Goal: Task Accomplishment & Management: Manage account settings

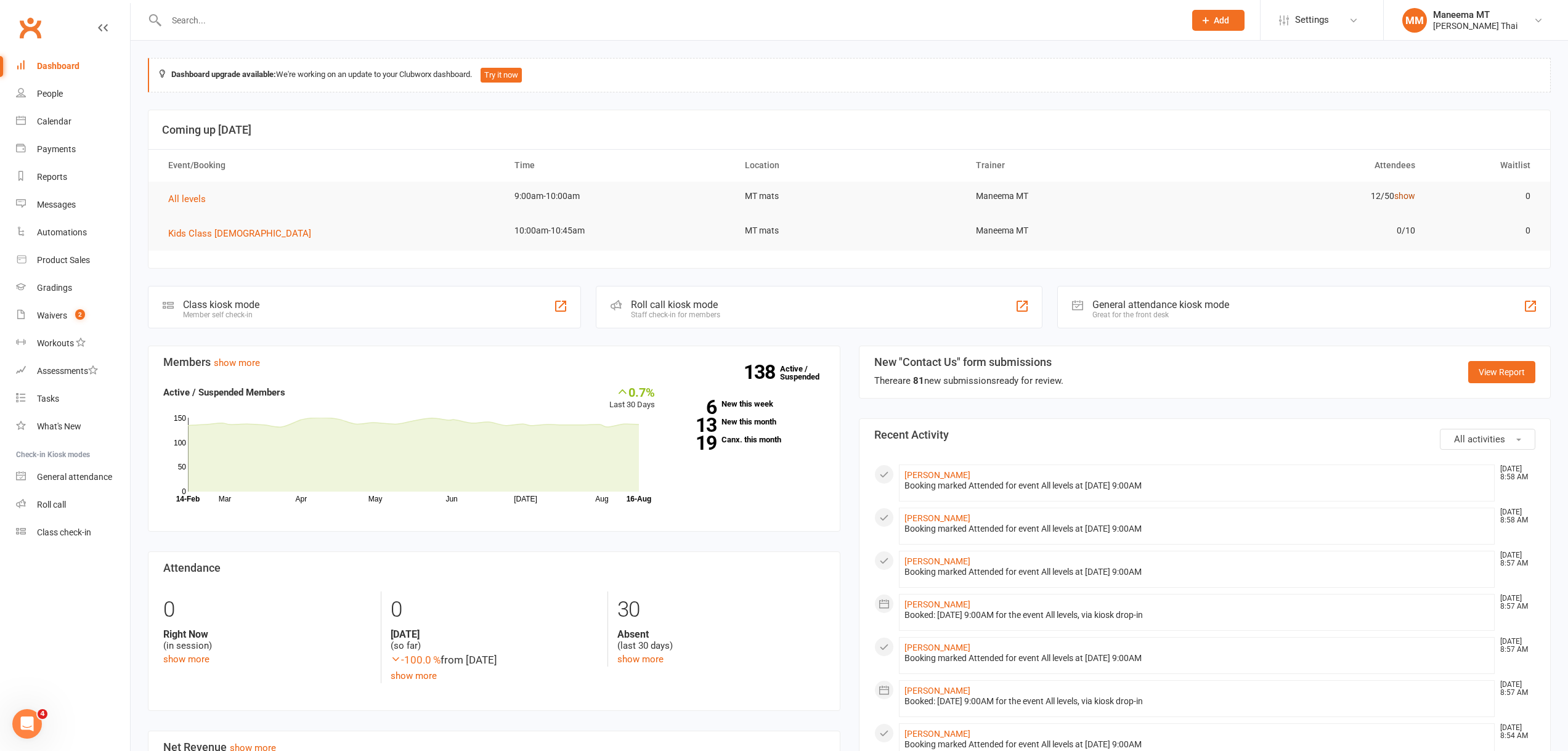
click at [1406, 196] on link "show" at bounding box center [1404, 196] width 21 height 10
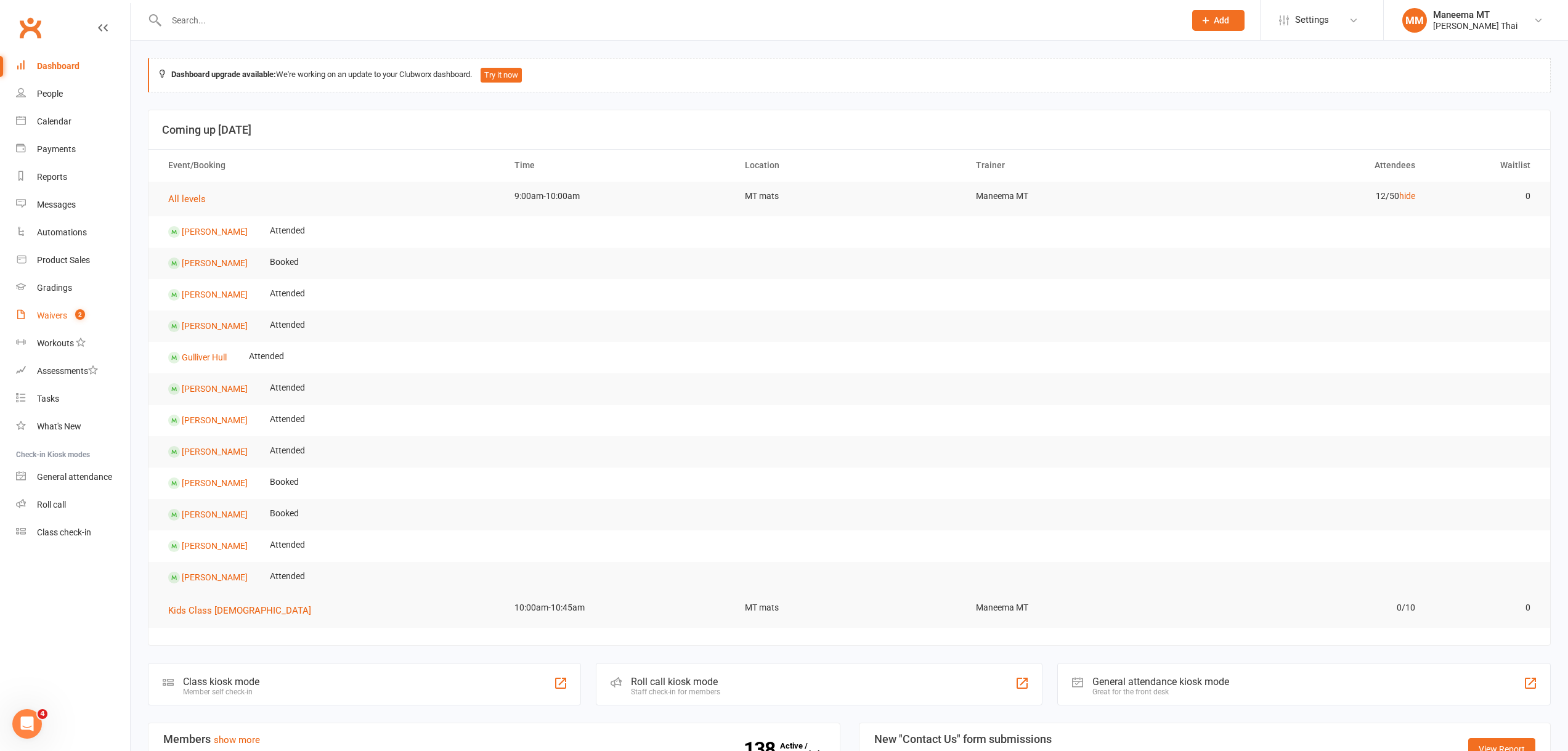
click at [64, 321] on div "Waivers" at bounding box center [52, 316] width 30 height 10
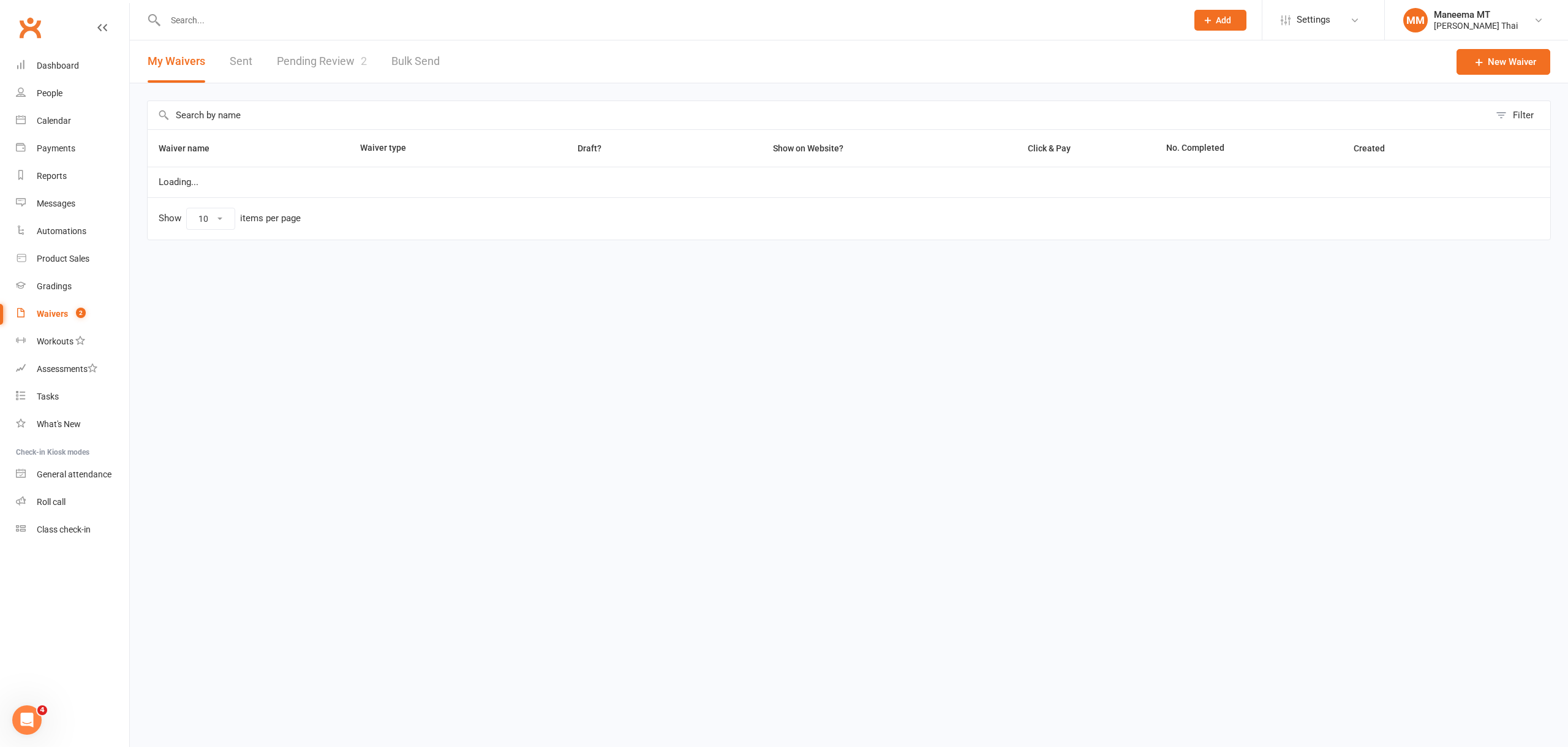
select select "25"
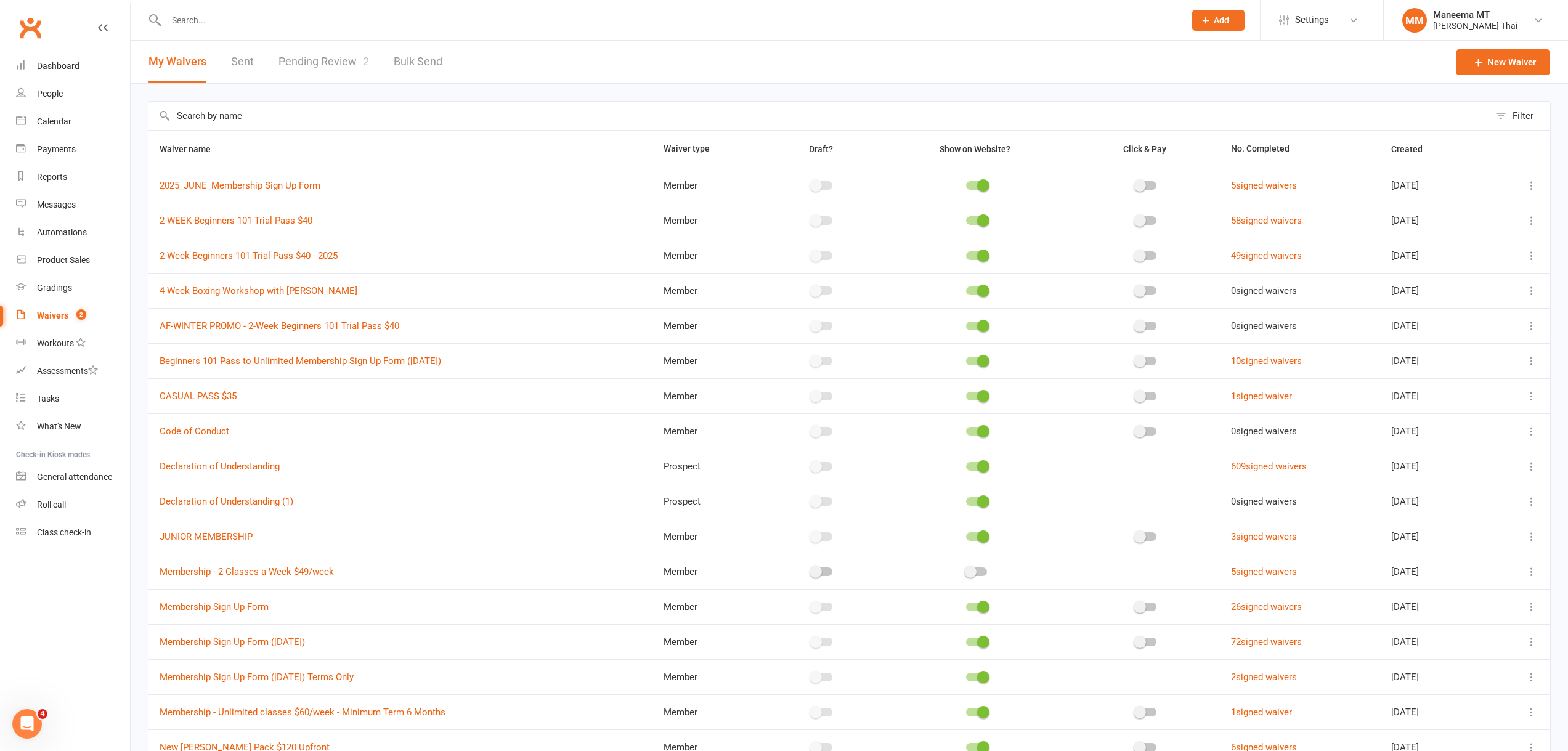
click at [63, 318] on div "Waivers" at bounding box center [52, 316] width 31 height 10
click at [326, 52] on link "Pending Review 2" at bounding box center [324, 62] width 91 height 43
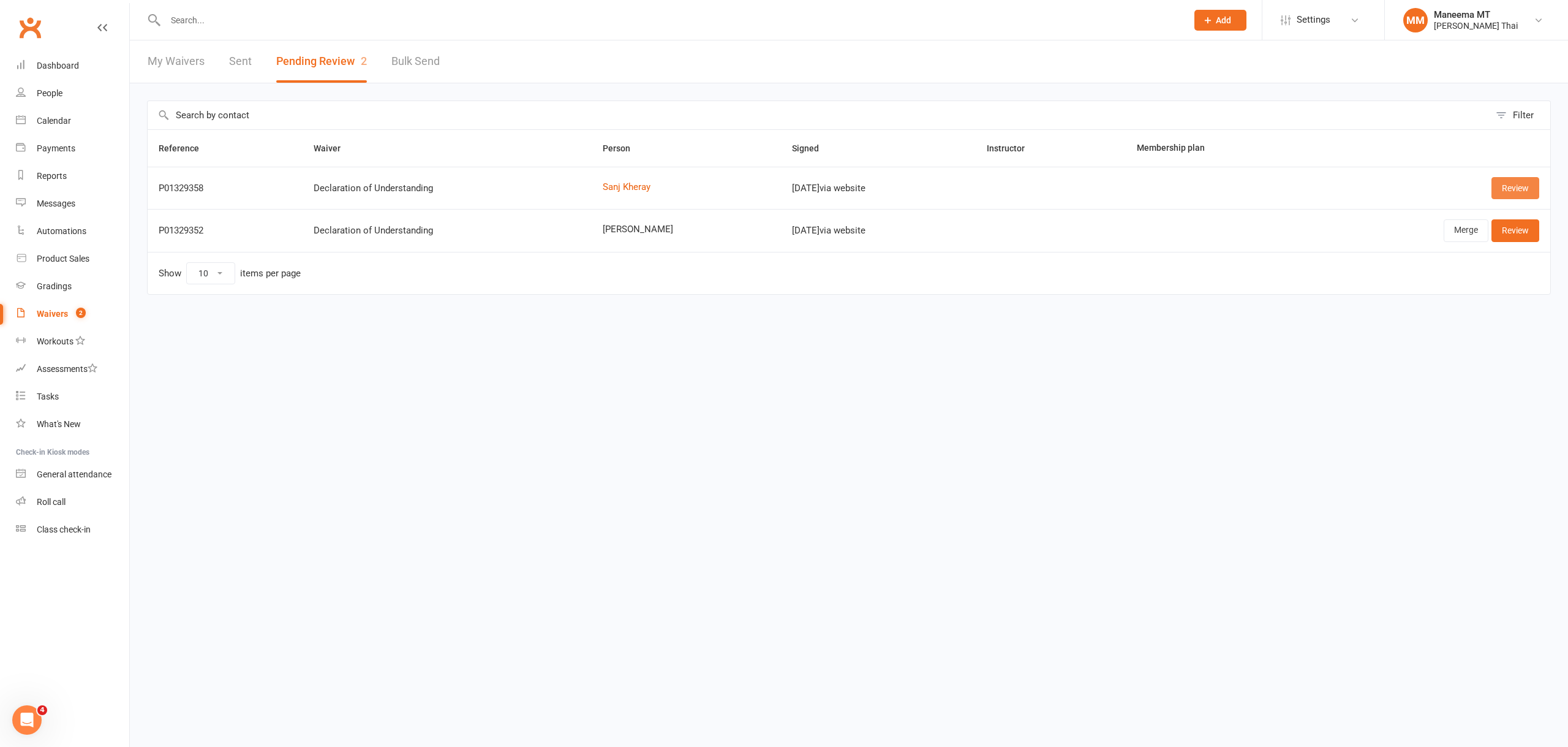
click at [1526, 188] on link "Review" at bounding box center [1515, 188] width 48 height 22
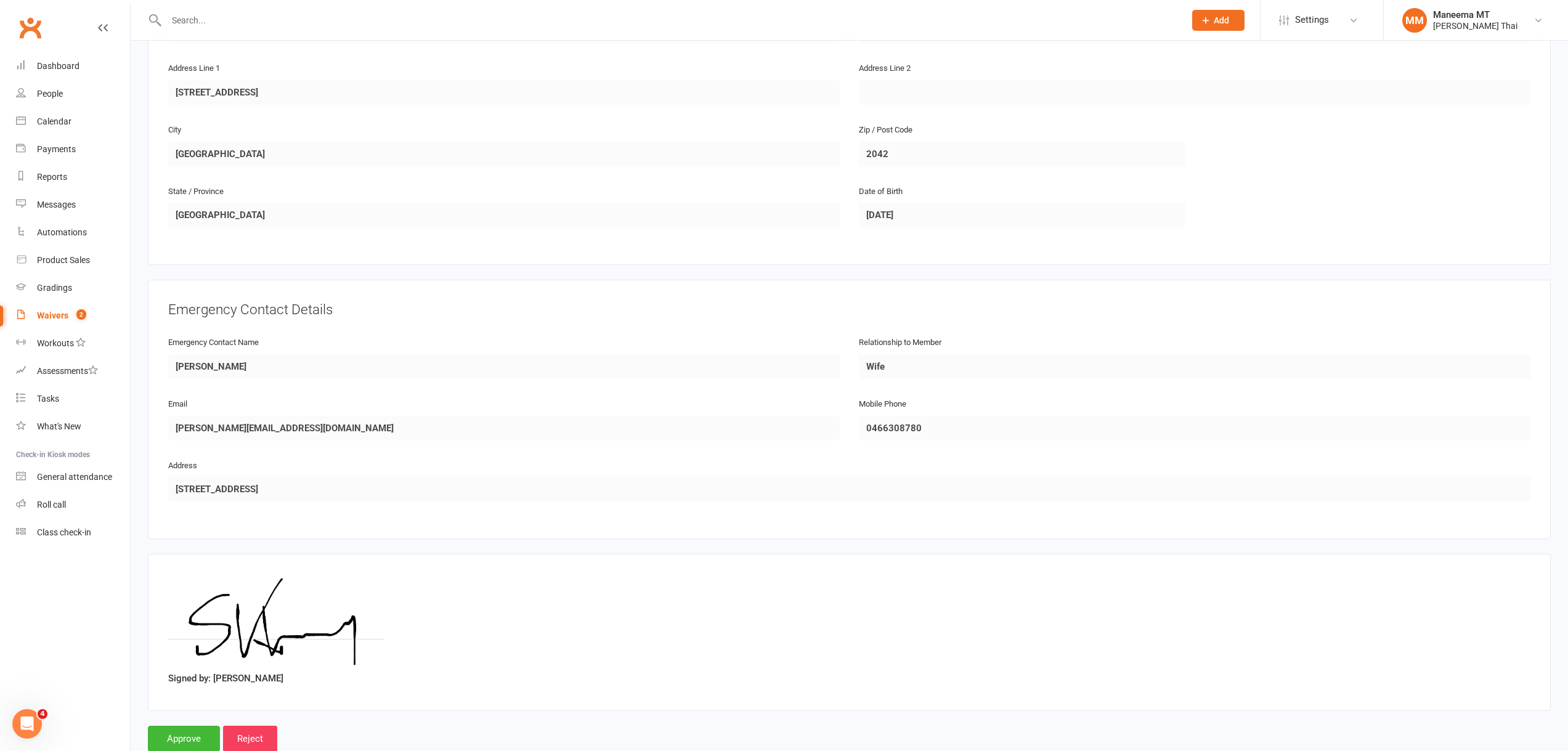
scroll to position [365, 0]
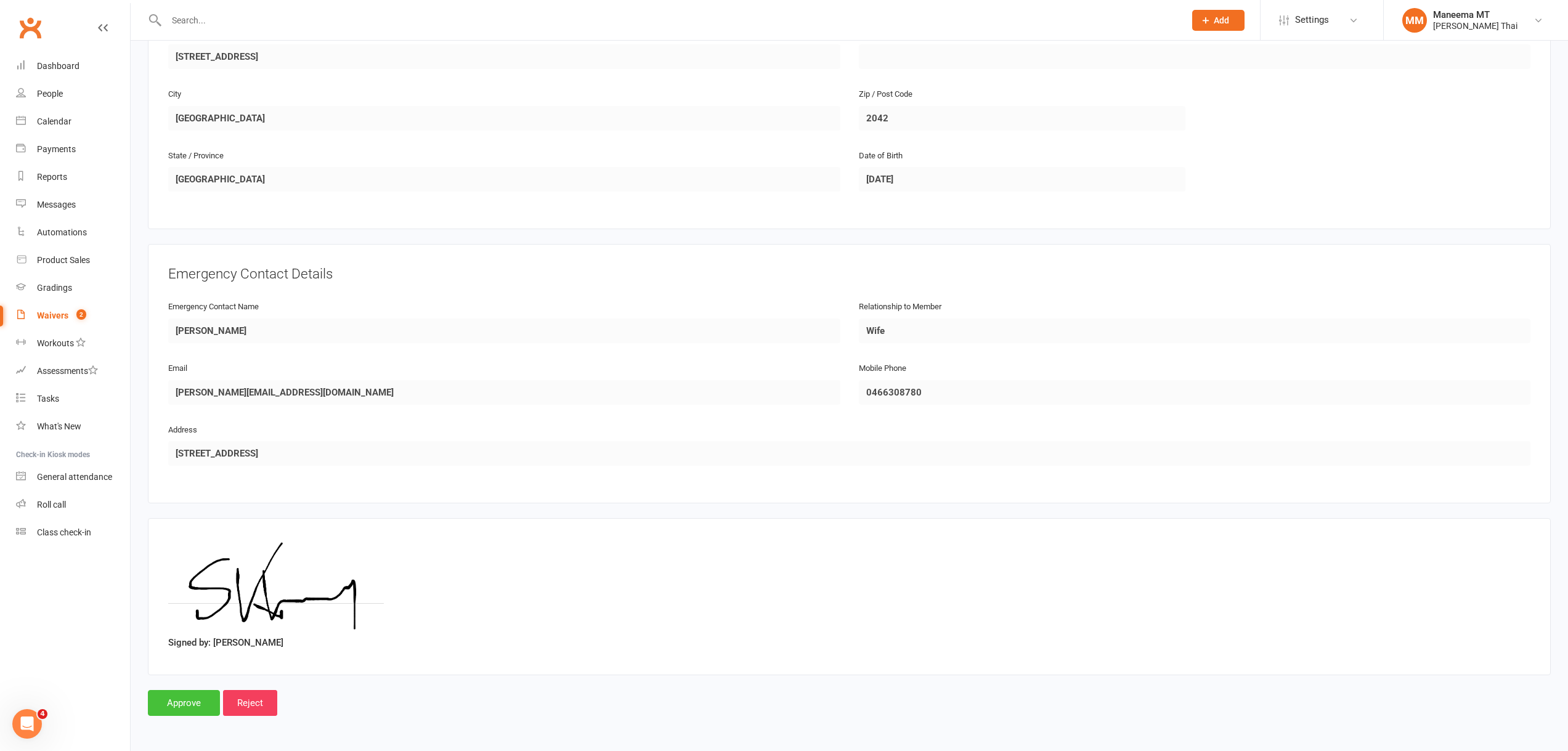
click at [186, 701] on input "Approve" at bounding box center [184, 703] width 72 height 26
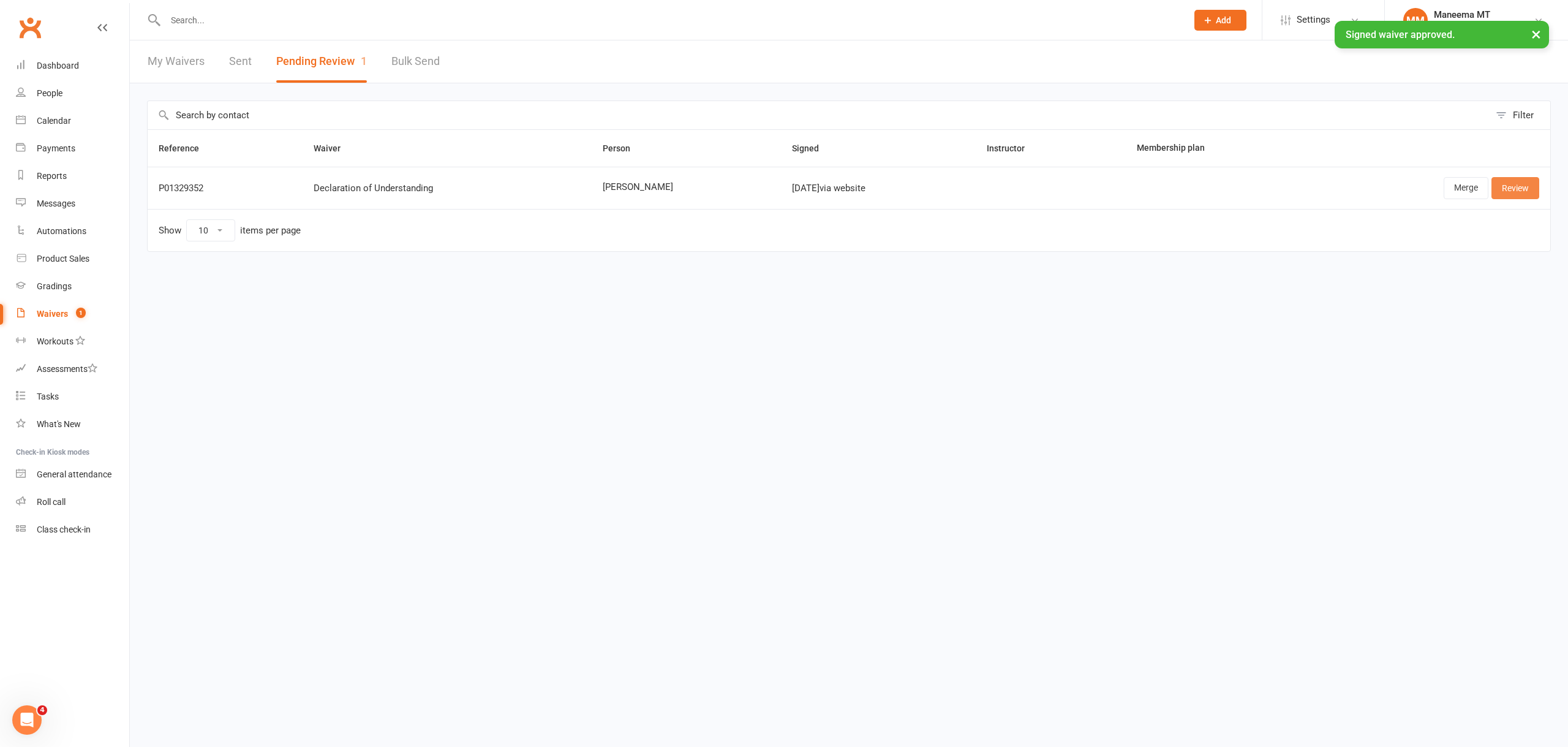
click at [1516, 190] on link "Review" at bounding box center [1515, 188] width 48 height 22
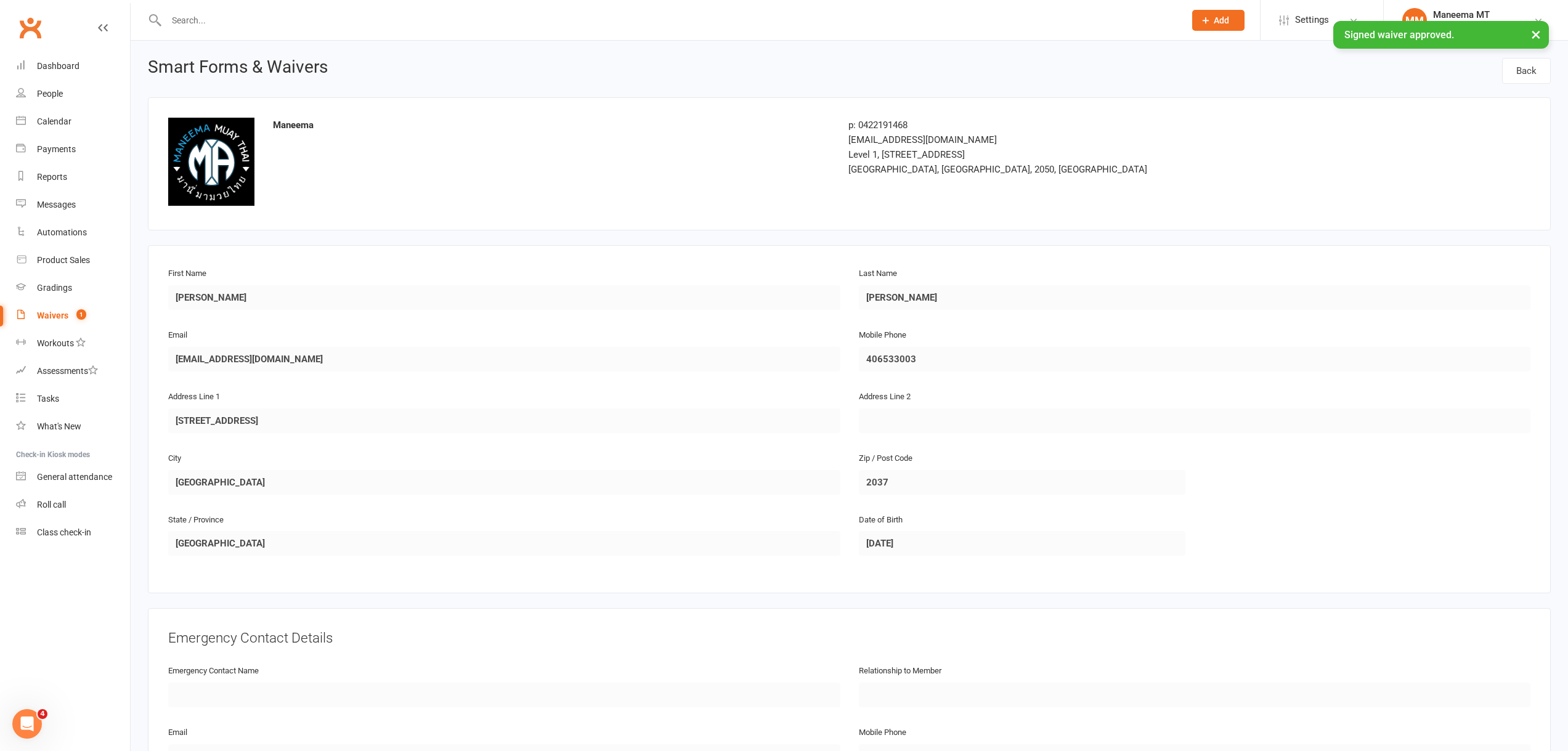
scroll to position [365, 0]
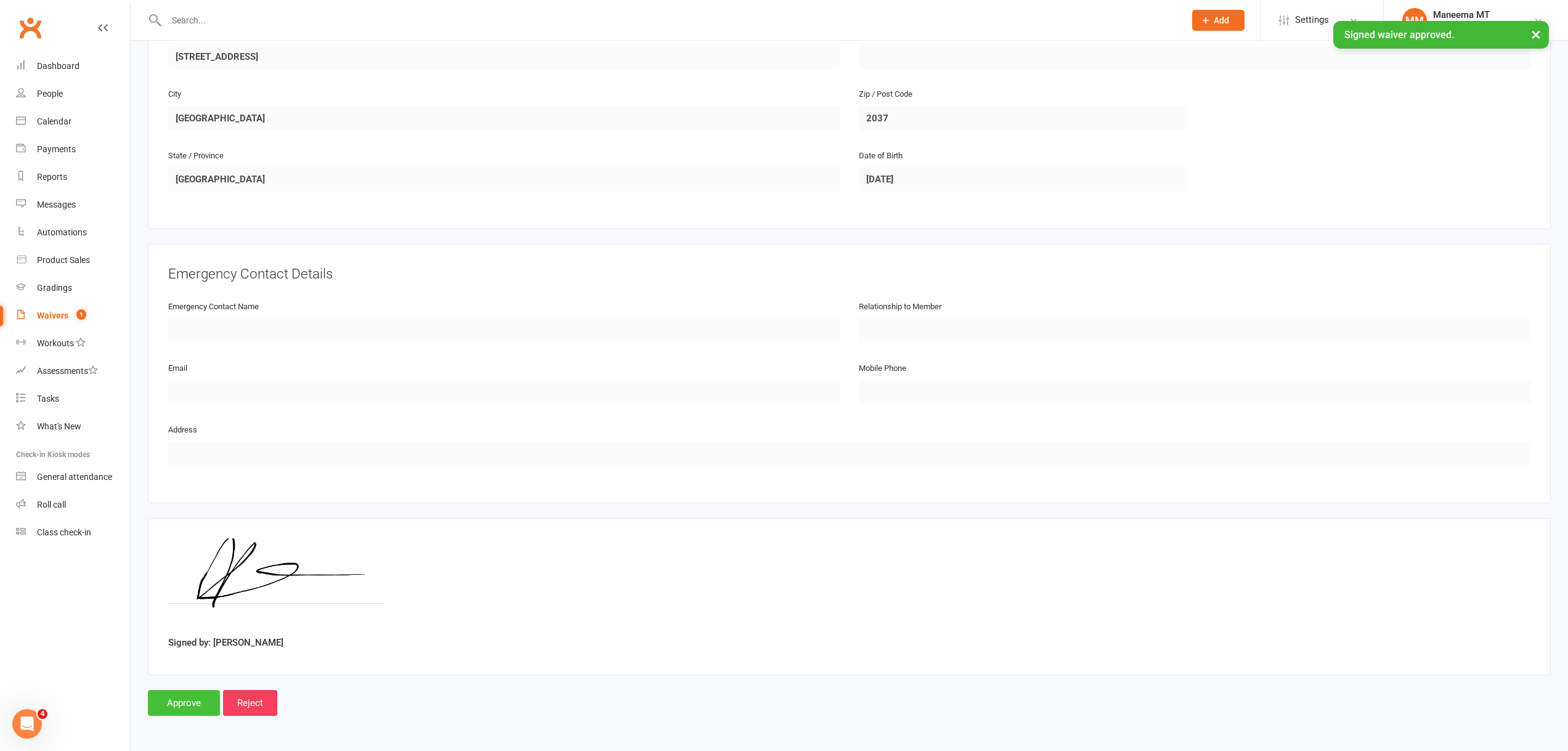
click at [178, 692] on input "Approve" at bounding box center [184, 703] width 72 height 26
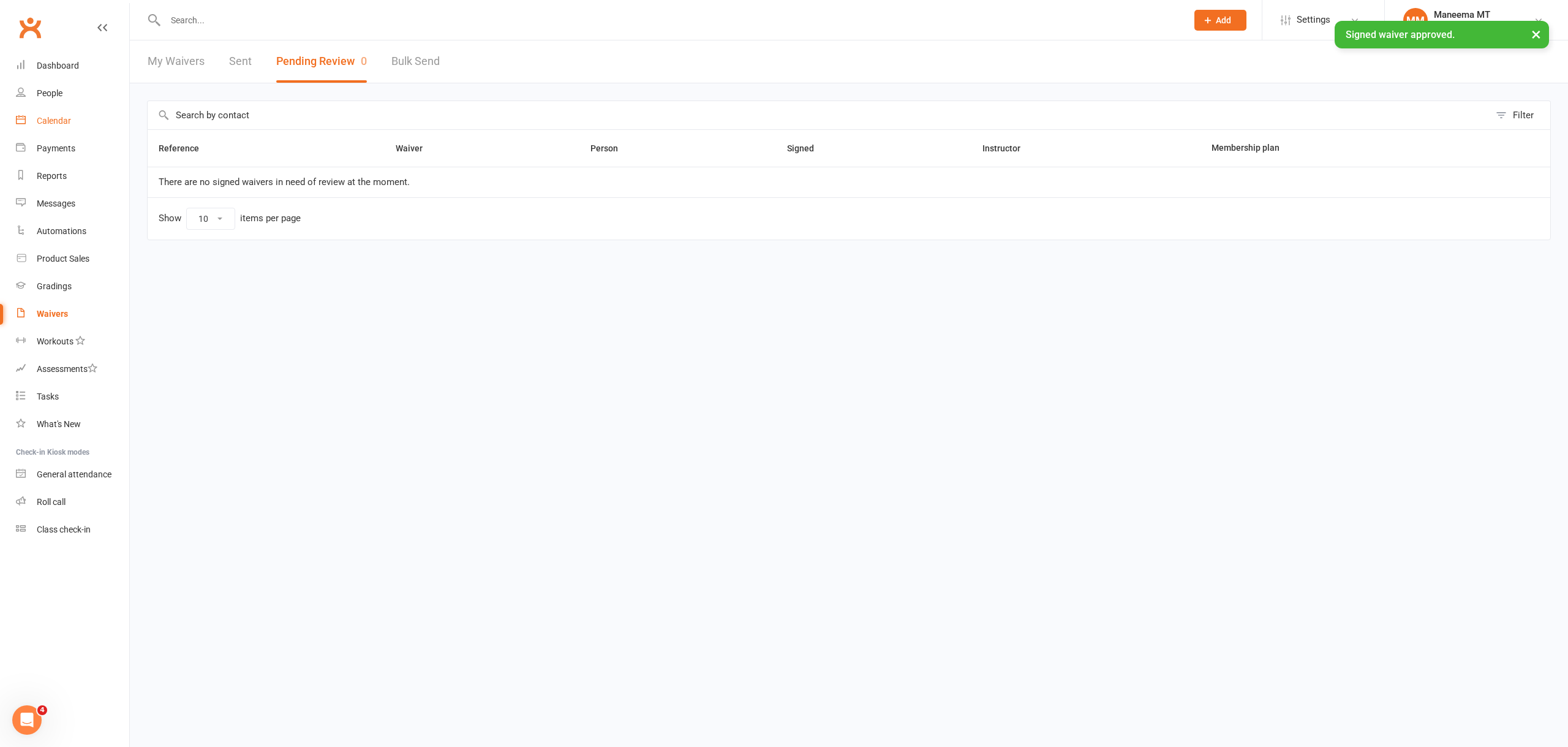
click at [67, 125] on div "Calendar" at bounding box center [54, 121] width 35 height 10
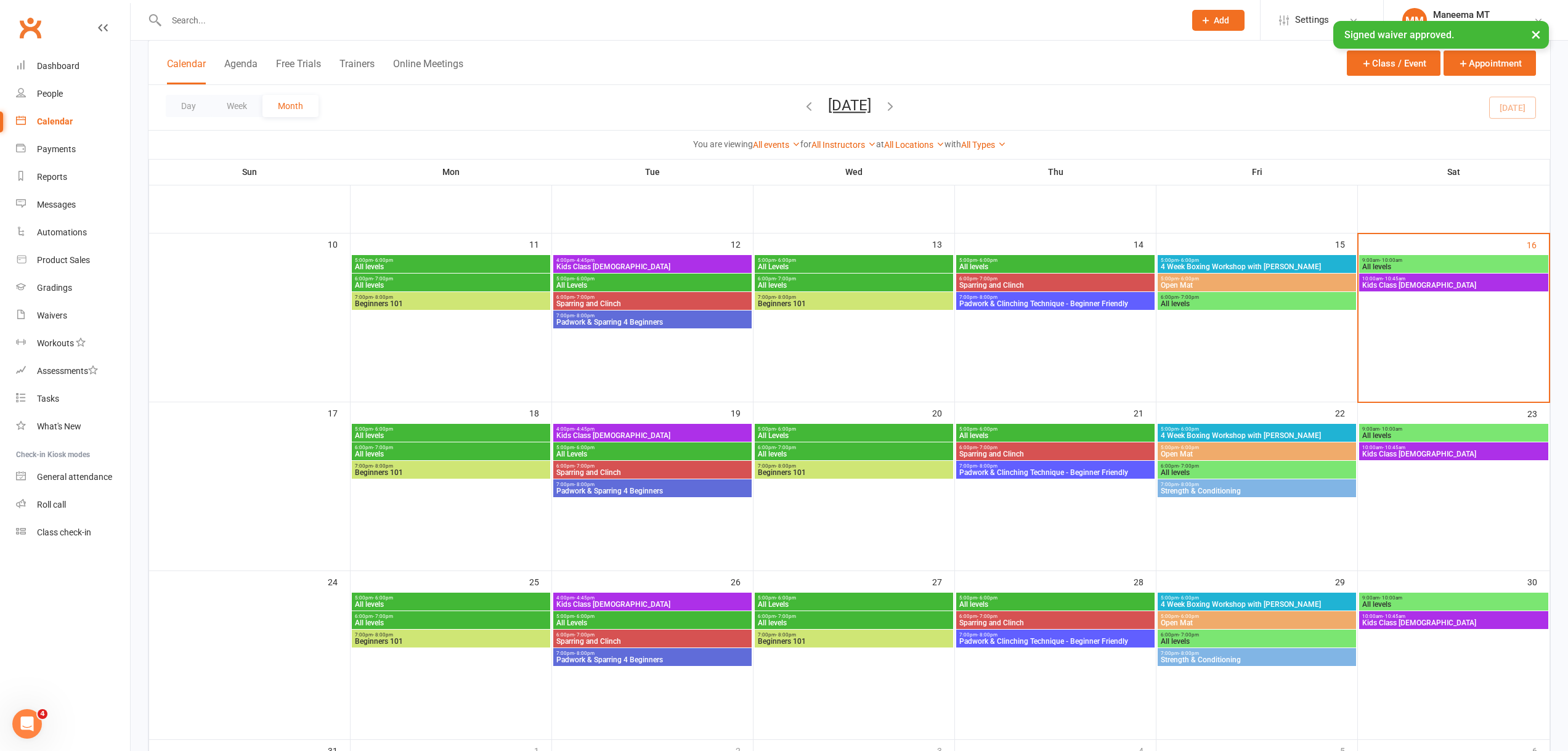
scroll to position [370, 0]
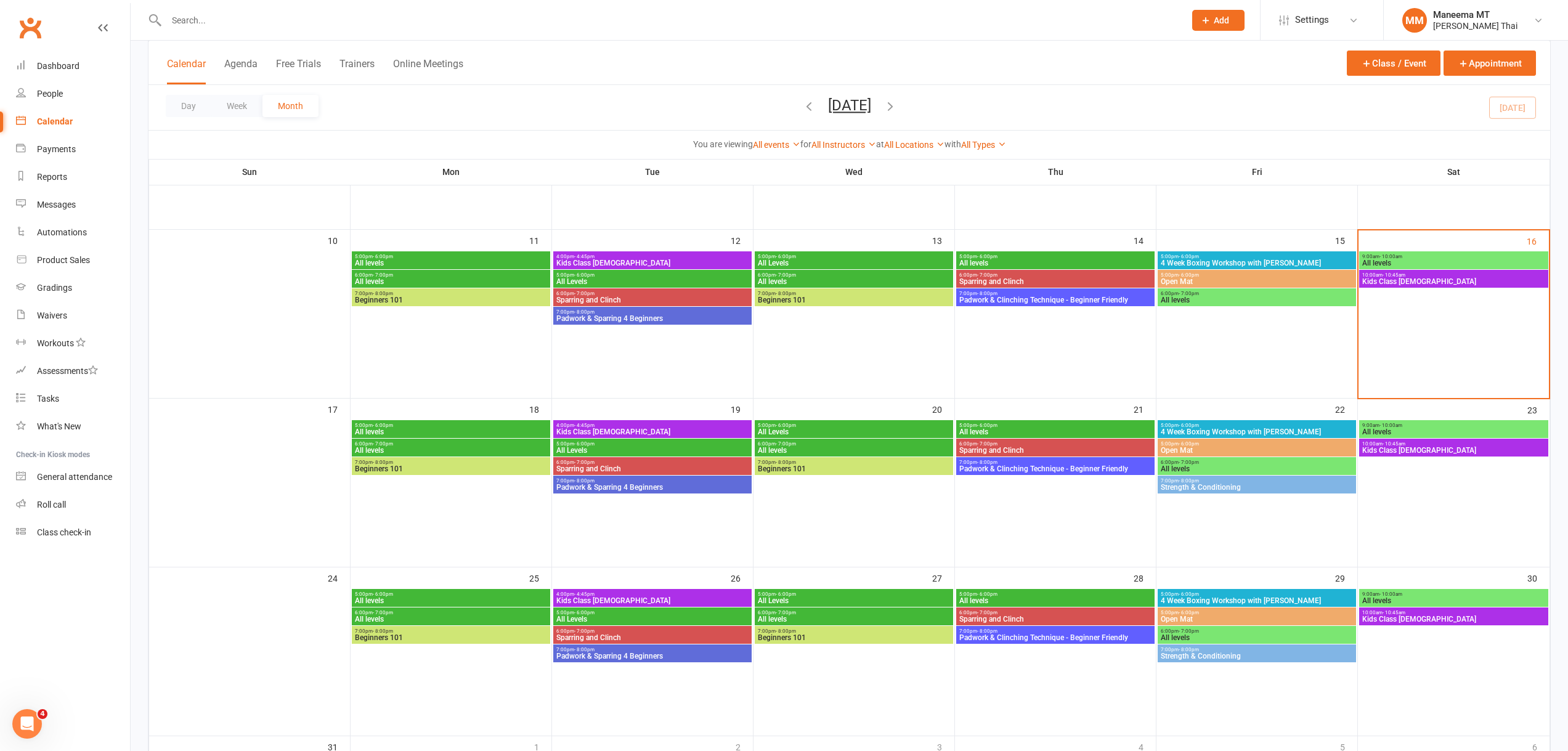
click at [1401, 278] on span "Kids Class [DEMOGRAPHIC_DATA]" at bounding box center [1453, 281] width 184 height 7
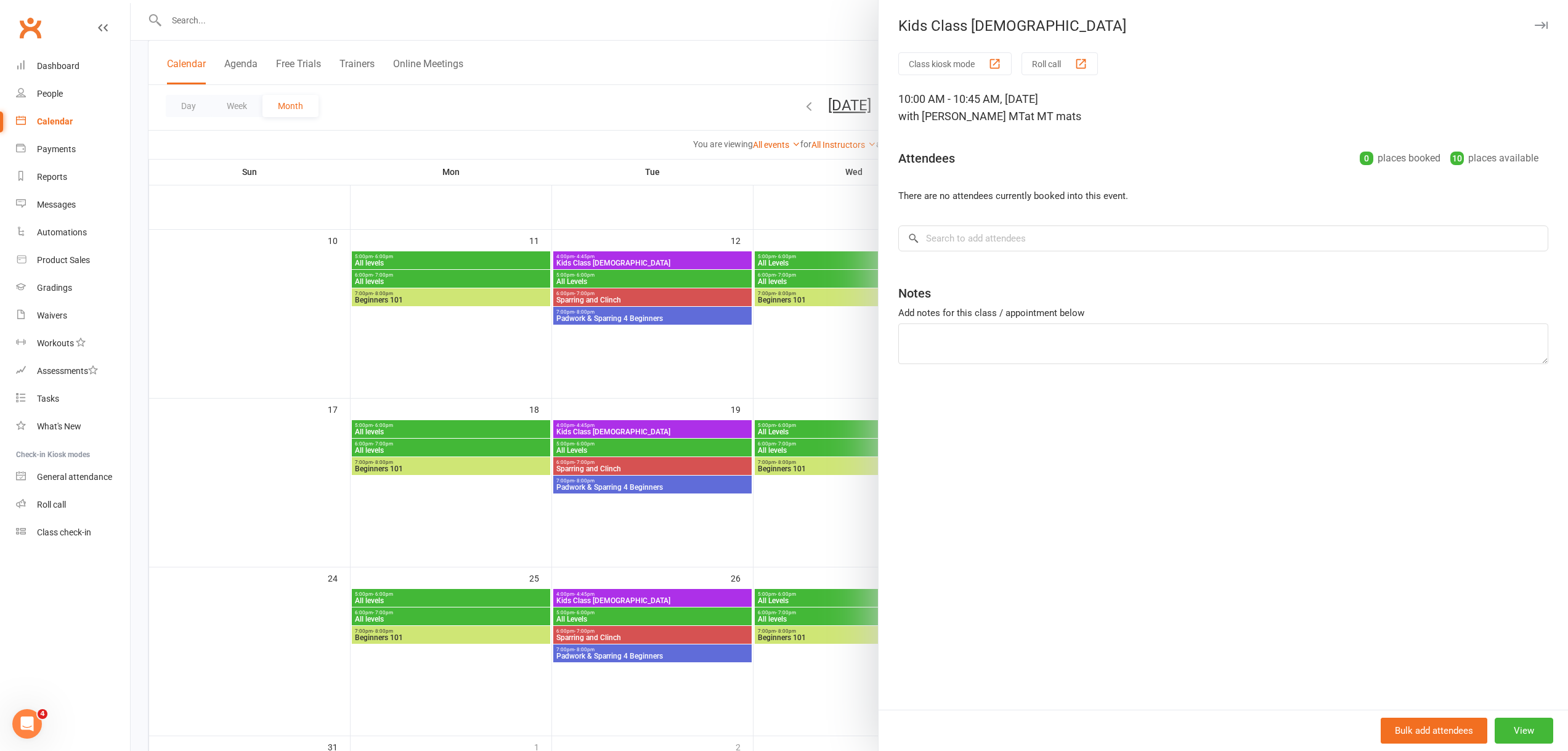
click at [764, 196] on div at bounding box center [849, 376] width 1437 height 751
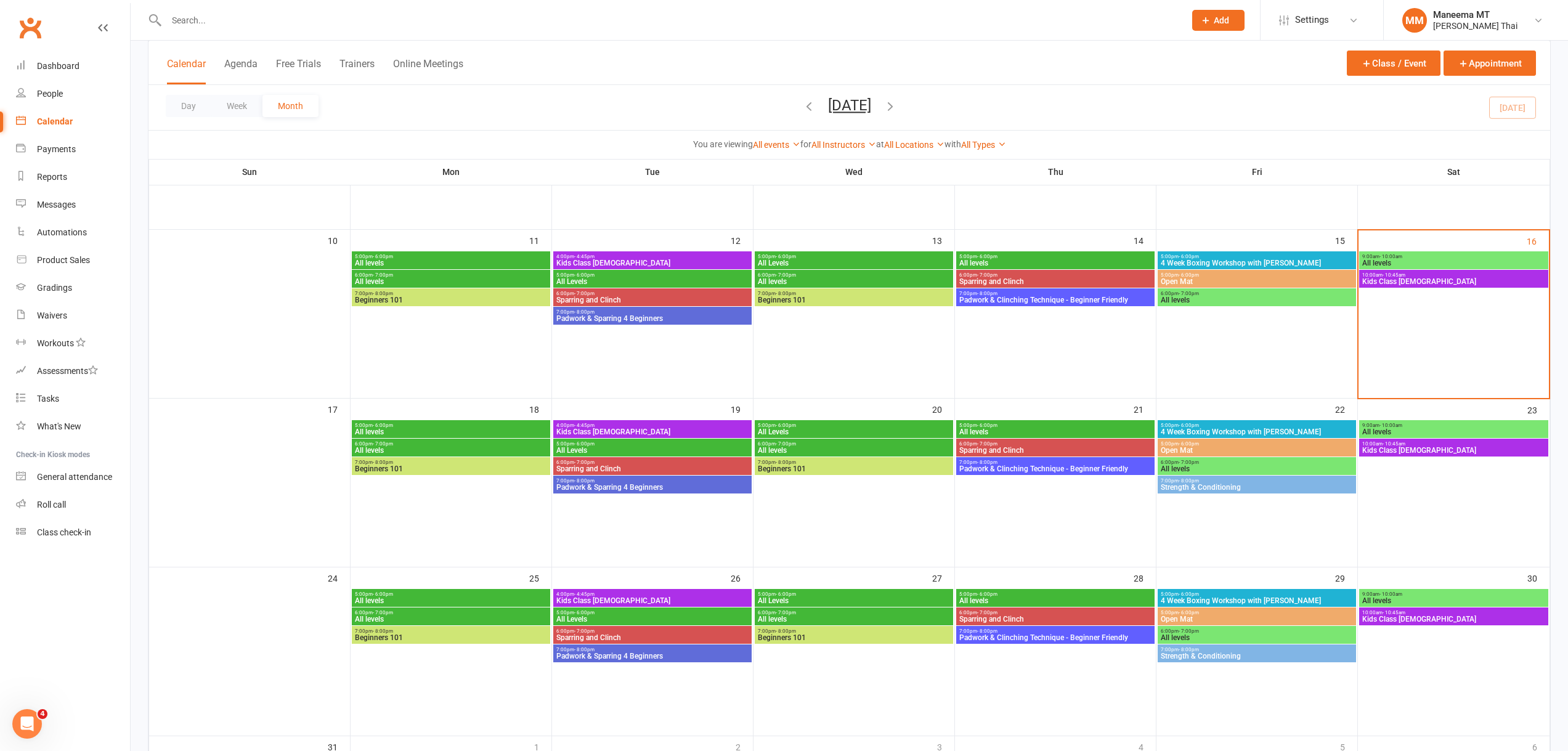
click at [1388, 281] on span "Kids Class [DEMOGRAPHIC_DATA]" at bounding box center [1453, 281] width 184 height 7
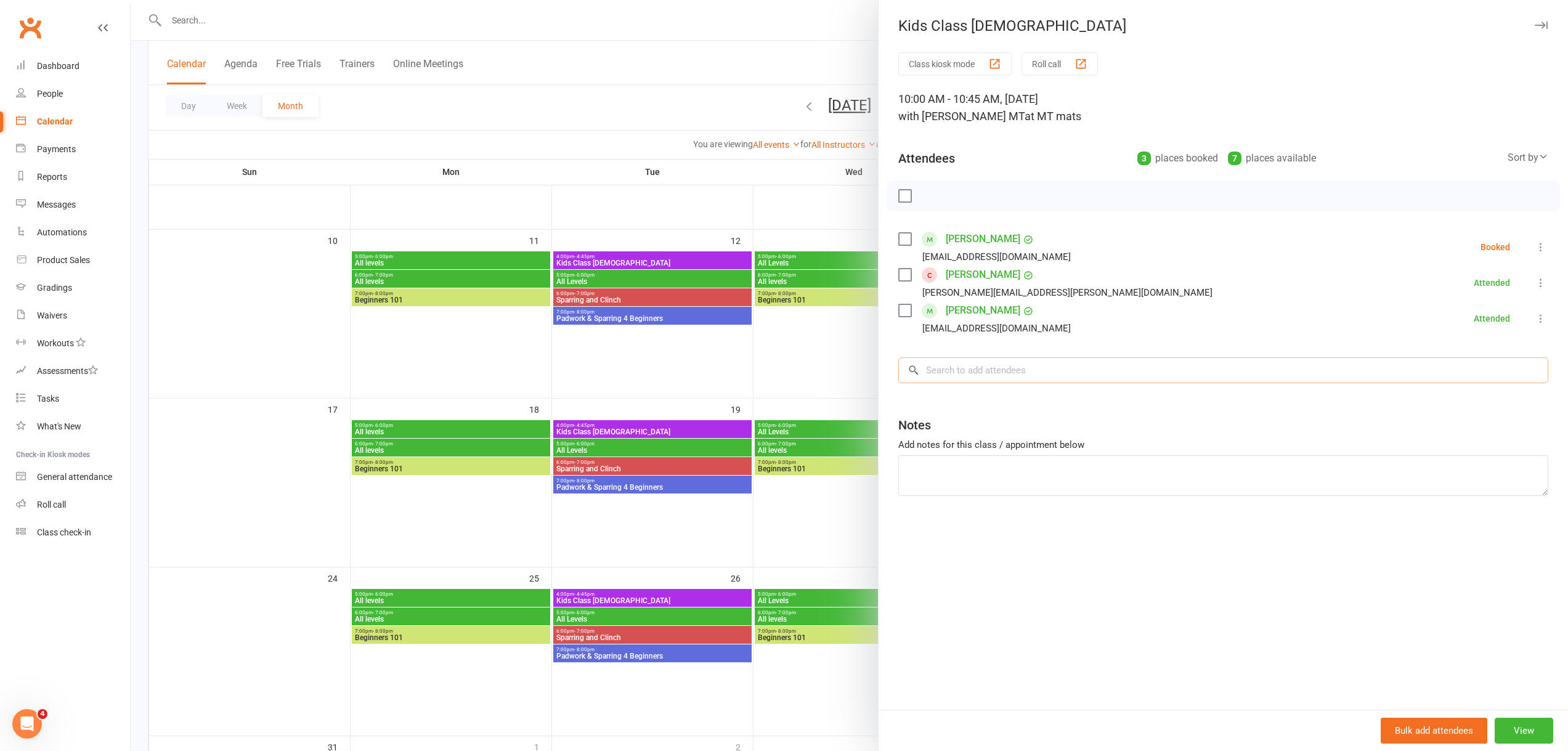
click at [951, 362] on input "search" at bounding box center [1222, 371] width 650 height 26
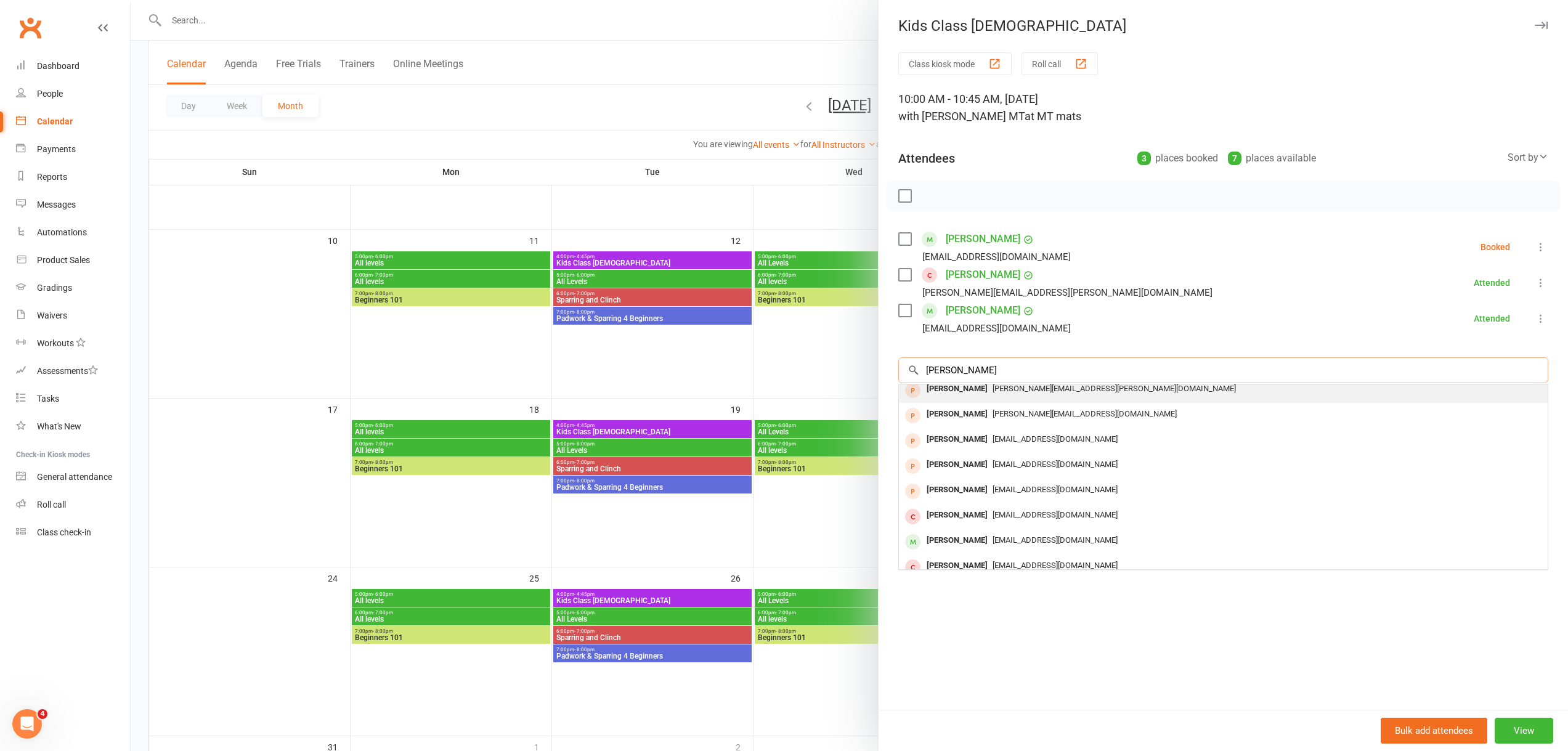
scroll to position [68, 0]
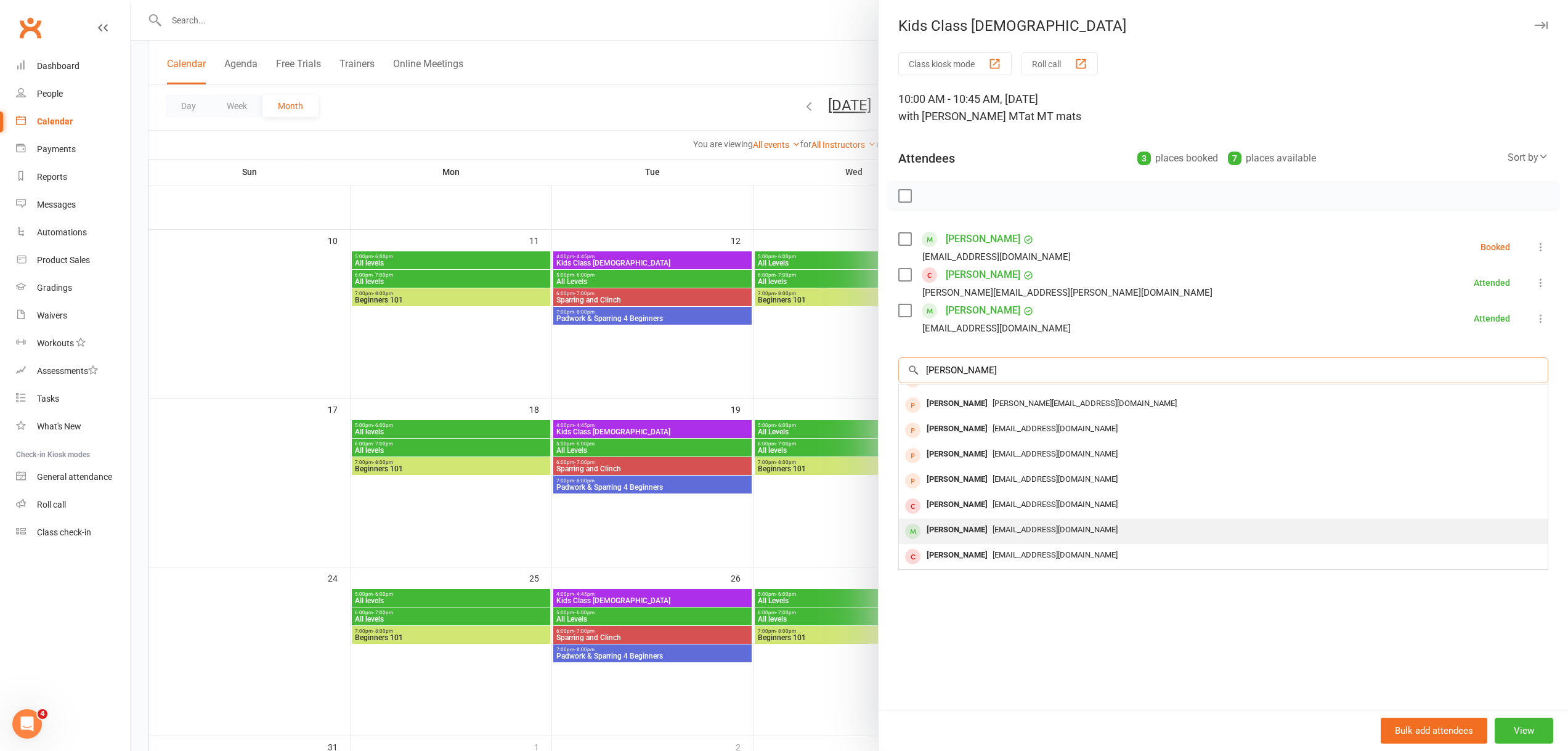
type input "[PERSON_NAME]"
click at [963, 521] on div "[PERSON_NAME]" at bounding box center [957, 530] width 71 height 18
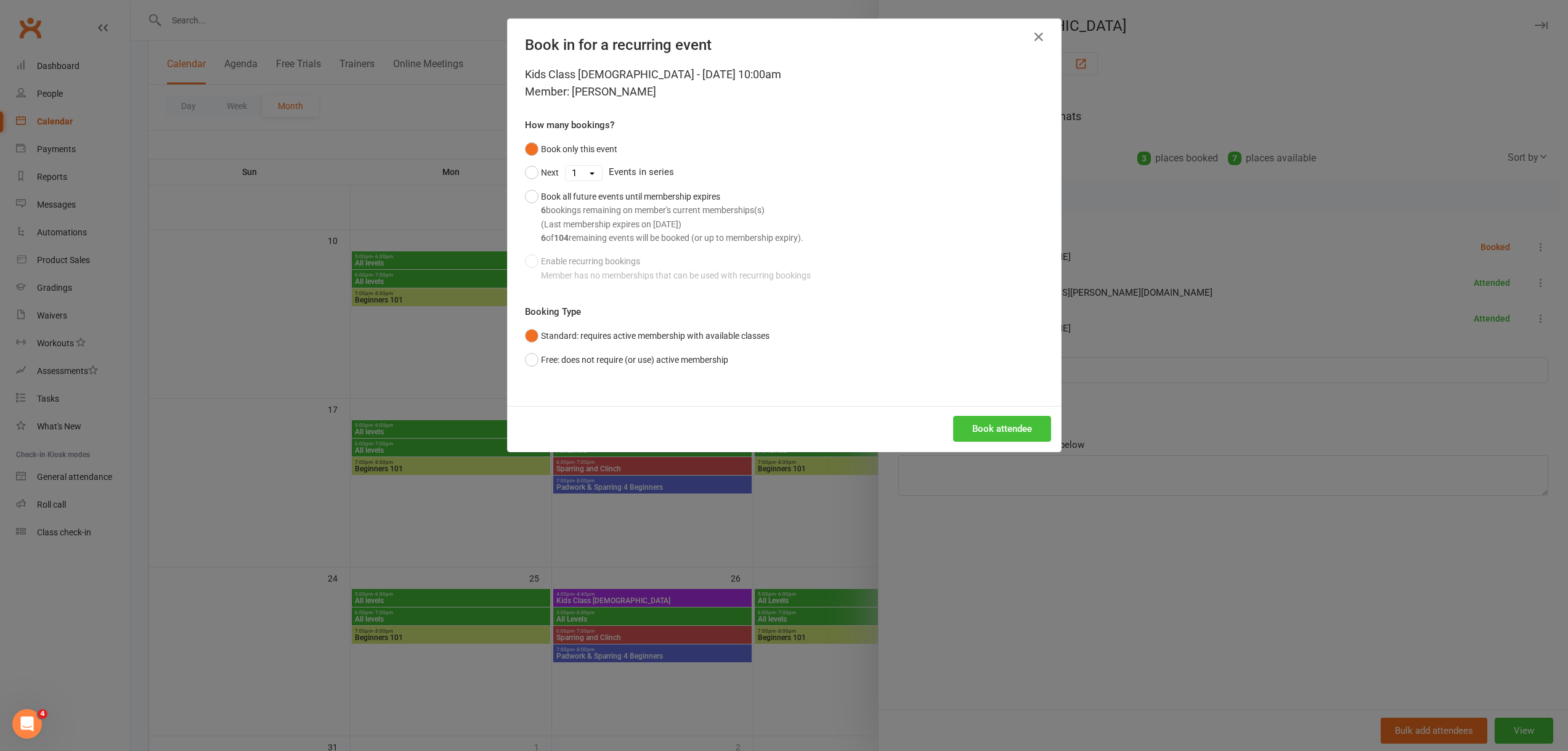
click at [966, 423] on button "Book attendee" at bounding box center [1002, 428] width 98 height 26
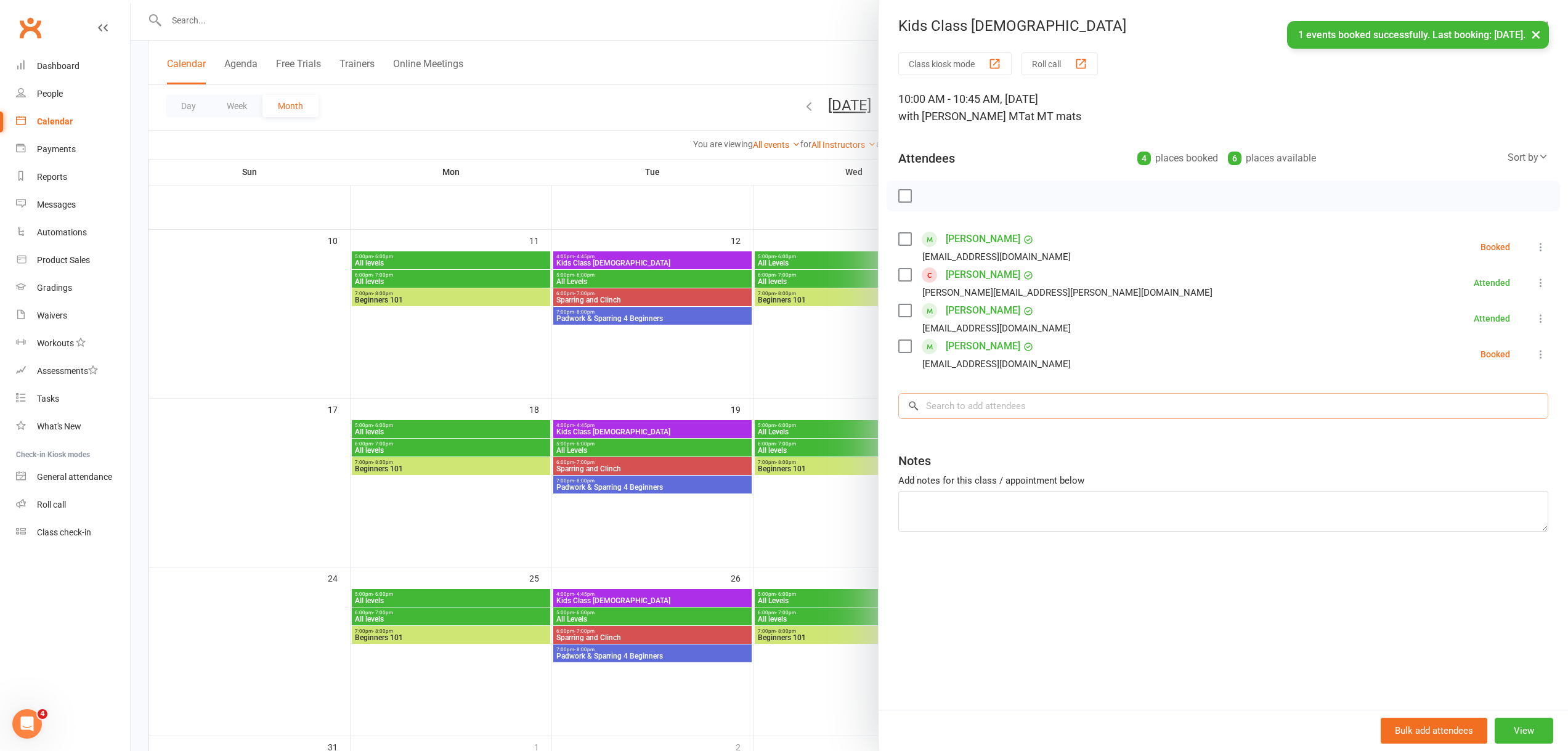
click at [976, 408] on input "search" at bounding box center [1222, 406] width 650 height 26
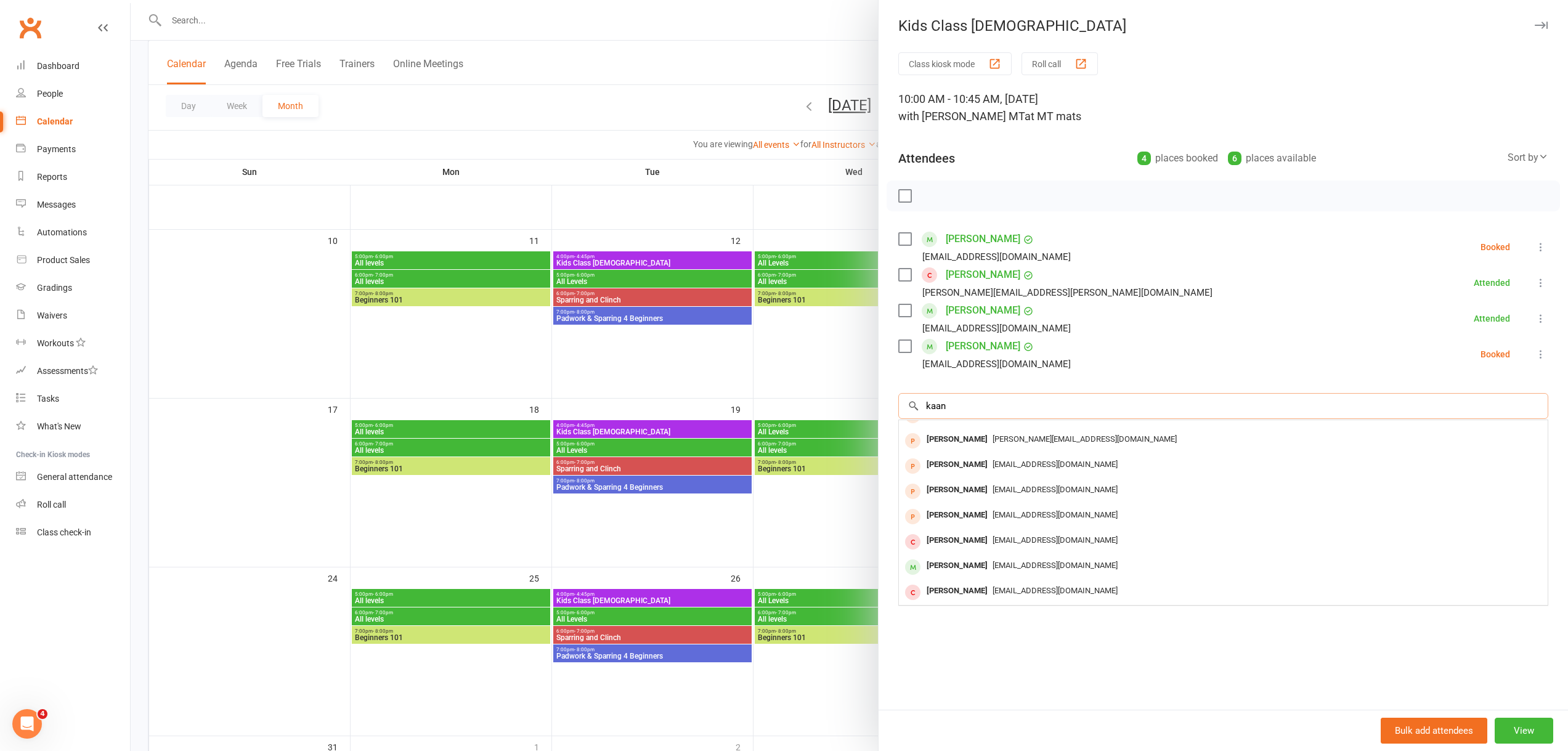
scroll to position [0, 0]
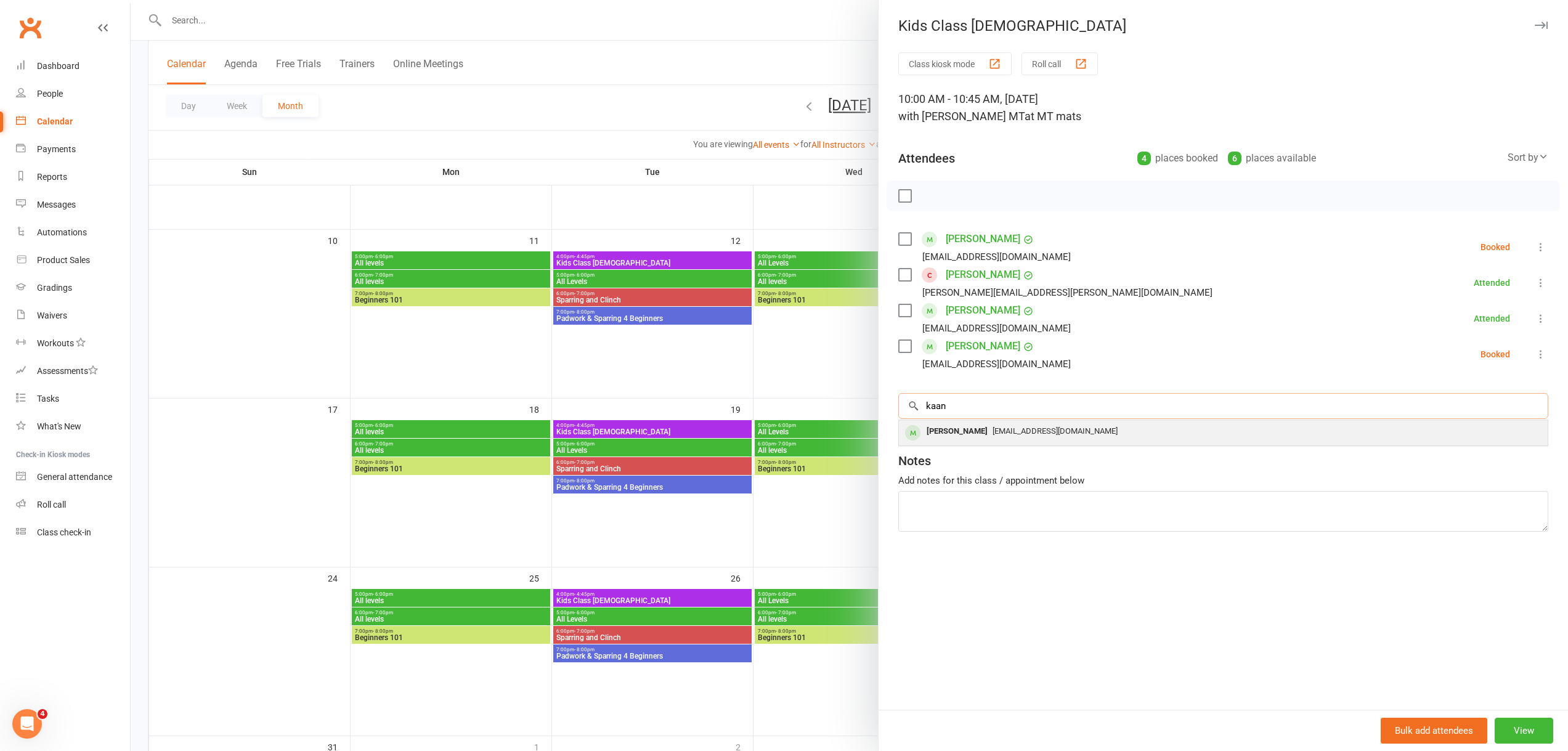
type input "kaan"
click at [1019, 437] on div "[EMAIL_ADDRESS][DOMAIN_NAME]" at bounding box center [1223, 431] width 639 height 18
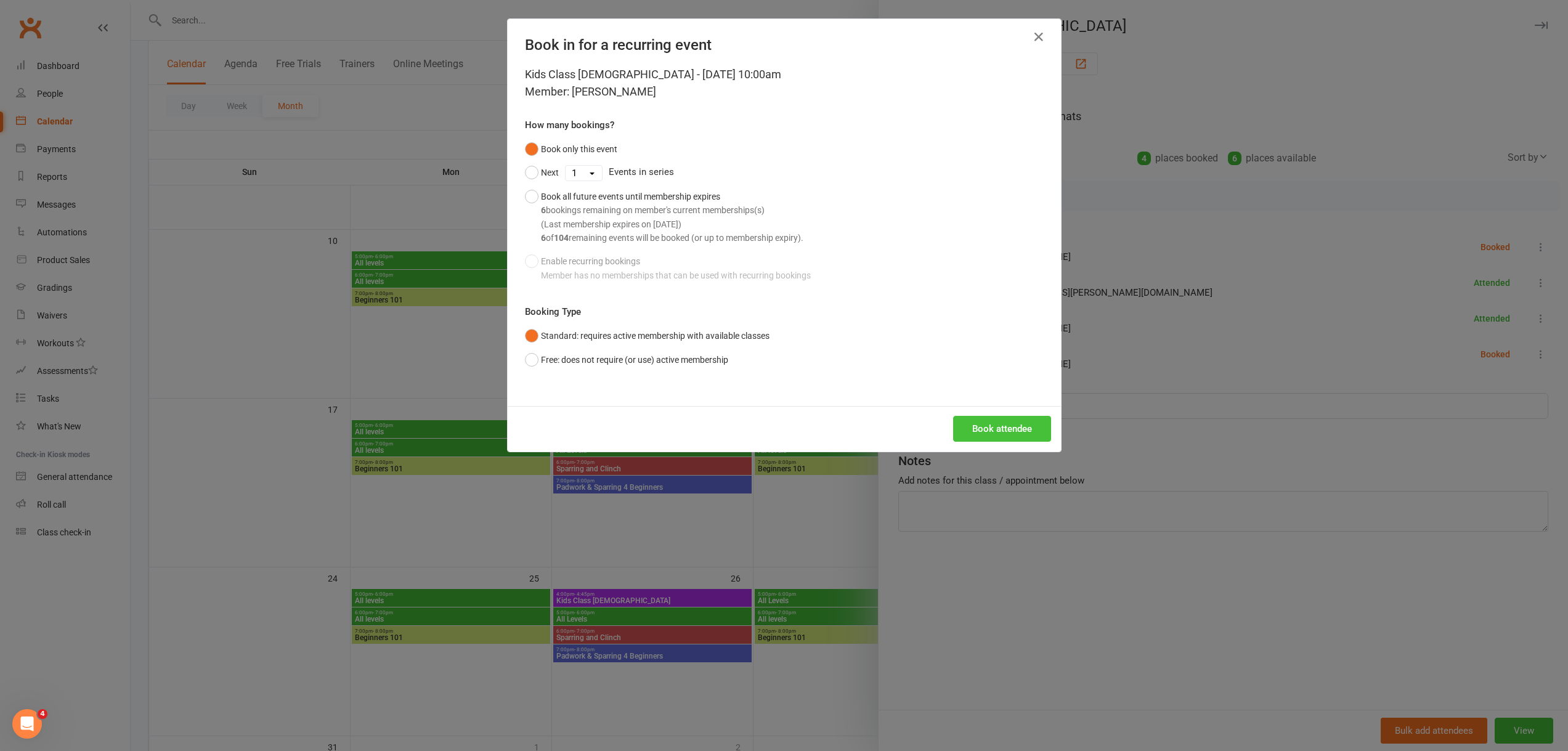
click at [1013, 425] on button "Book attendee" at bounding box center [1002, 428] width 98 height 26
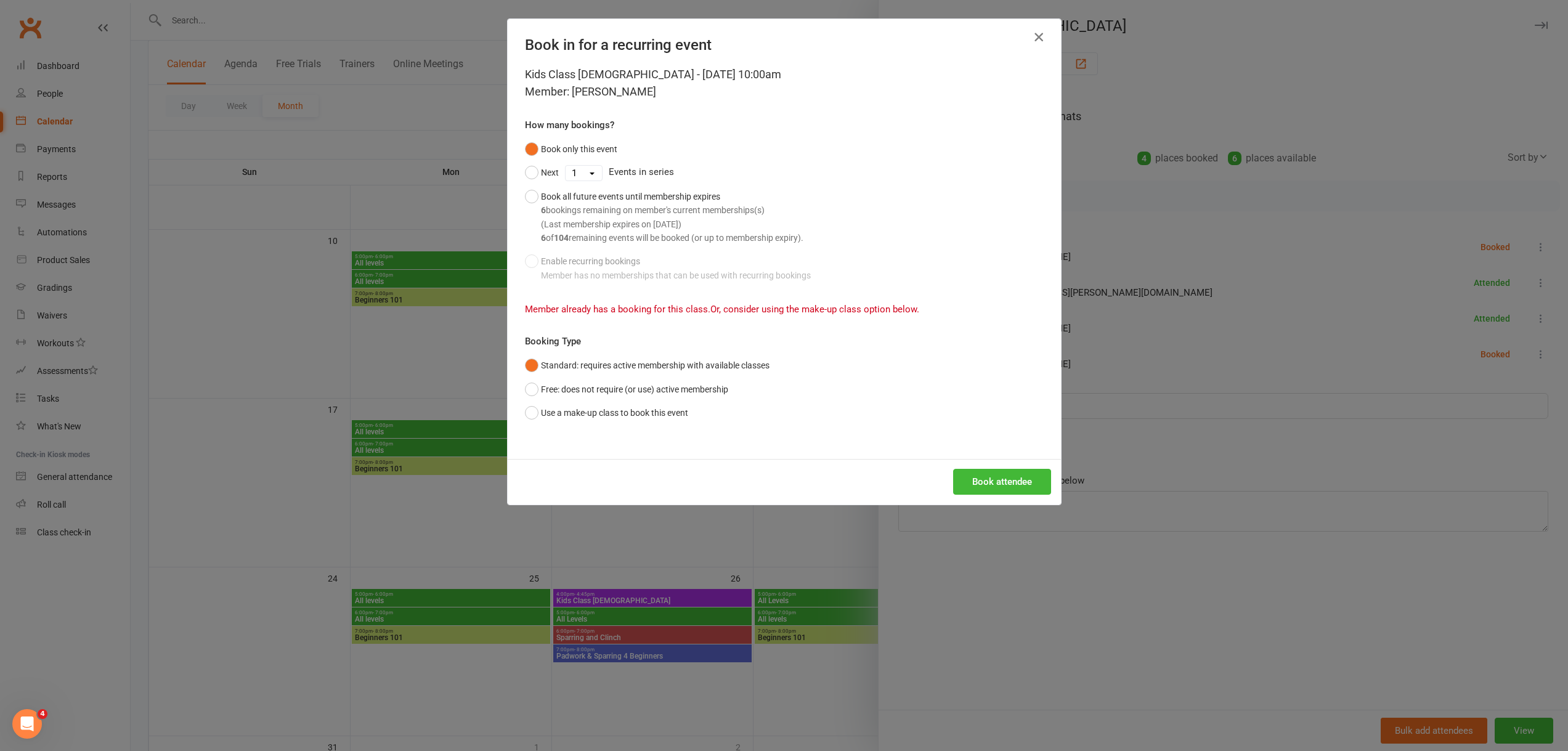
click at [1032, 31] on icon "button" at bounding box center [1039, 37] width 15 height 15
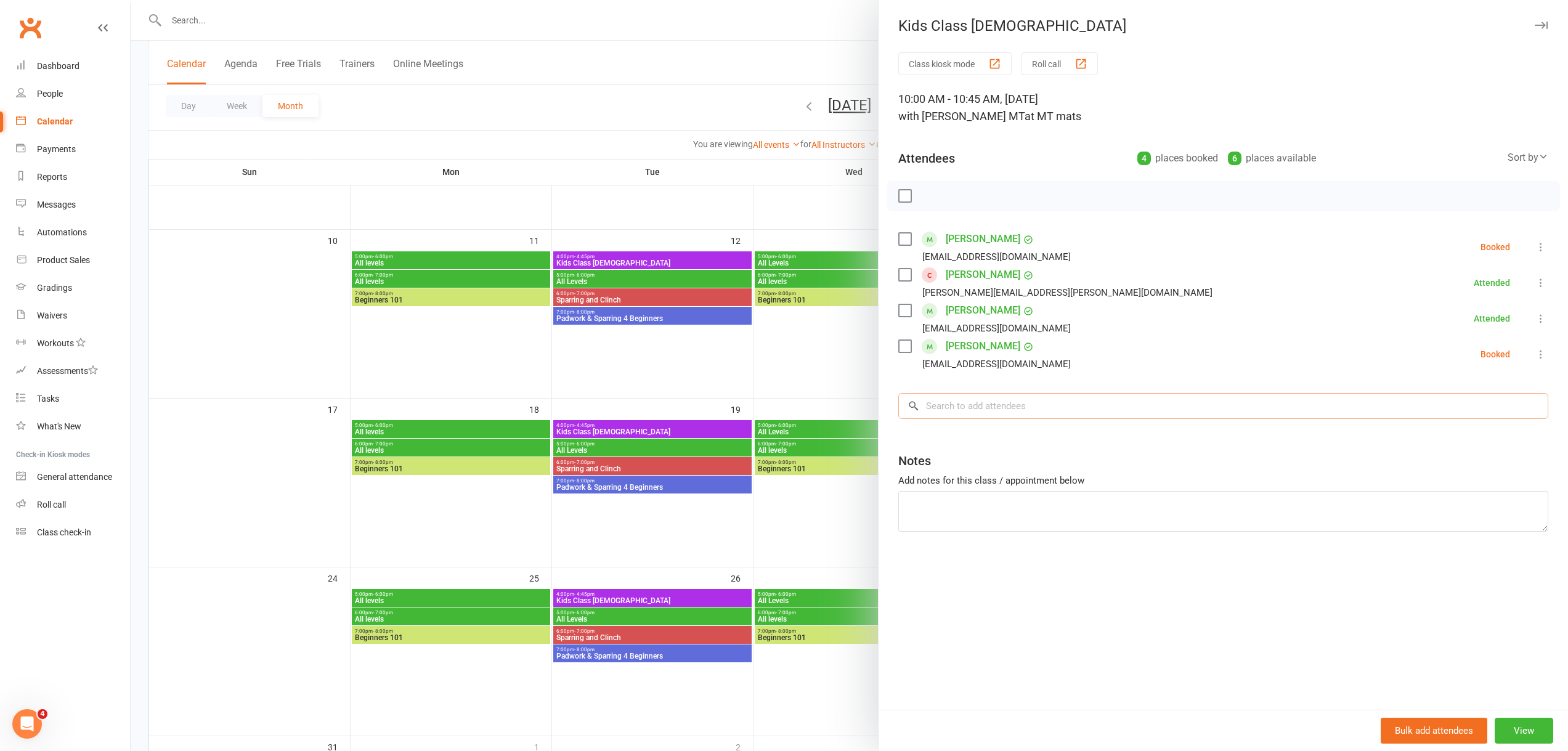
click at [957, 398] on input "search" at bounding box center [1222, 406] width 650 height 26
type input "a"
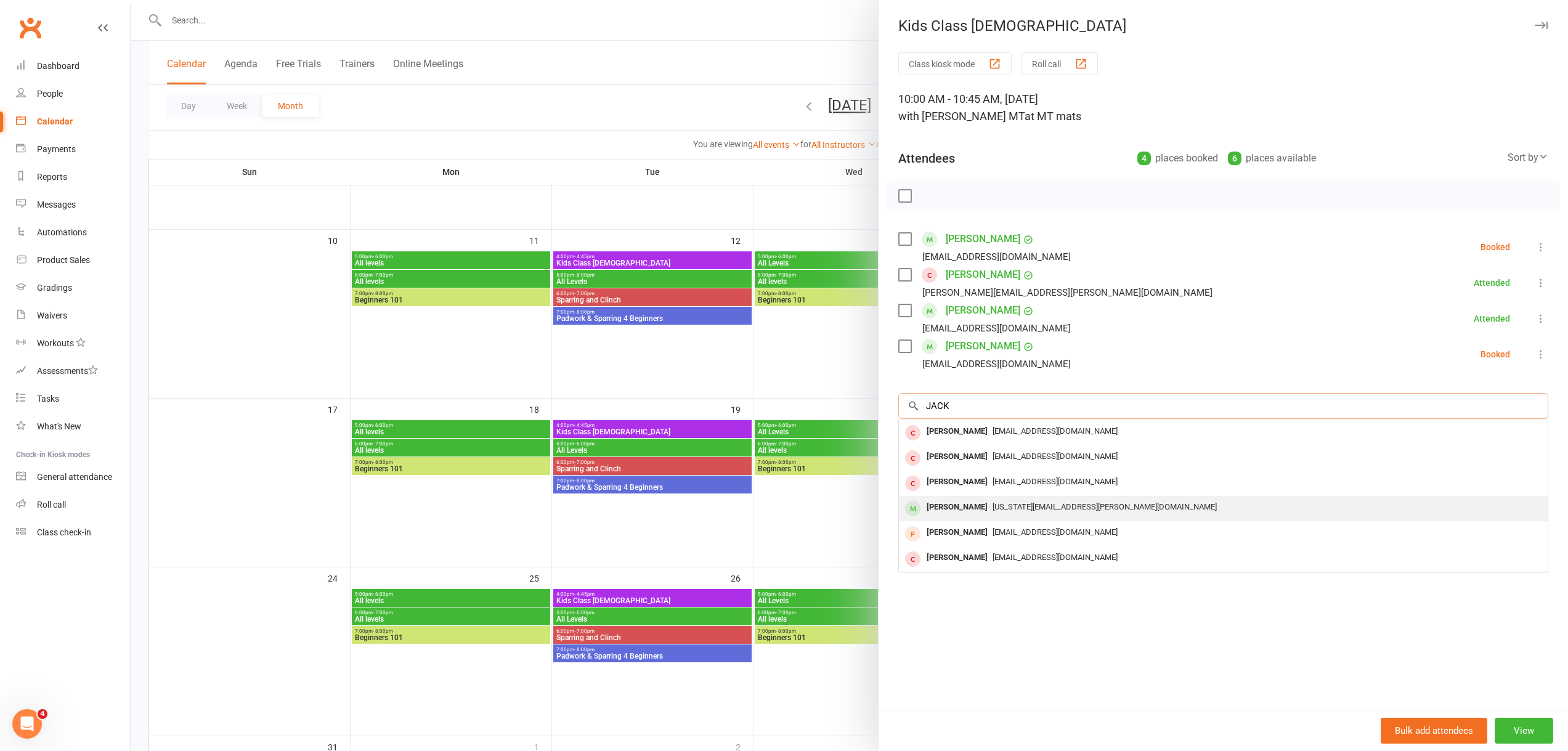
type input "JACK"
click at [961, 499] on div "[PERSON_NAME]" at bounding box center [957, 507] width 71 height 18
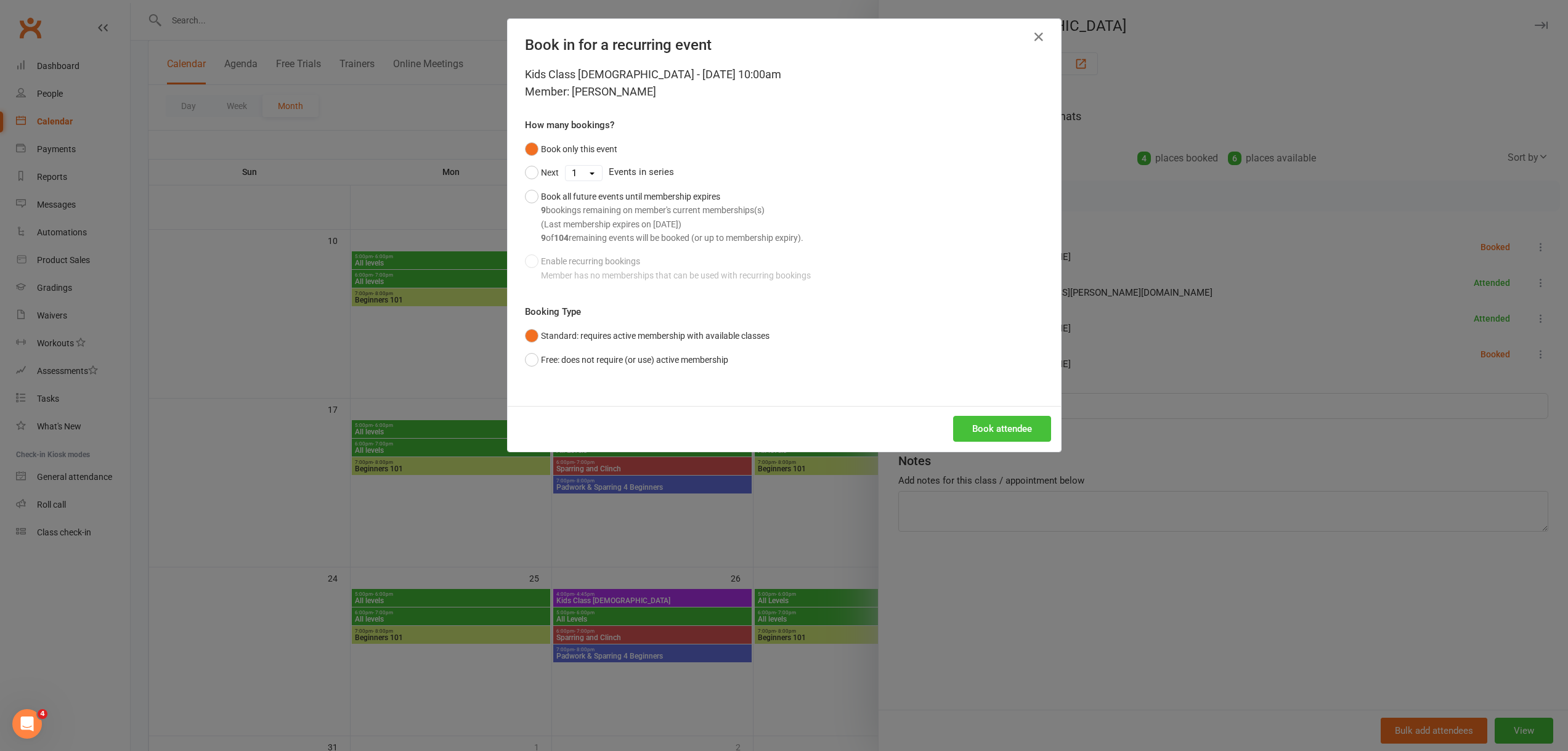
click at [979, 422] on button "Book attendee" at bounding box center [1002, 428] width 98 height 26
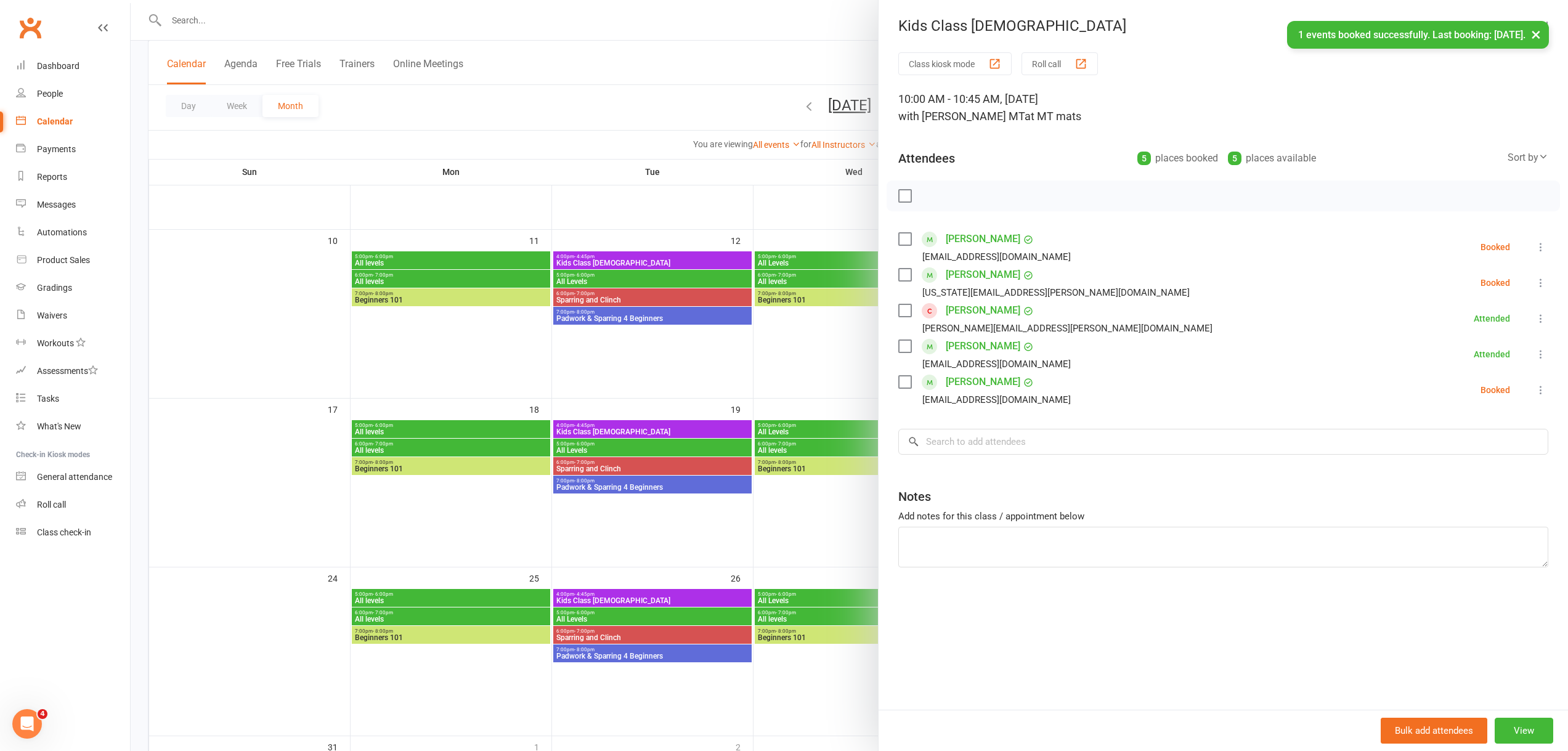
click at [192, 21] on div "× 1 events booked successfully. Last booking: [DATE]." at bounding box center [776, 21] width 1552 height 0
click at [197, 17] on div at bounding box center [849, 376] width 1437 height 751
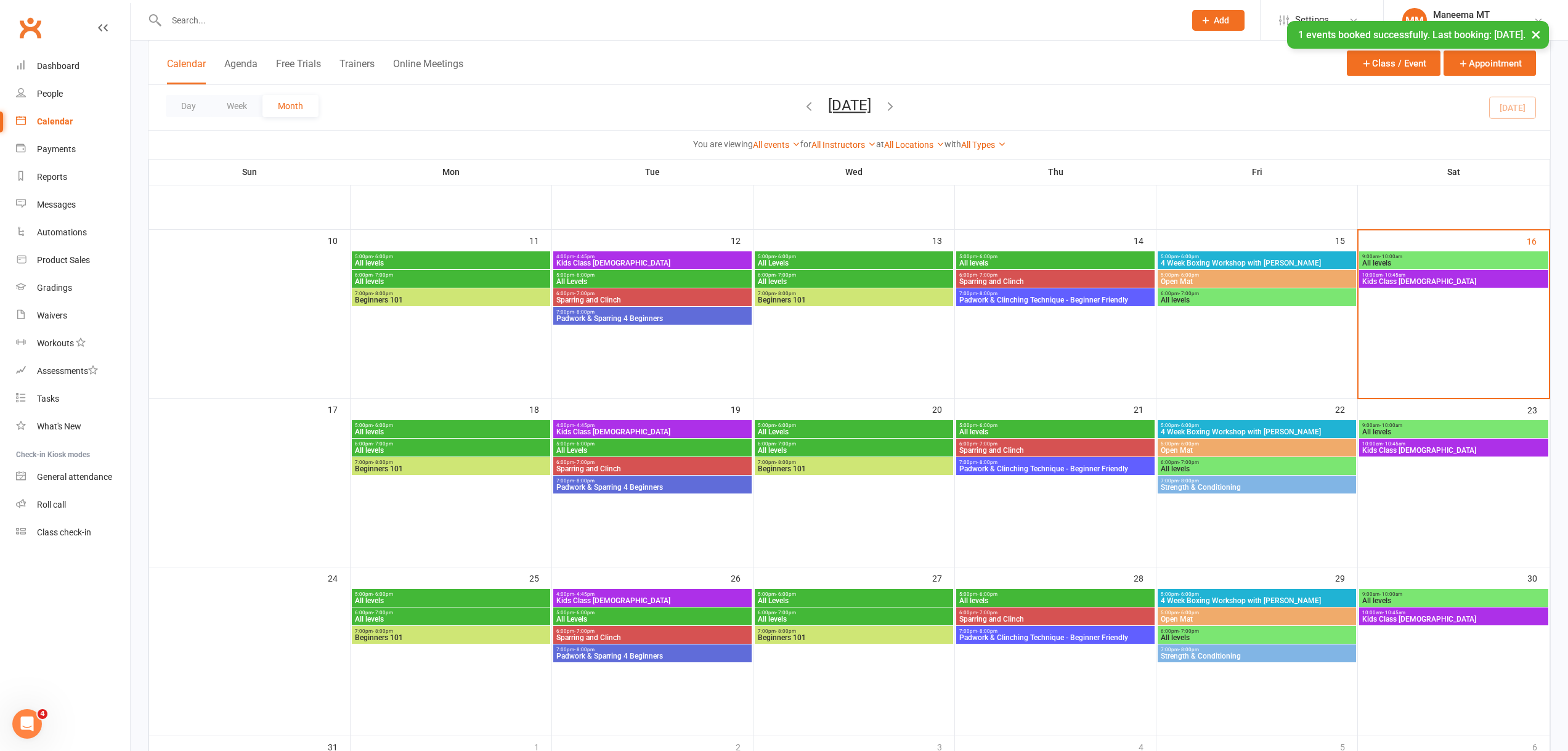
click at [199, 21] on div "× 1 events booked successfully. Last booking: [DATE]." at bounding box center [776, 21] width 1552 height 0
click at [204, 17] on input "text" at bounding box center [669, 20] width 1014 height 17
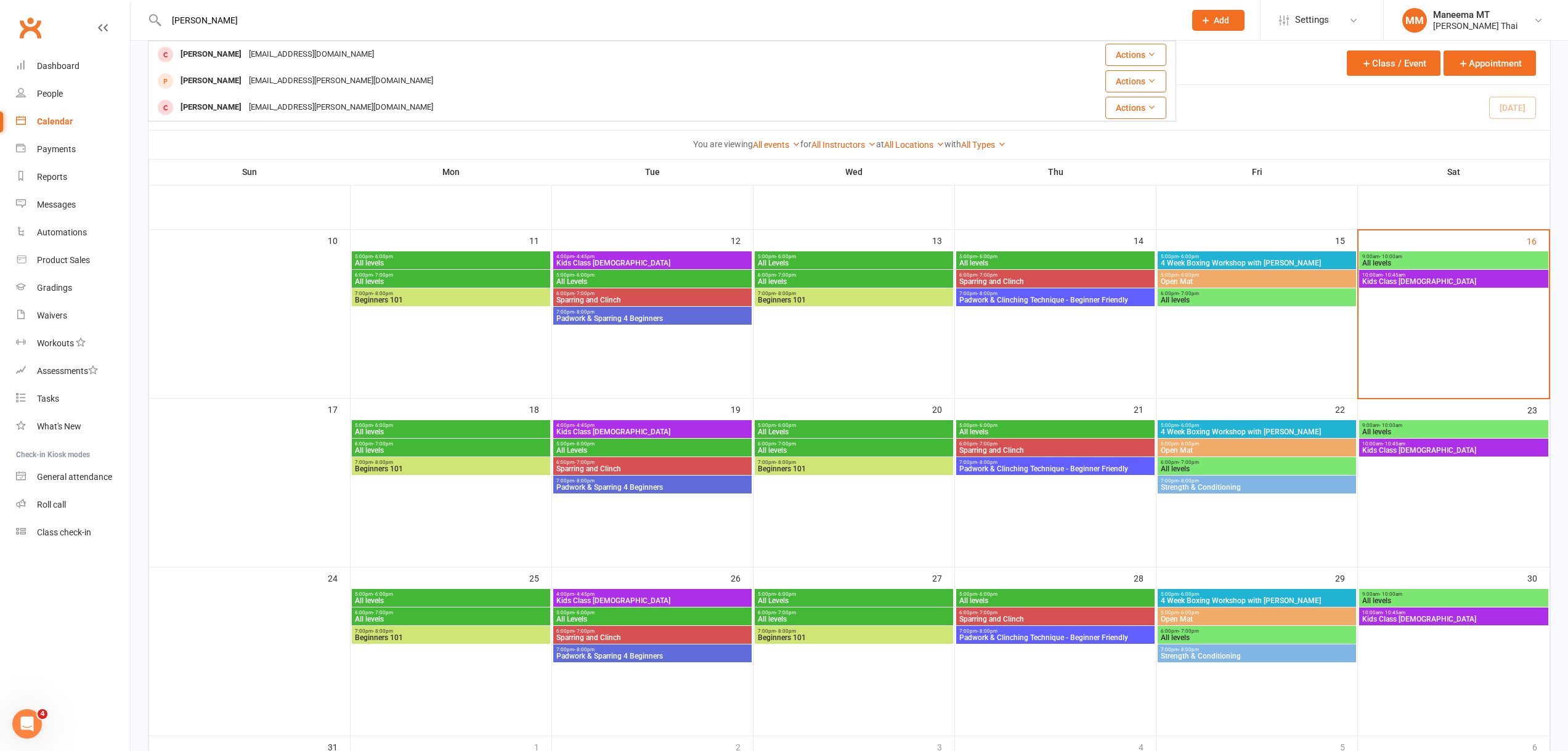
type input "[PERSON_NAME]"
click at [1207, 20] on icon at bounding box center [1205, 20] width 11 height 11
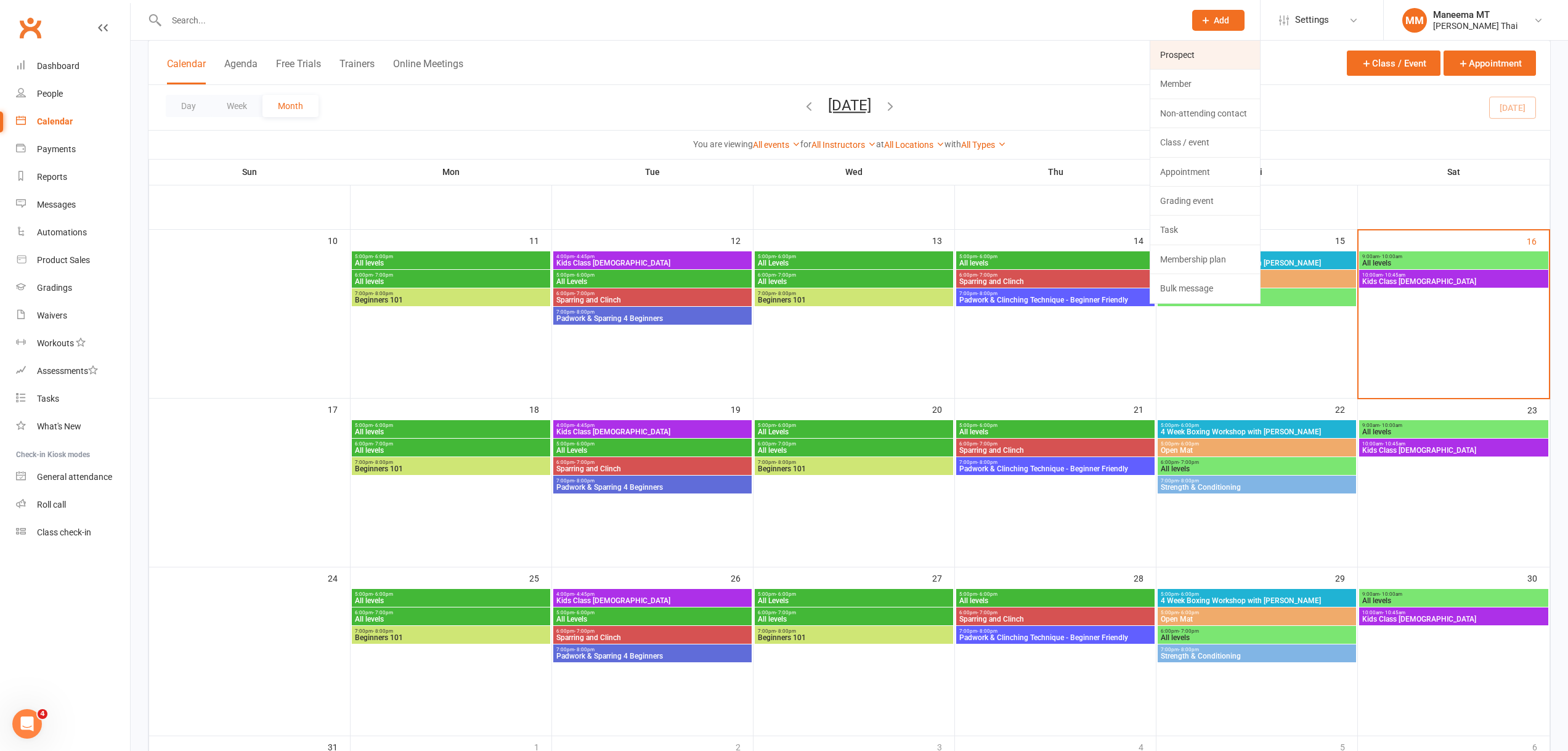
click at [1201, 57] on link "Prospect" at bounding box center [1205, 55] width 110 height 28
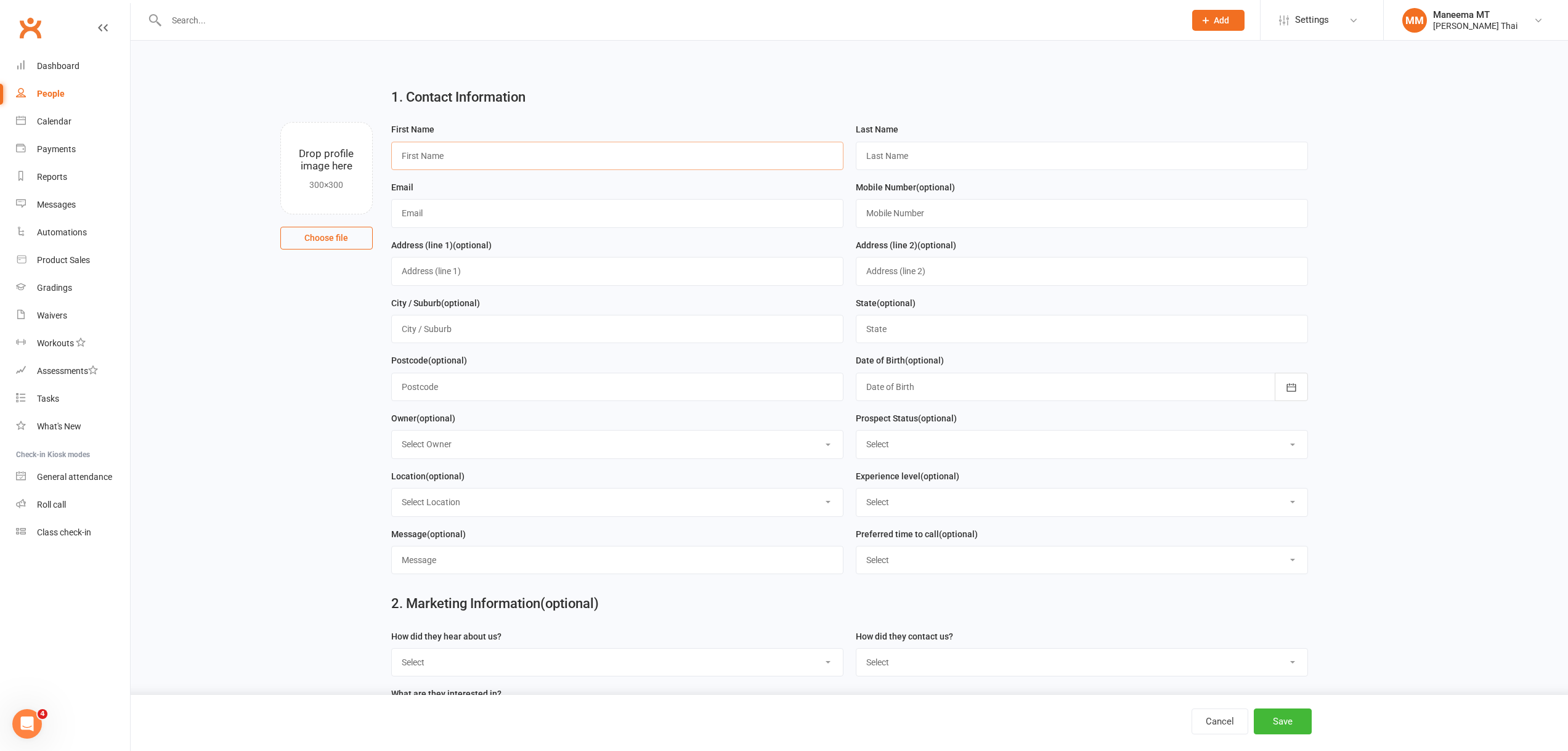
click at [433, 154] on input "text" at bounding box center [617, 156] width 452 height 28
type input "[PERSON_NAME]"
click at [402, 154] on input "[PERSON_NAME]" at bounding box center [617, 156] width 452 height 28
type input "[PERSON_NAME]"
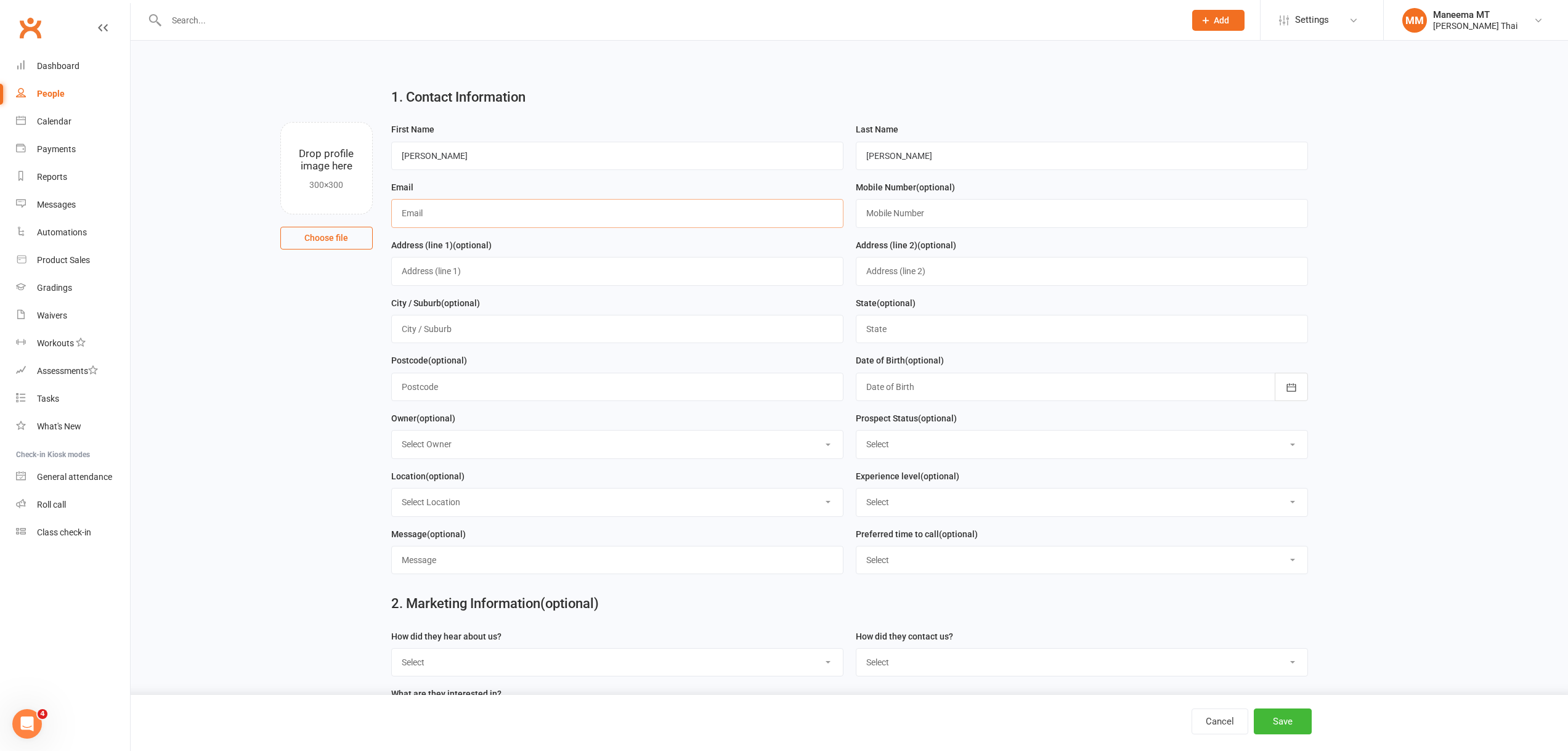
click at [417, 205] on input "text" at bounding box center [617, 213] width 452 height 28
click at [191, 31] on div at bounding box center [662, 20] width 1029 height 40
click at [196, 20] on input "text" at bounding box center [669, 20] width 1014 height 17
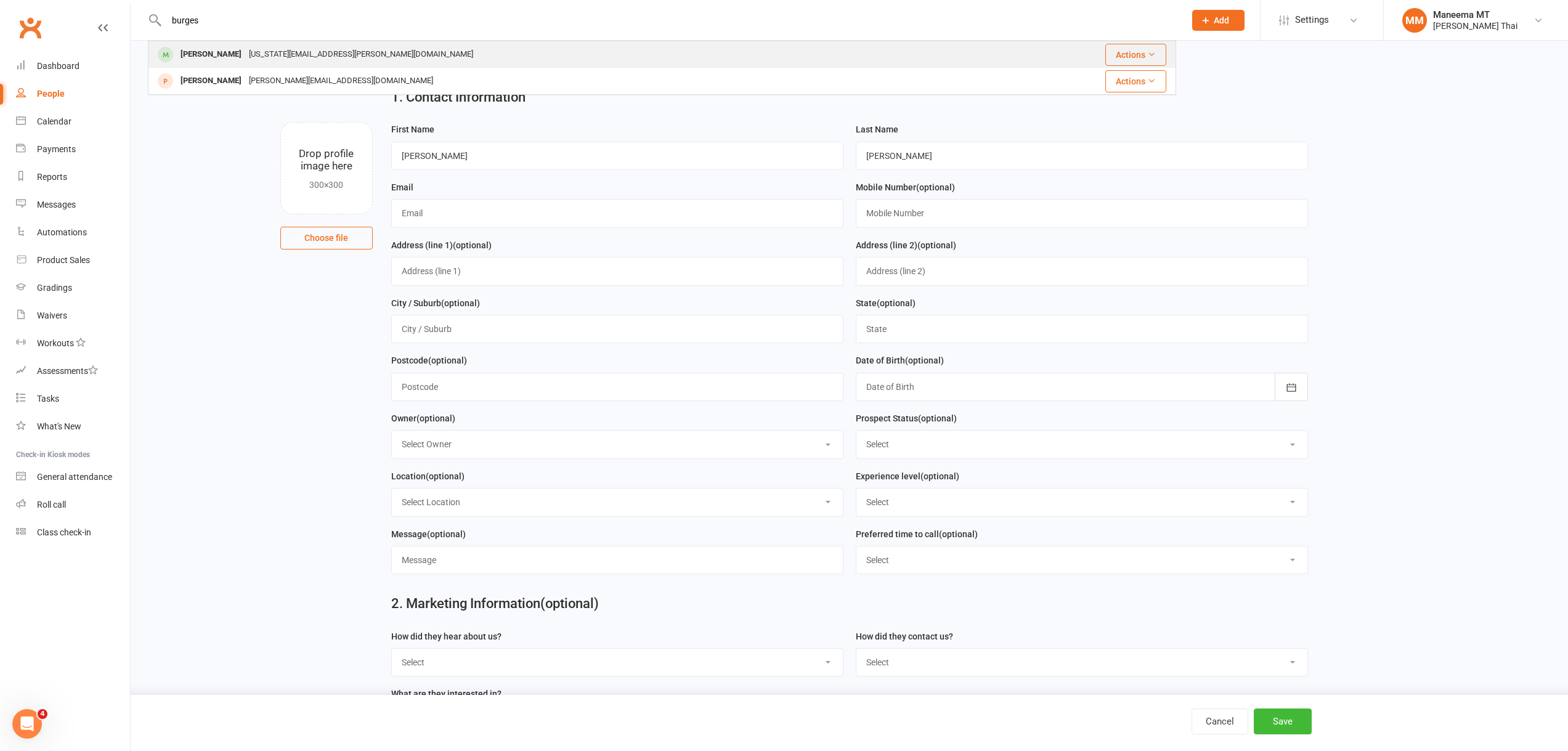
type input "burges"
click at [246, 61] on div "[US_STATE][EMAIL_ADDRESS][PERSON_NAME][DOMAIN_NAME]" at bounding box center [362, 55] width 232 height 18
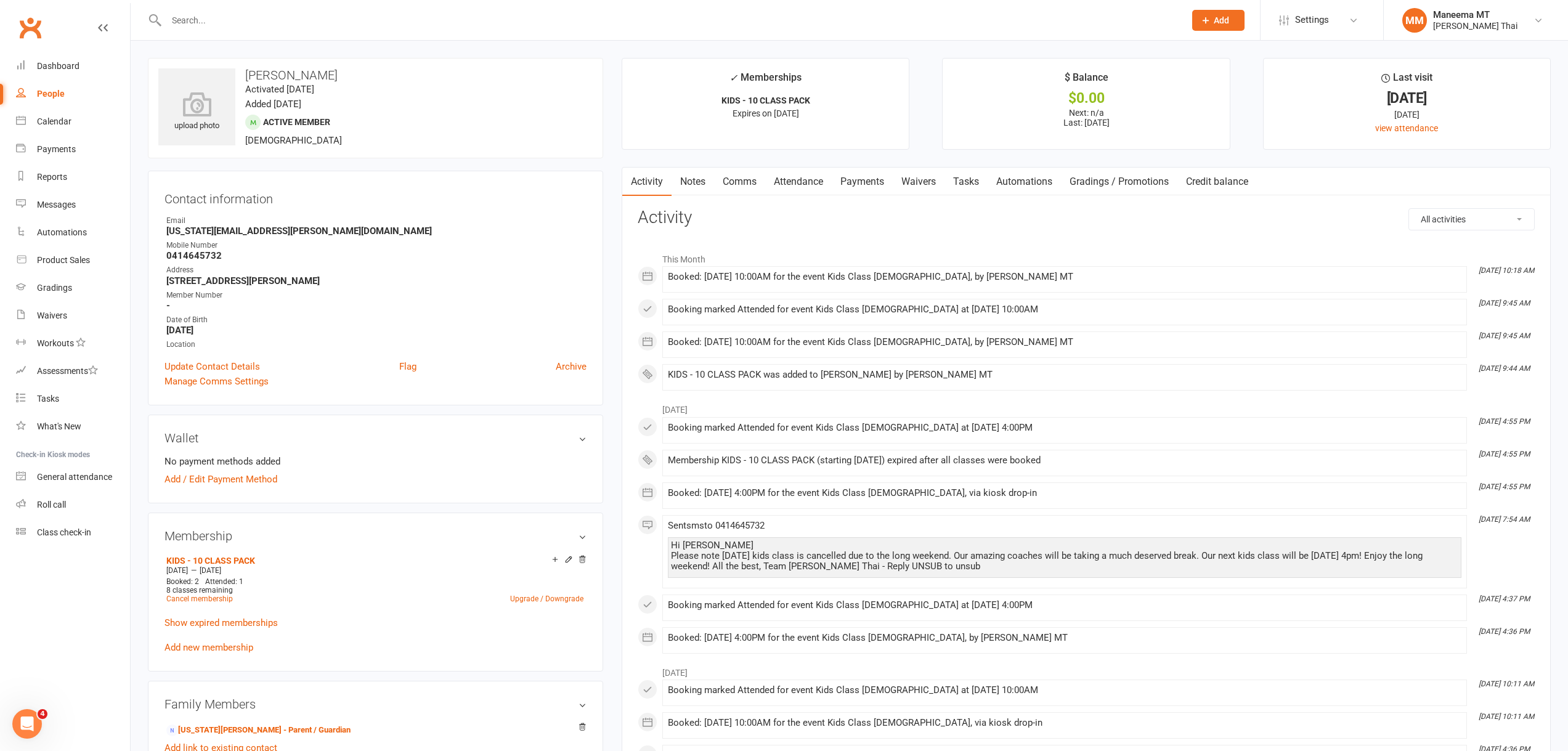
click at [236, 258] on strong "0414645732" at bounding box center [377, 255] width 420 height 11
click at [289, 227] on strong "[US_STATE][EMAIL_ADDRESS][PERSON_NAME][DOMAIN_NAME]" at bounding box center [377, 231] width 420 height 11
drag, startPoint x: 302, startPoint y: 231, endPoint x: 163, endPoint y: 233, distance: 139.0
click at [163, 233] on div "Contact information Owner Email [US_STATE][EMAIL_ADDRESS][PERSON_NAME][DOMAIN_N…" at bounding box center [376, 288] width 455 height 235
copy strong "[US_STATE][EMAIL_ADDRESS][PERSON_NAME][DOMAIN_NAME]"
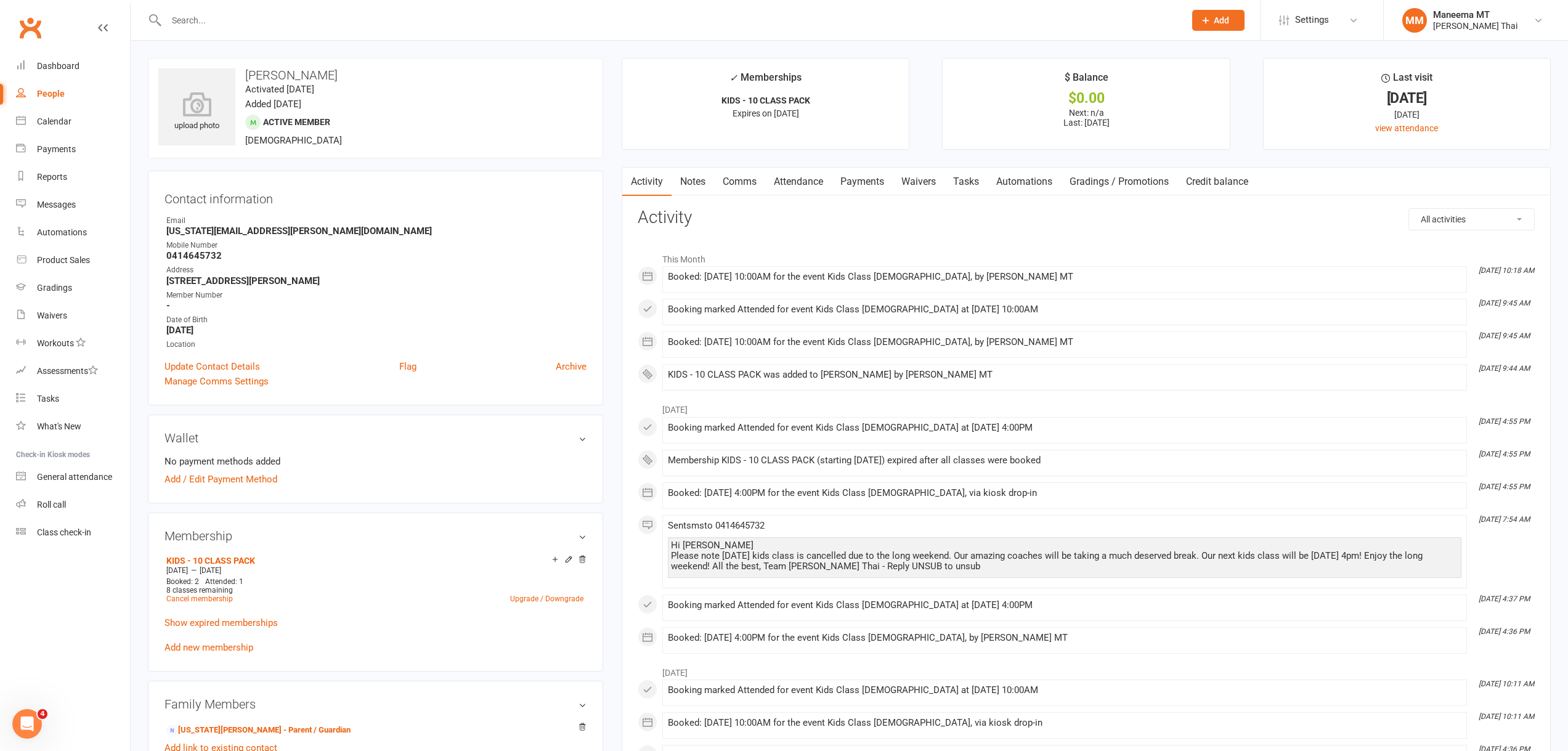
click at [205, 23] on input "text" at bounding box center [669, 20] width 1014 height 17
click at [1234, 27] on button "Add" at bounding box center [1218, 20] width 52 height 21
click at [1195, 52] on link "Prospect" at bounding box center [1205, 55] width 110 height 28
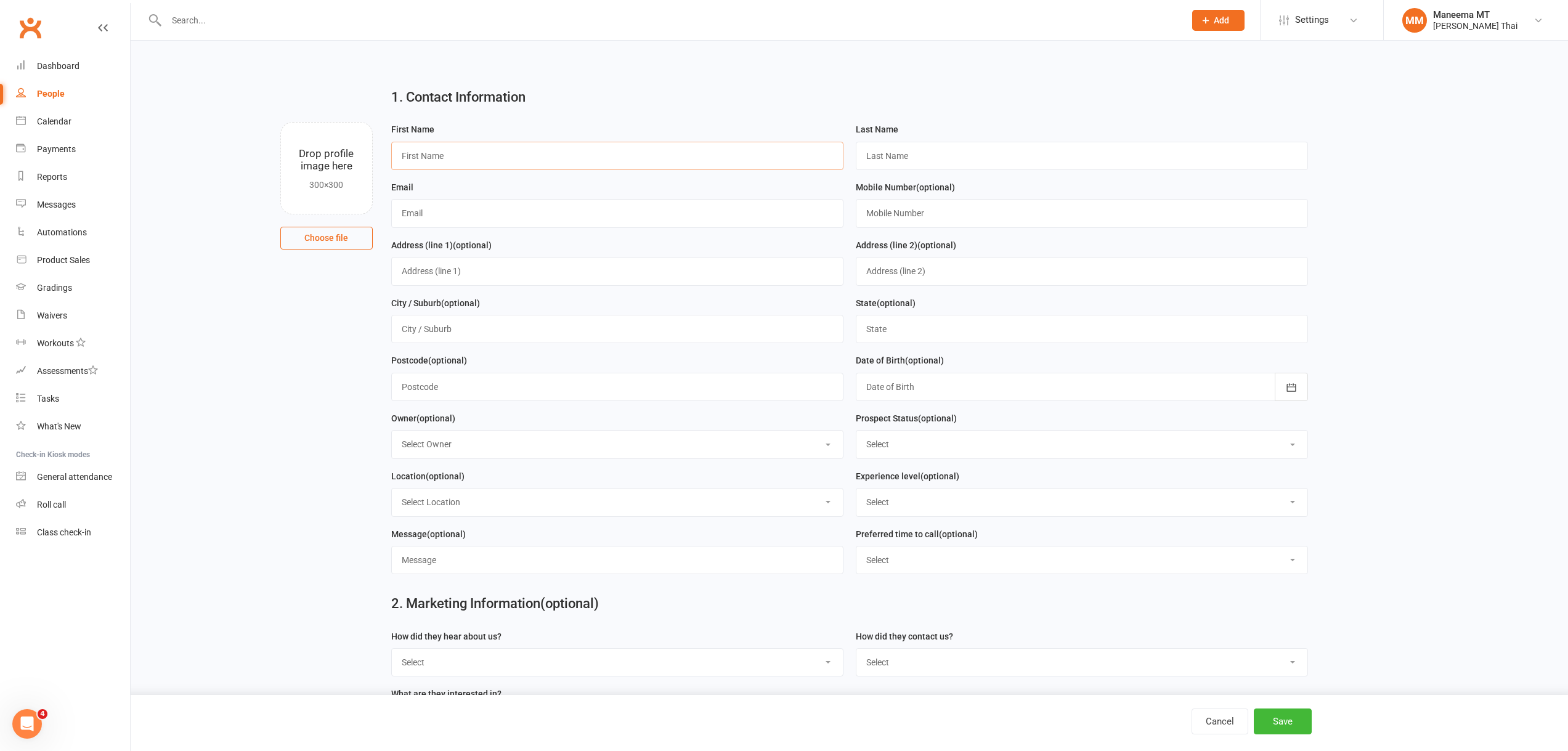
click at [794, 142] on input "text" at bounding box center [617, 156] width 452 height 28
type input "[PERSON_NAME]"
paste input "[US_STATE][EMAIL_ADDRESS][PERSON_NAME][DOMAIN_NAME]"
type input "[US_STATE][EMAIL_ADDRESS][PERSON_NAME][DOMAIN_NAME]"
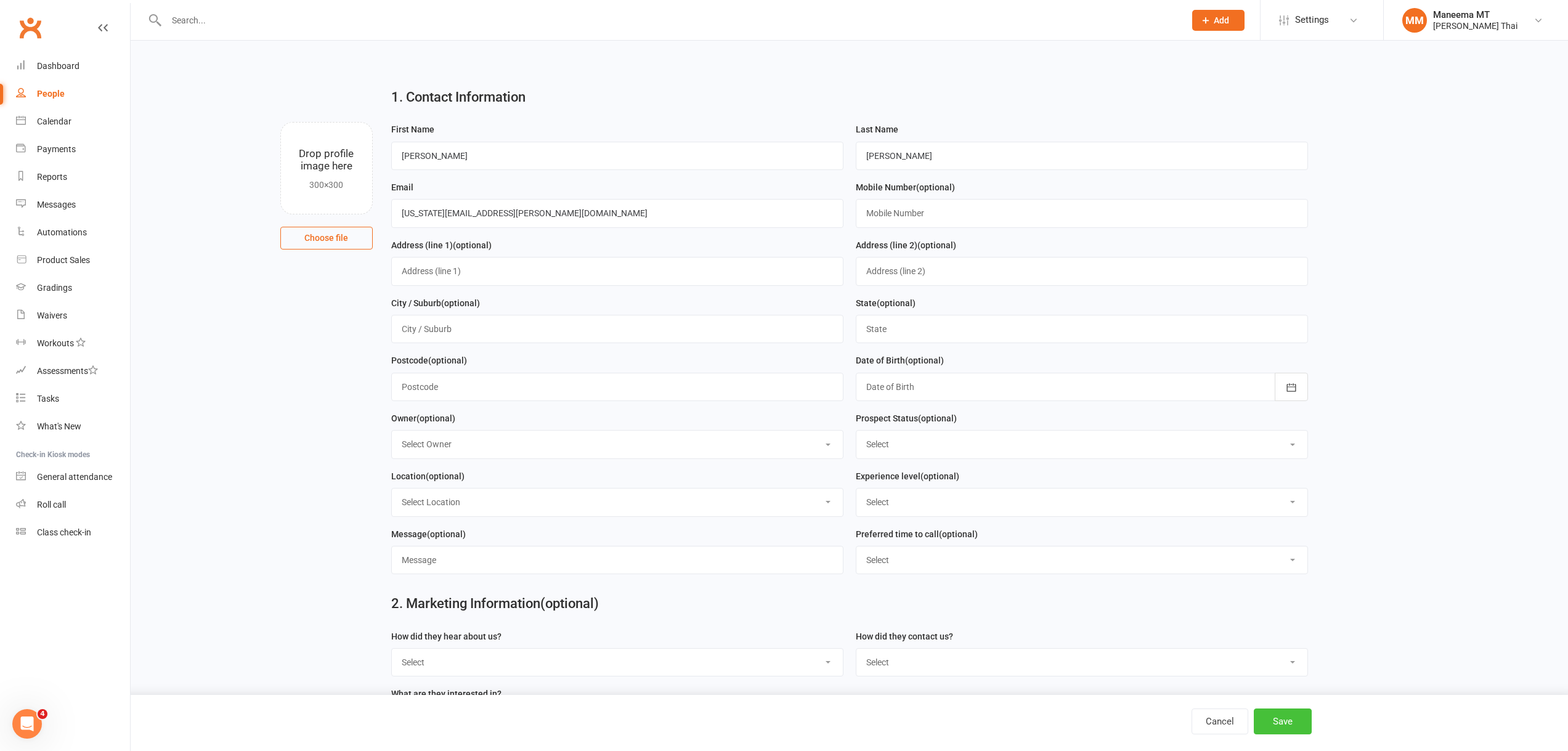
click at [1276, 717] on button "Save" at bounding box center [1282, 721] width 58 height 26
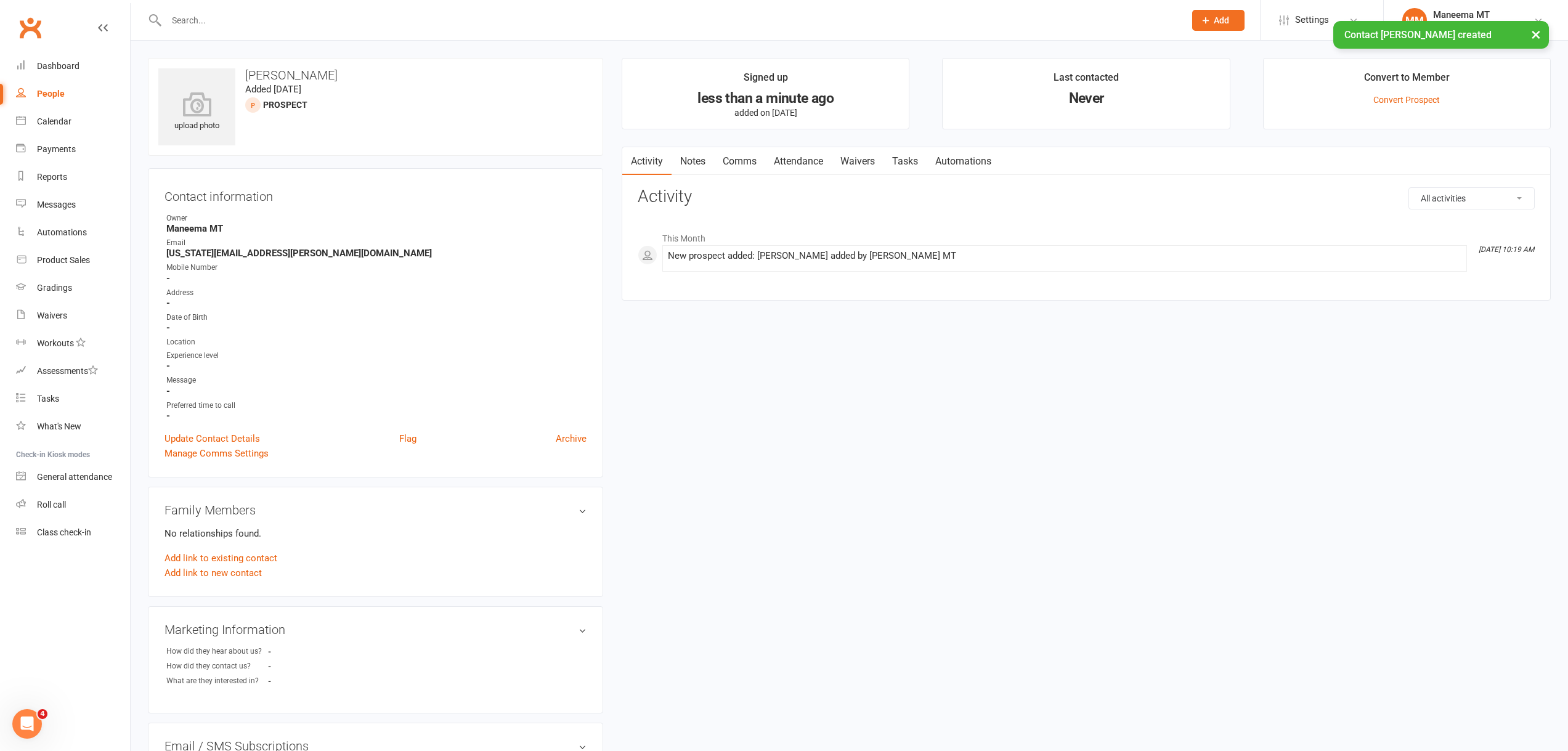
click at [1389, 91] on div "Convert to Member" at bounding box center [1407, 81] width 86 height 22
click at [1400, 99] on link "Convert Prospect" at bounding box center [1406, 100] width 67 height 10
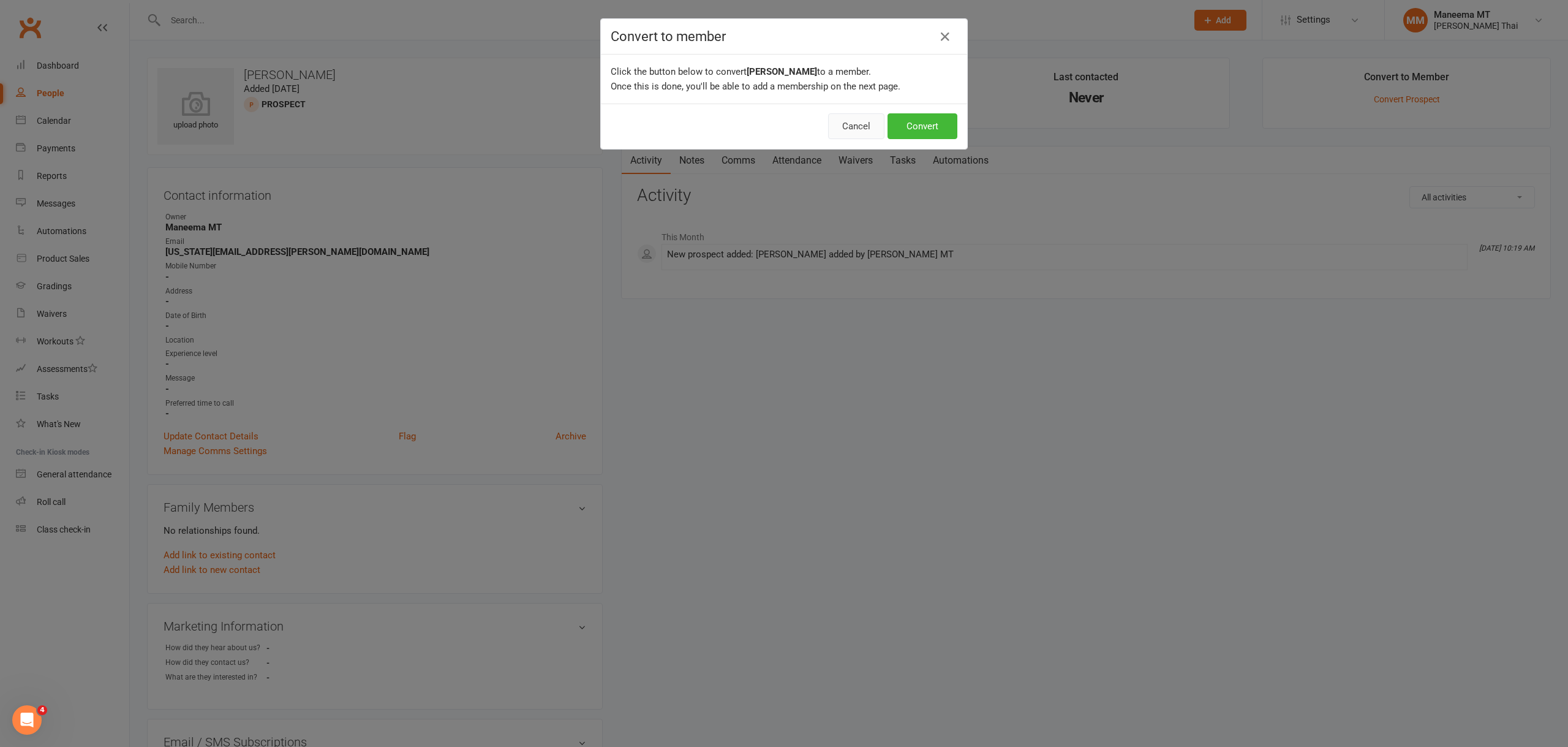
click at [871, 125] on button "Cancel" at bounding box center [856, 126] width 57 height 26
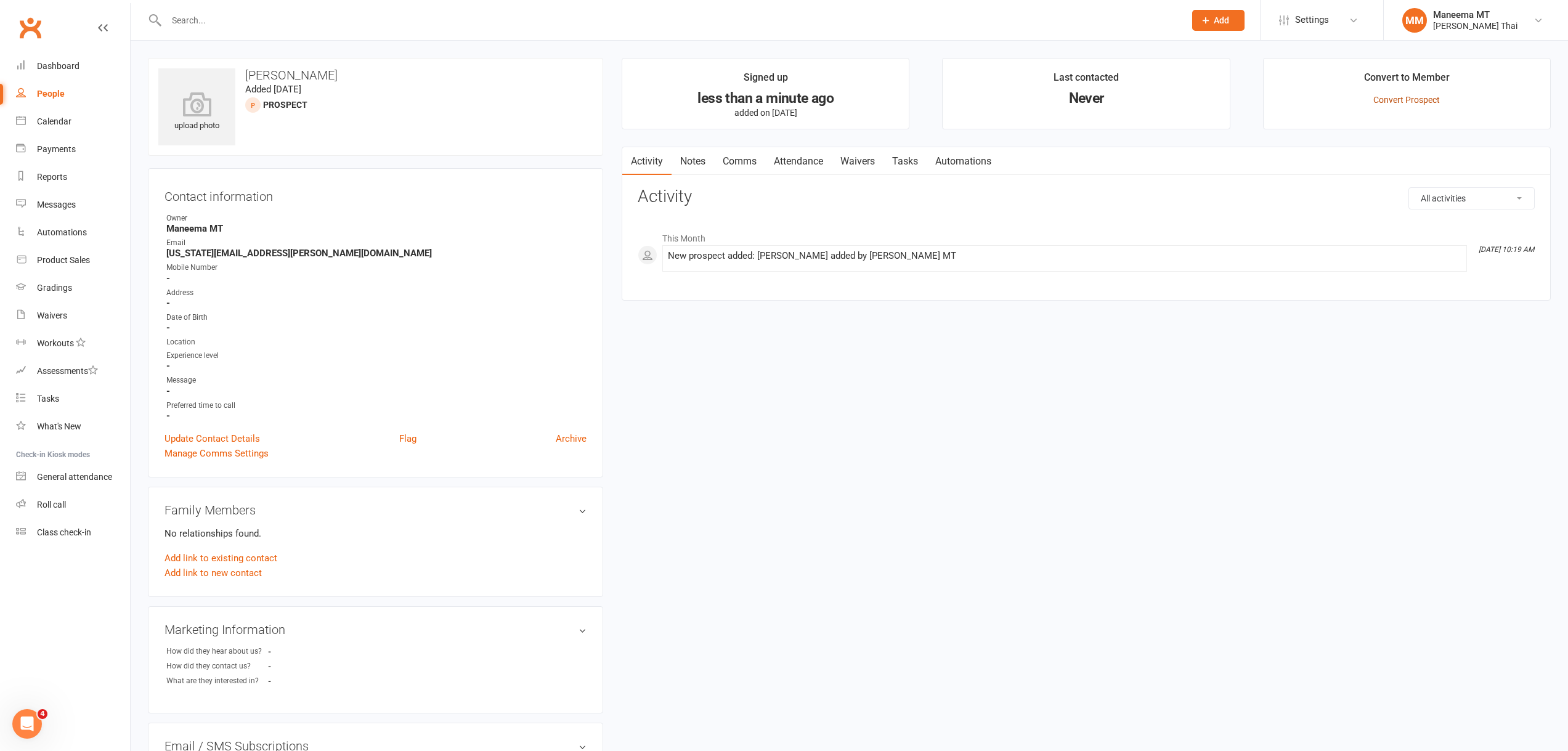
click at [1430, 97] on link "Convert Prospect" at bounding box center [1406, 100] width 67 height 10
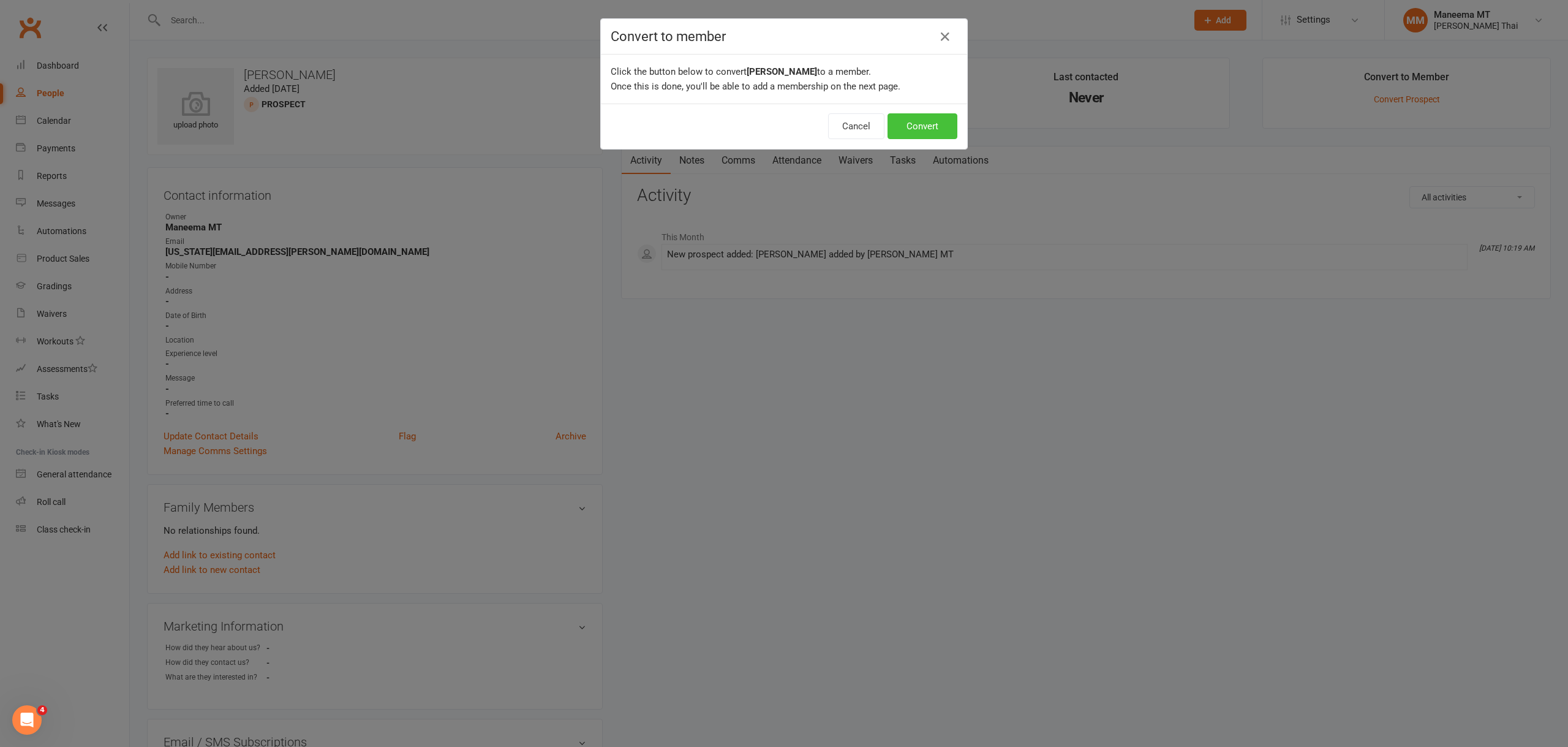
click at [917, 132] on button "Convert" at bounding box center [923, 126] width 70 height 26
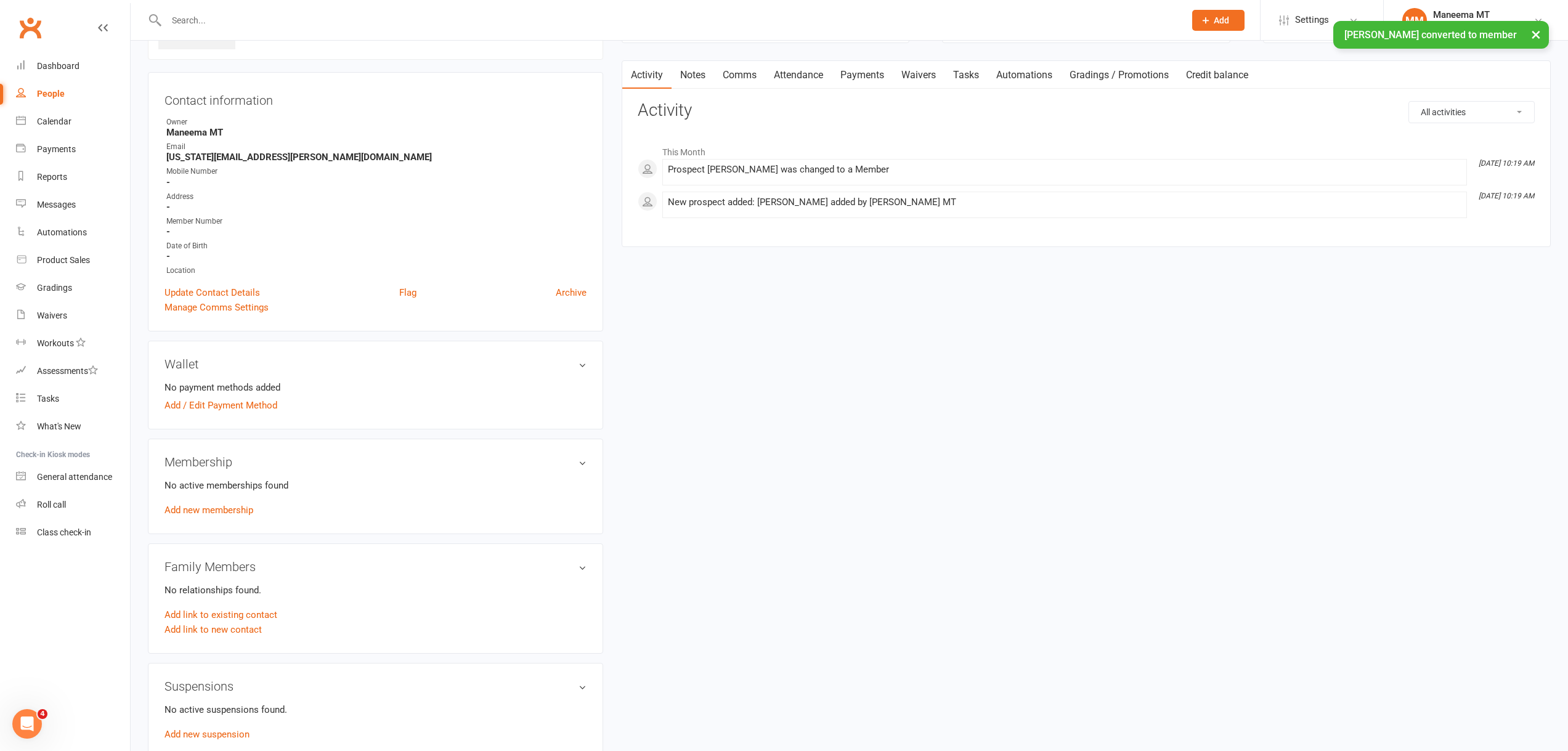
scroll to position [123, 0]
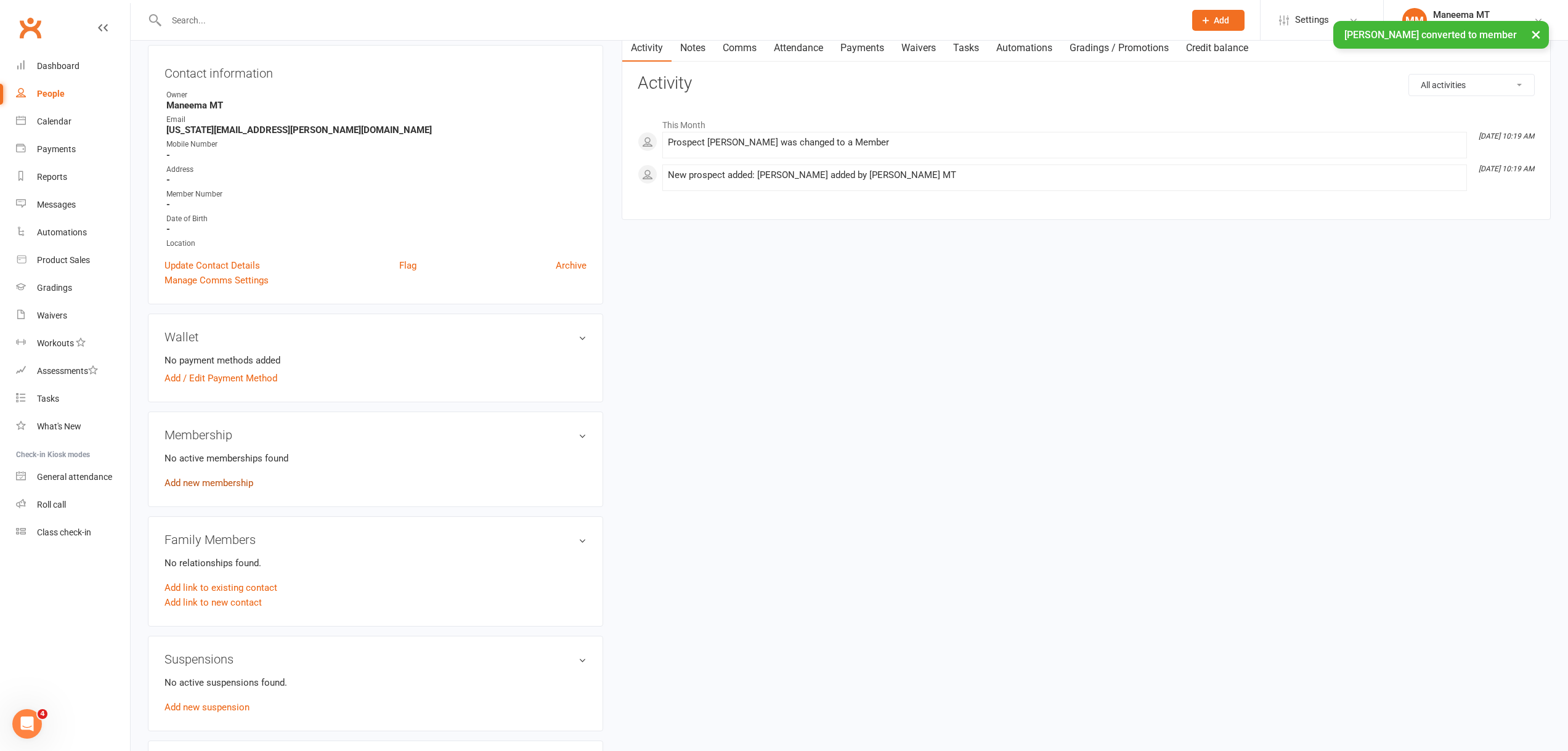
click at [204, 483] on link "Add new membership" at bounding box center [209, 482] width 89 height 11
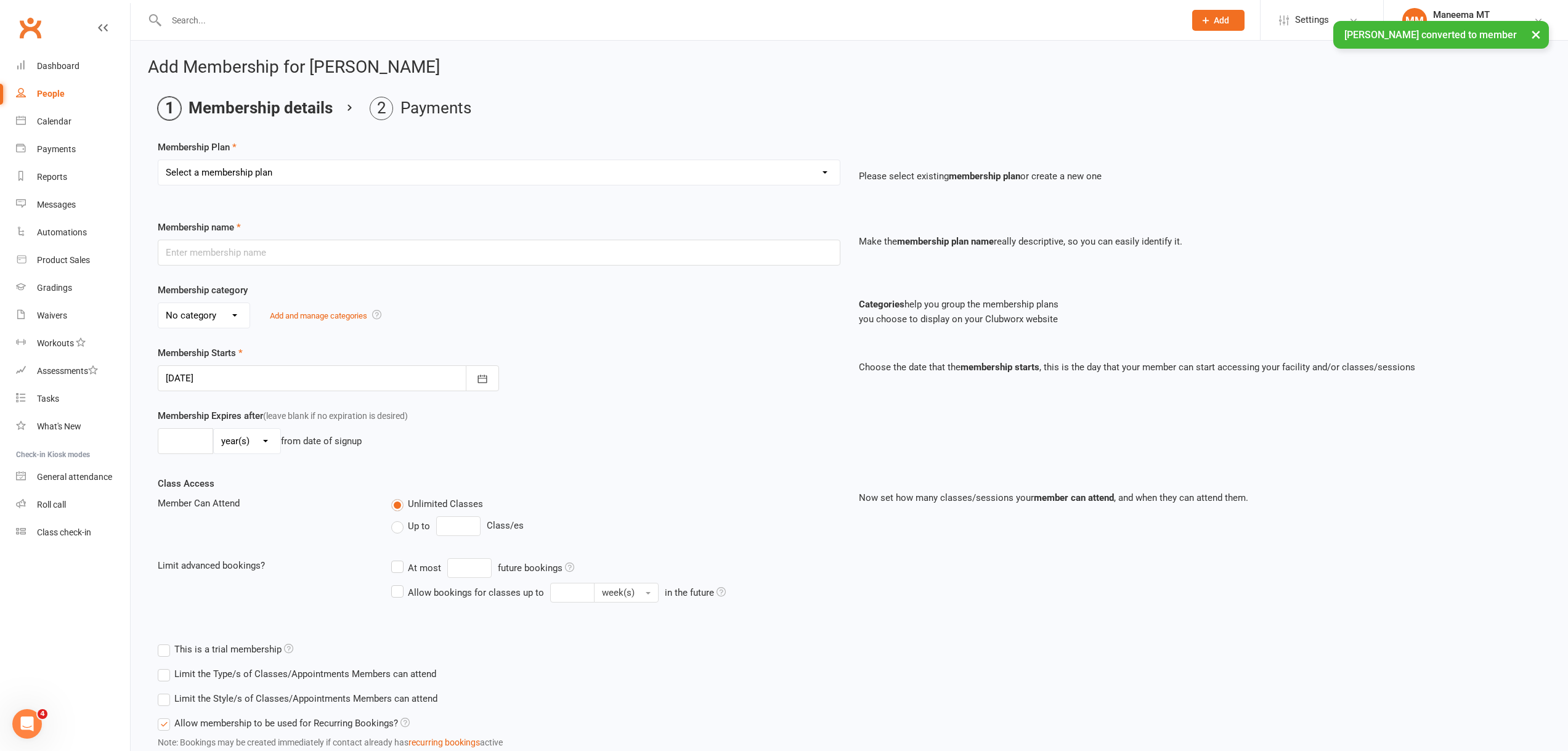
click at [239, 169] on select "Select a membership plan Create new Membership Plan Z_Opening Offer - Ongoing U…" at bounding box center [499, 172] width 681 height 25
select select "8"
click at [159, 160] on select "Select a membership plan Create new Membership Plan Z_Opening Offer - Ongoing U…" at bounding box center [499, 172] width 681 height 25
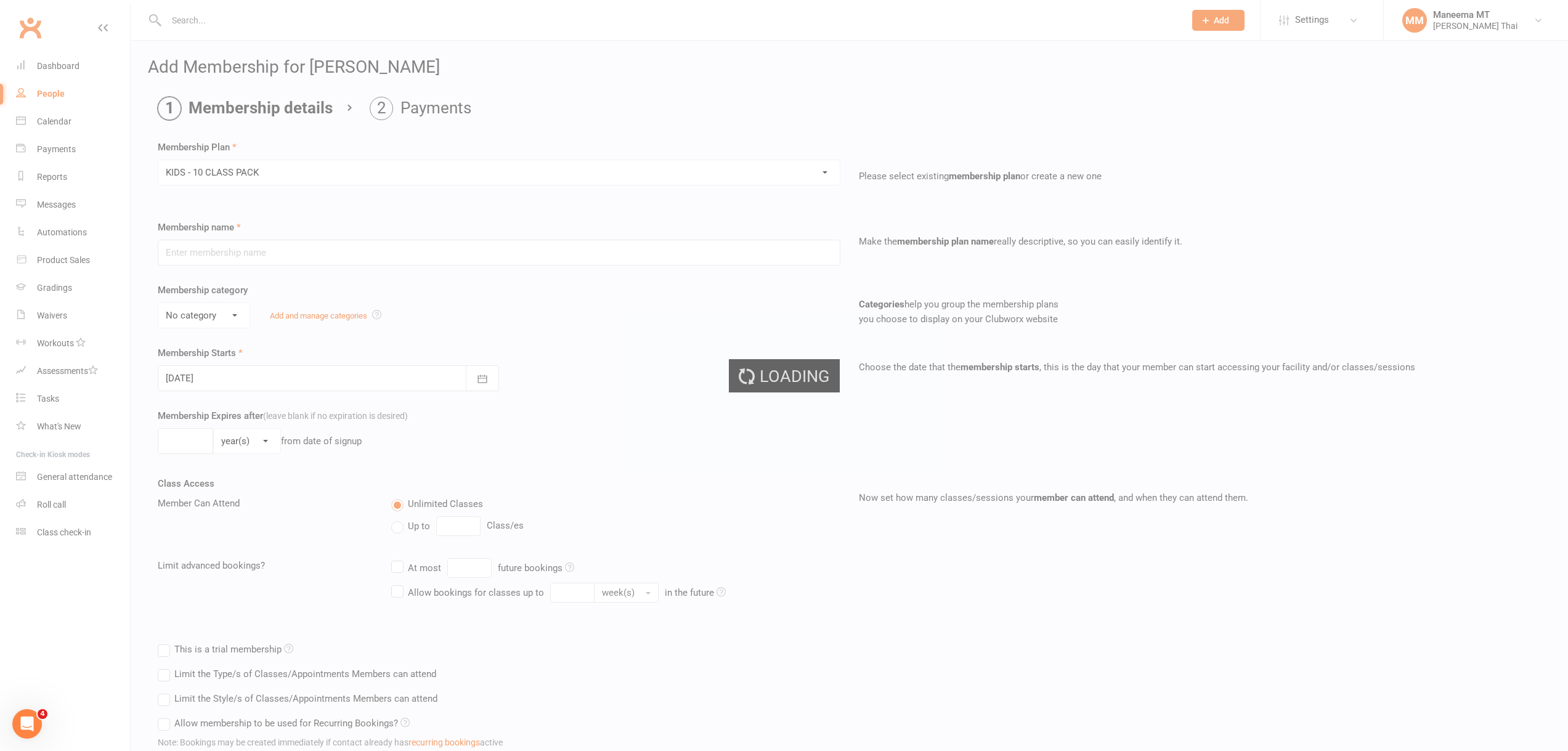
type input "KIDS - 10 CLASS PACK"
select select "2"
type input "6"
select select "2"
type input "10"
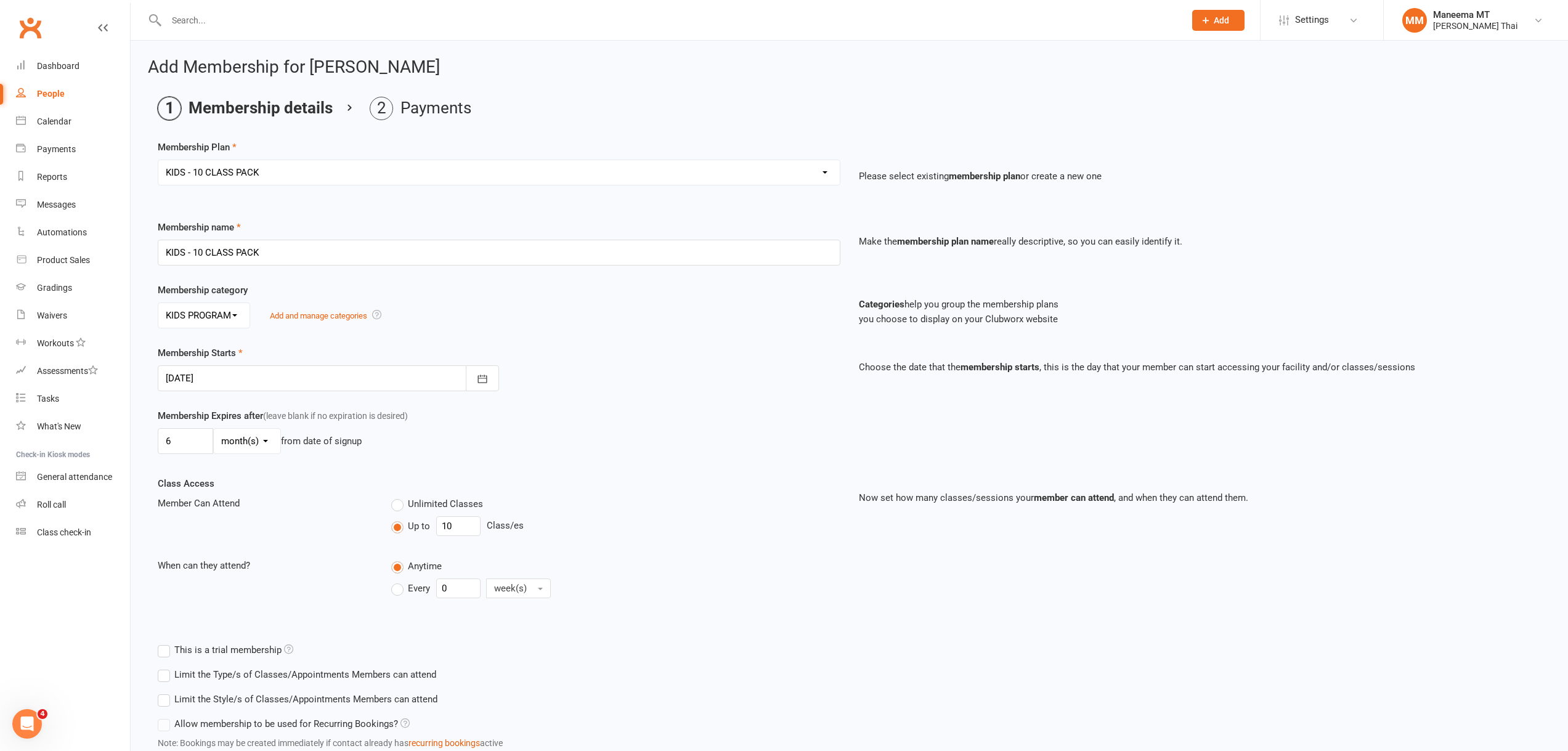
click at [223, 372] on div at bounding box center [329, 378] width 342 height 26
click at [386, 482] on button "09" at bounding box center [373, 479] width 31 height 22
type input "[DATE]"
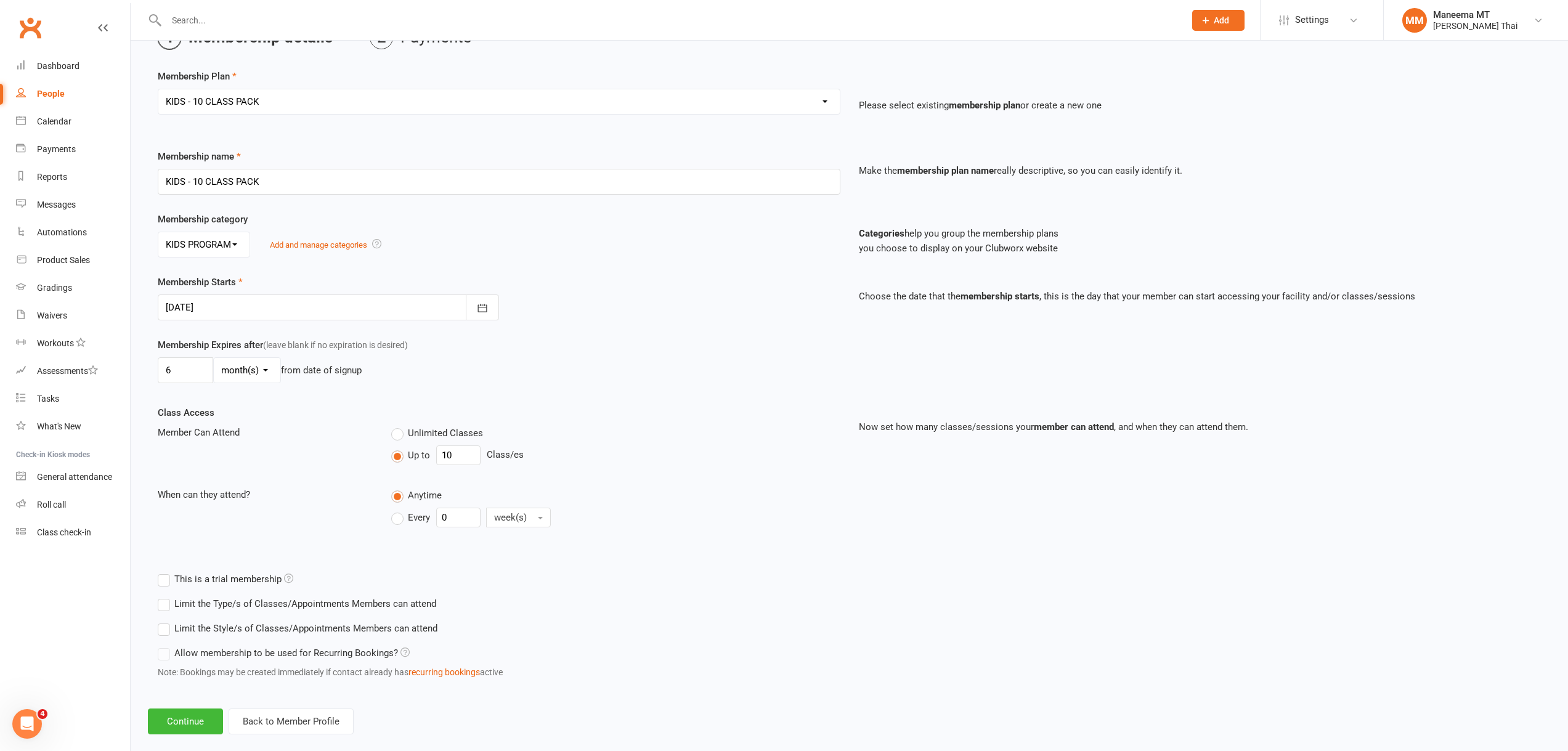
scroll to position [90, 0]
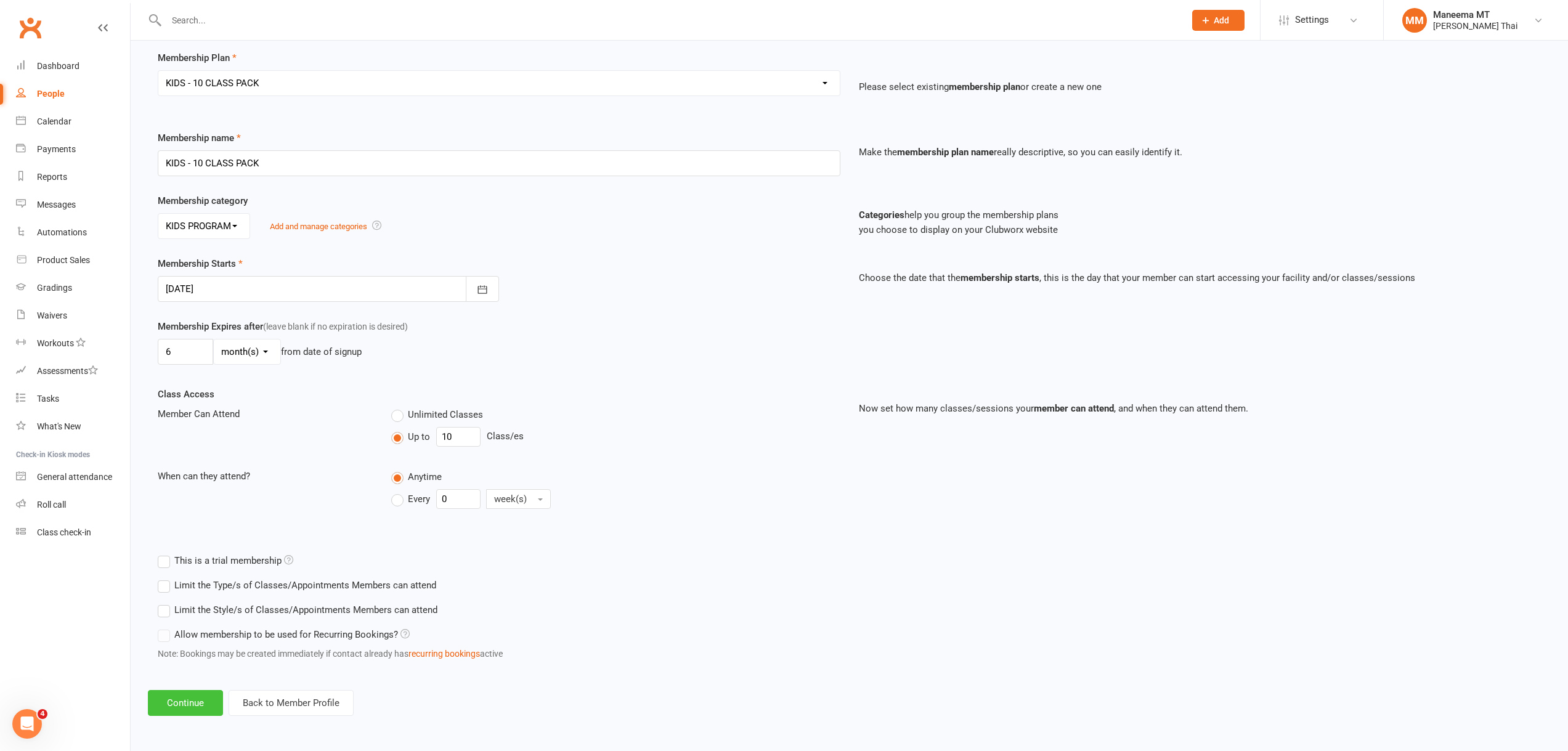
click at [198, 698] on button "Continue" at bounding box center [185, 703] width 75 height 26
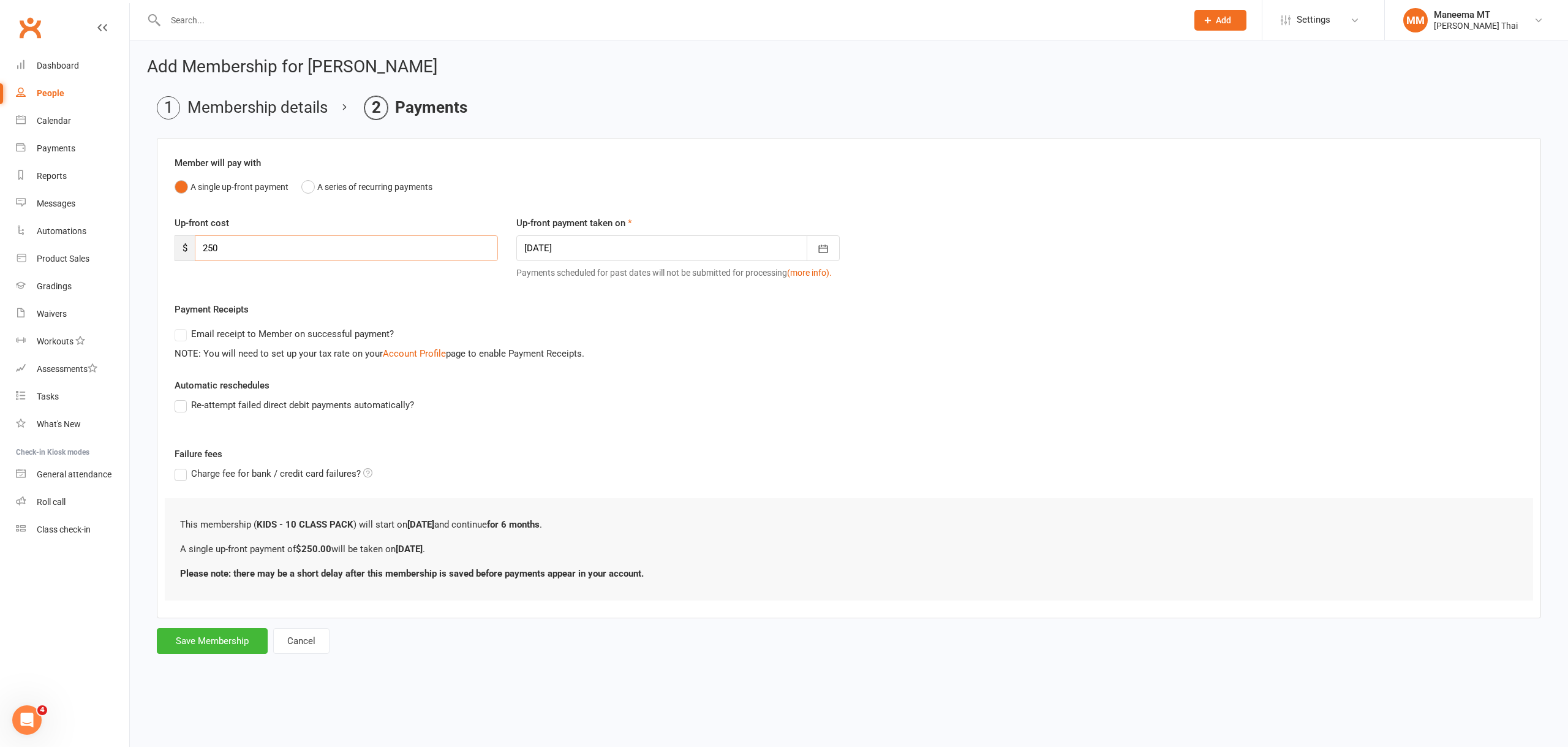
click at [250, 242] on input "250" at bounding box center [346, 248] width 303 height 26
type input "2"
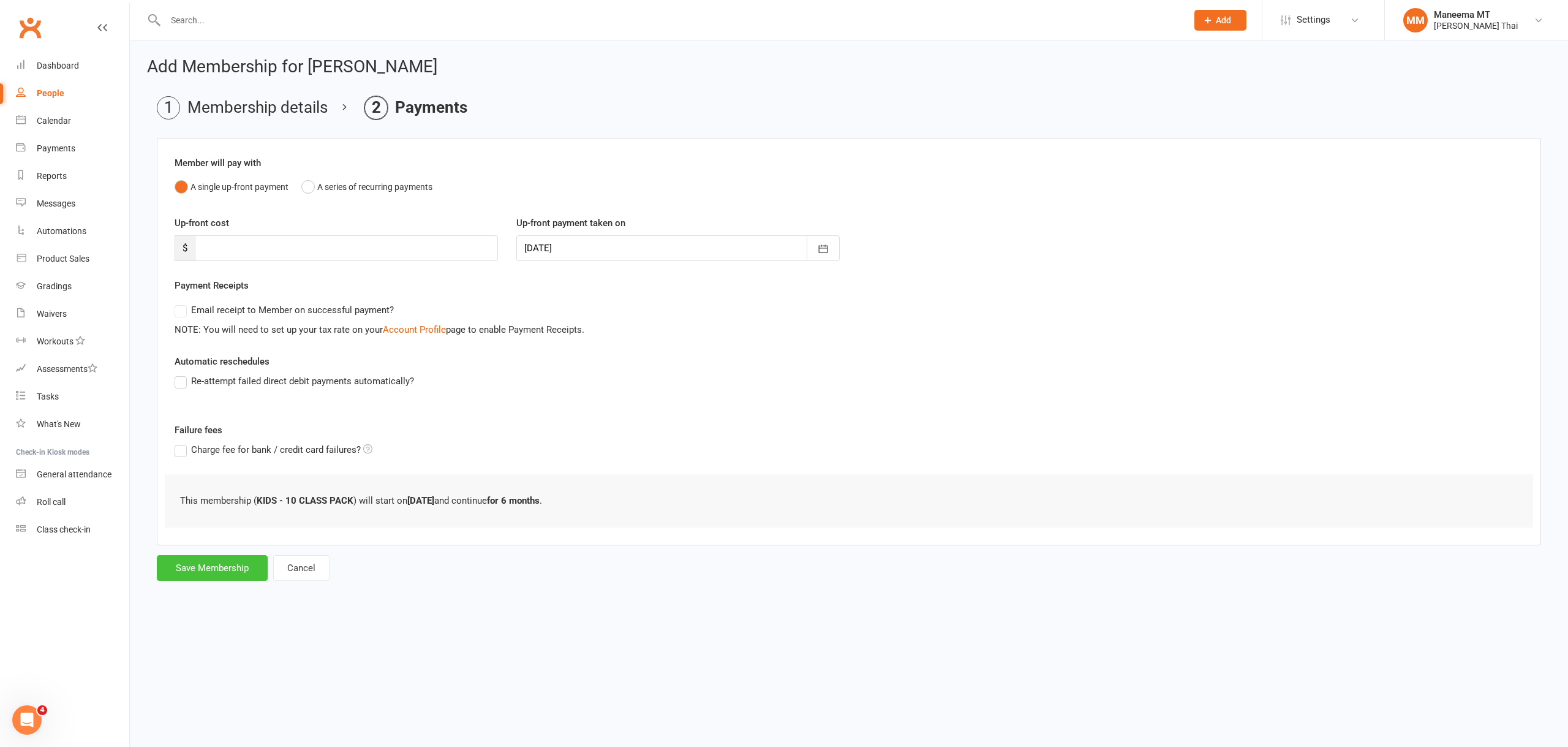
click at [231, 572] on button "Save Membership" at bounding box center [213, 568] width 111 height 26
type input "0"
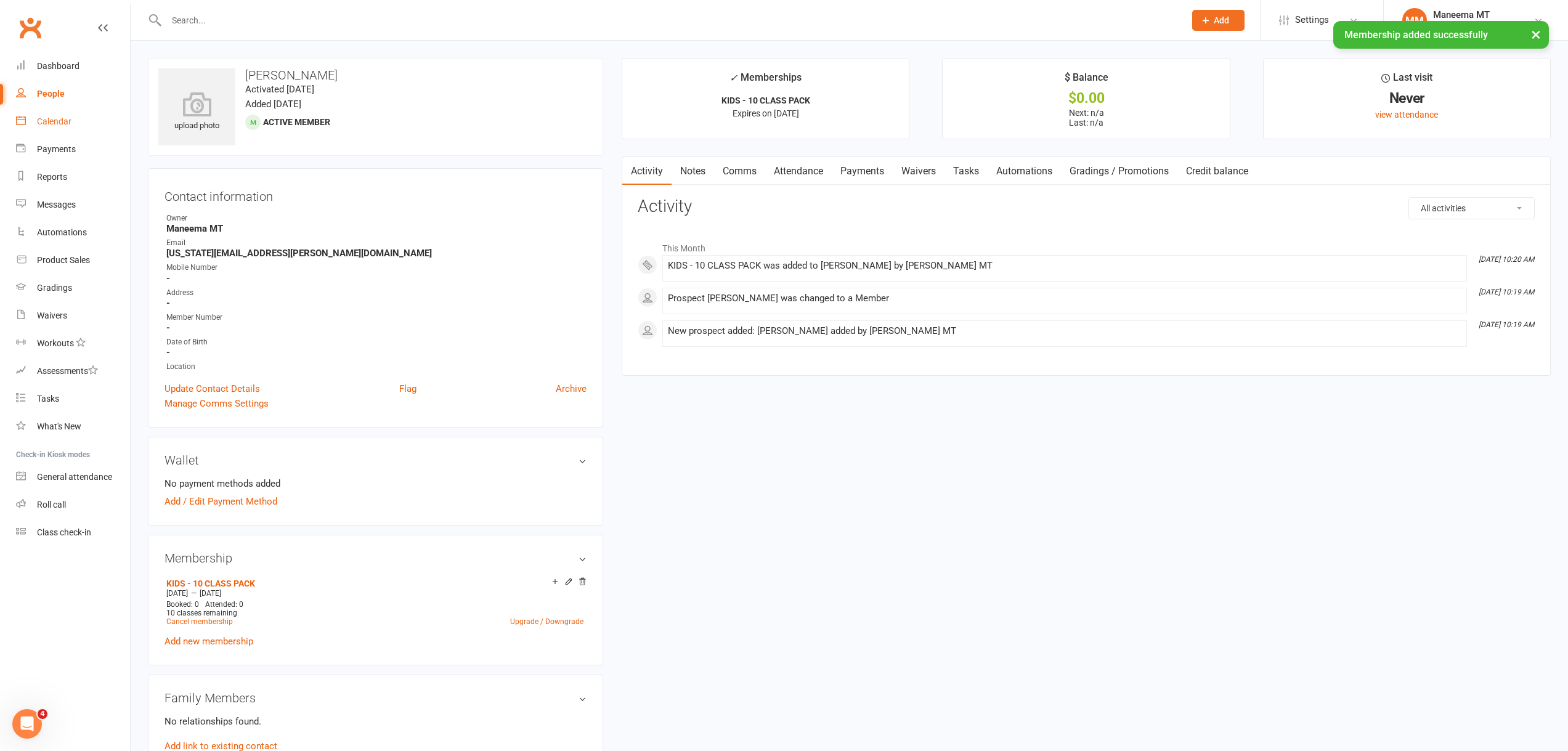
click at [61, 126] on div "Calendar" at bounding box center [54, 122] width 35 height 10
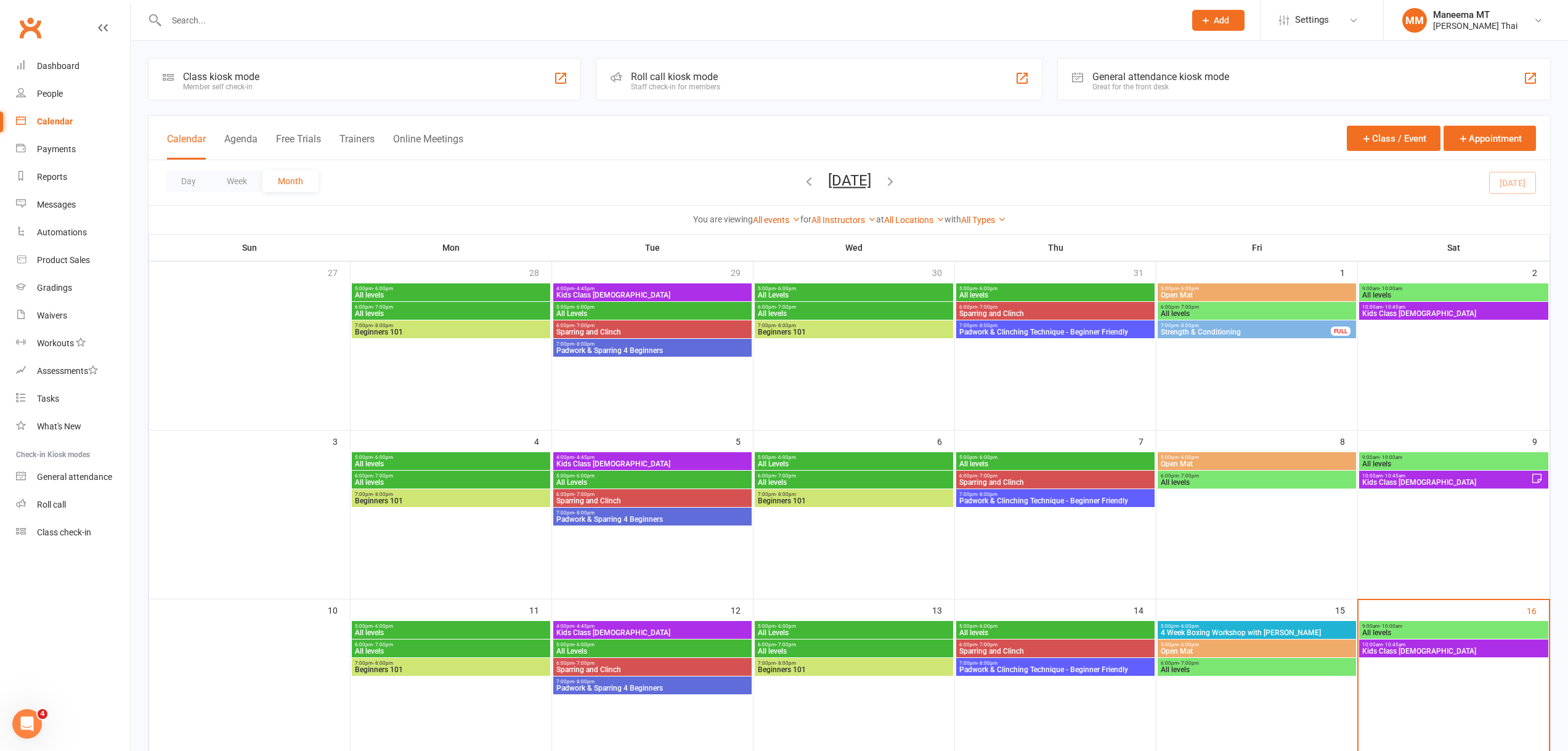
click at [666, 652] on span "All Levels" at bounding box center [652, 650] width 194 height 7
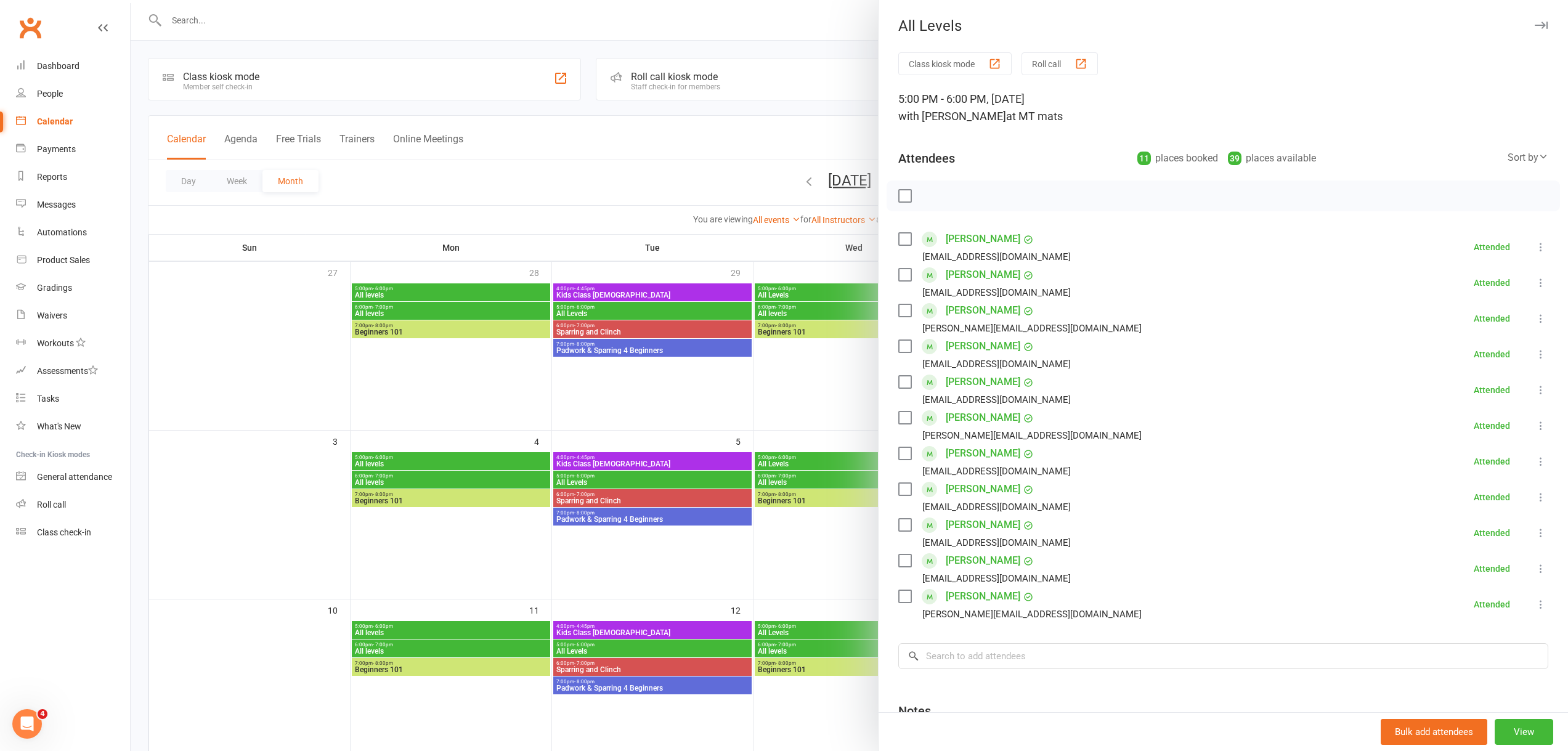
click at [604, 629] on div at bounding box center [849, 376] width 1437 height 751
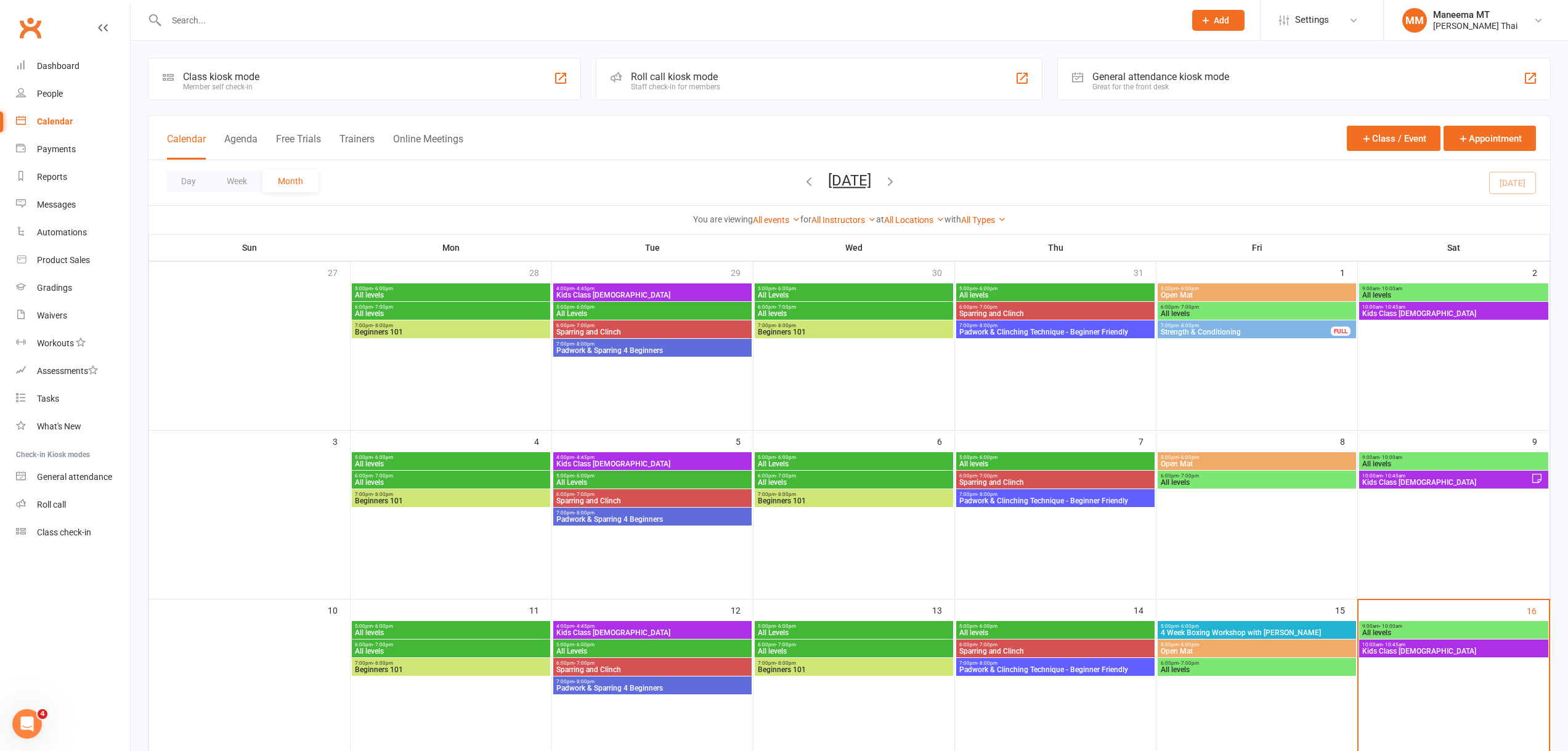
click at [604, 629] on span "Kids Class [DEMOGRAPHIC_DATA]" at bounding box center [652, 632] width 194 height 7
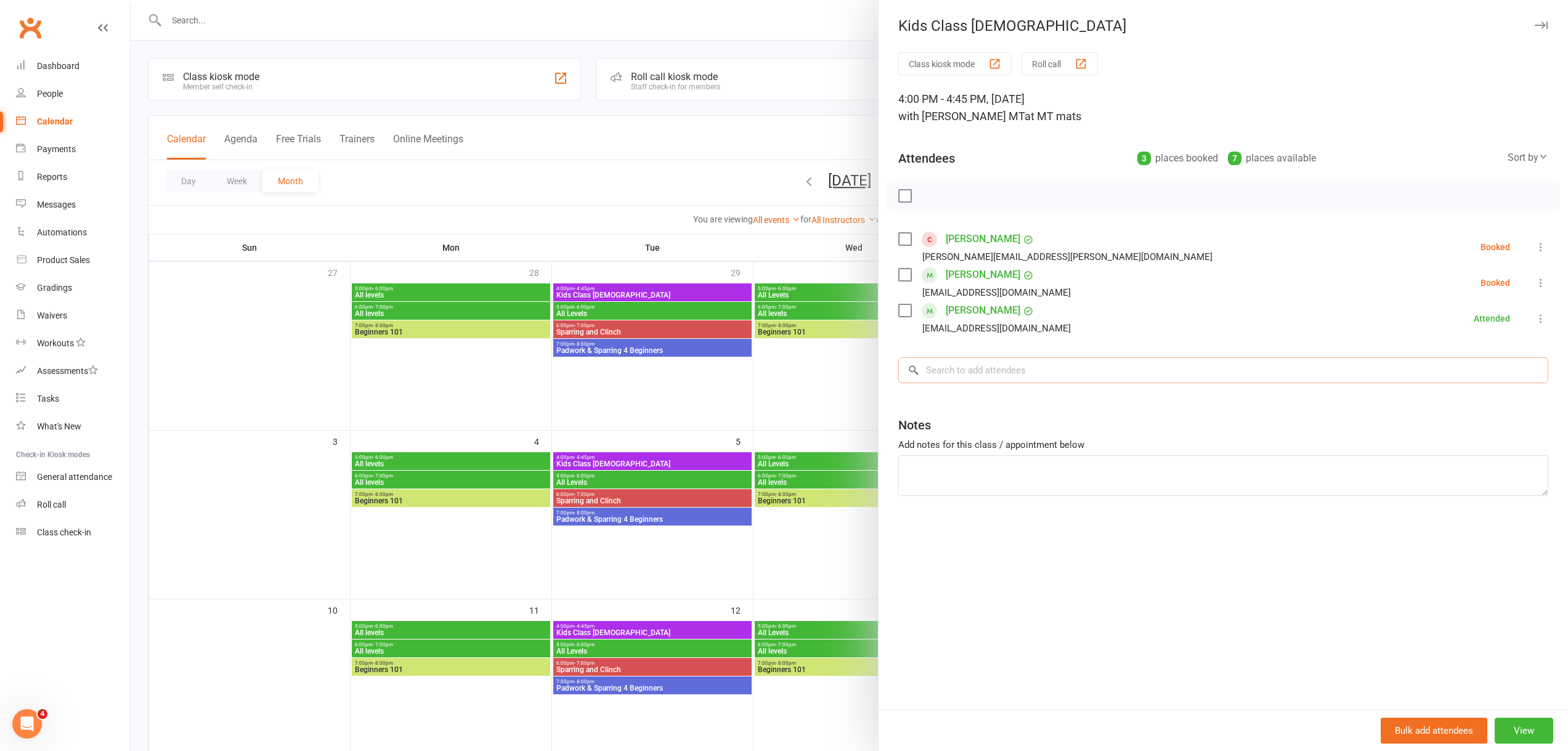
click at [951, 377] on input "search" at bounding box center [1222, 371] width 650 height 26
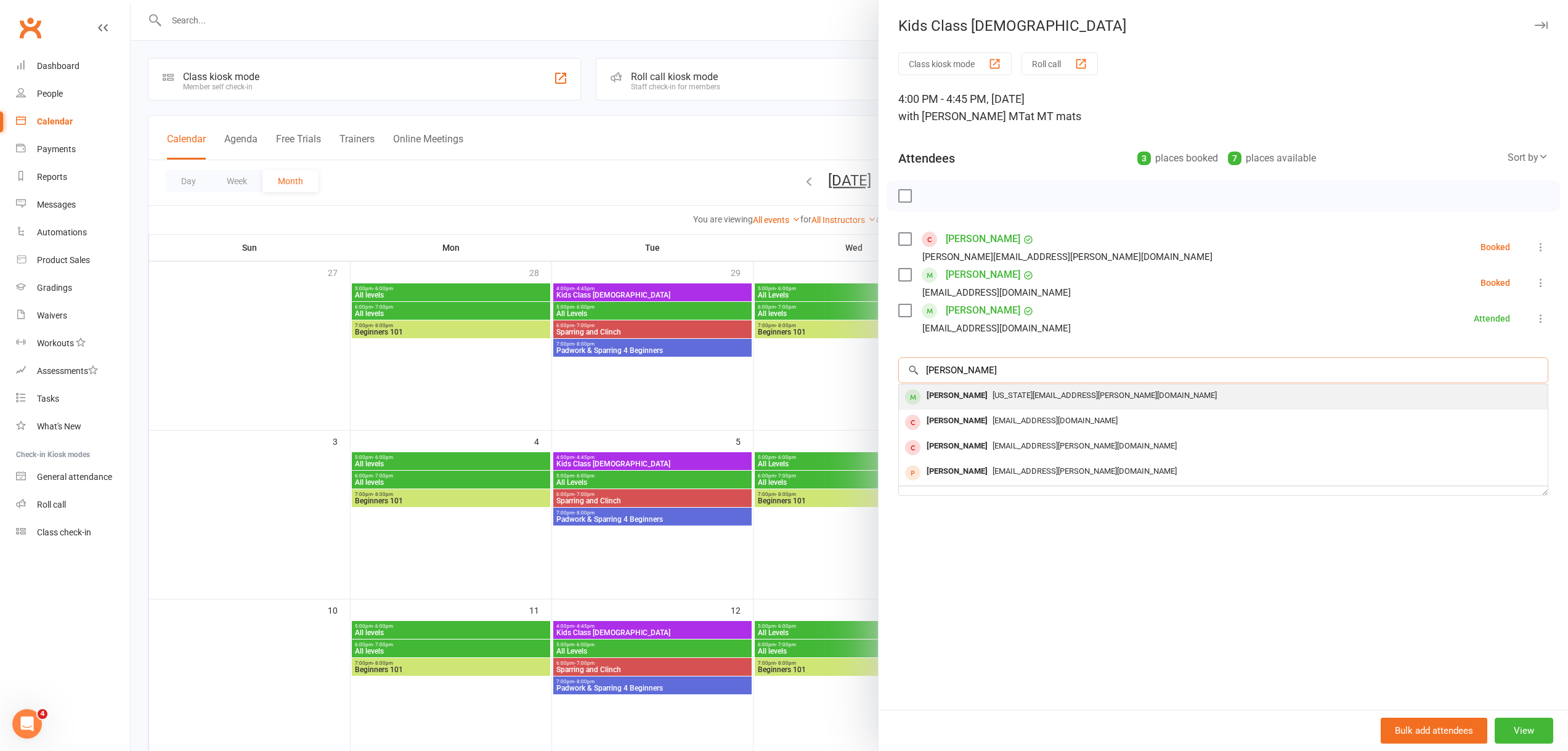
type input "[PERSON_NAME]"
click at [963, 393] on div "[PERSON_NAME]" at bounding box center [957, 395] width 71 height 18
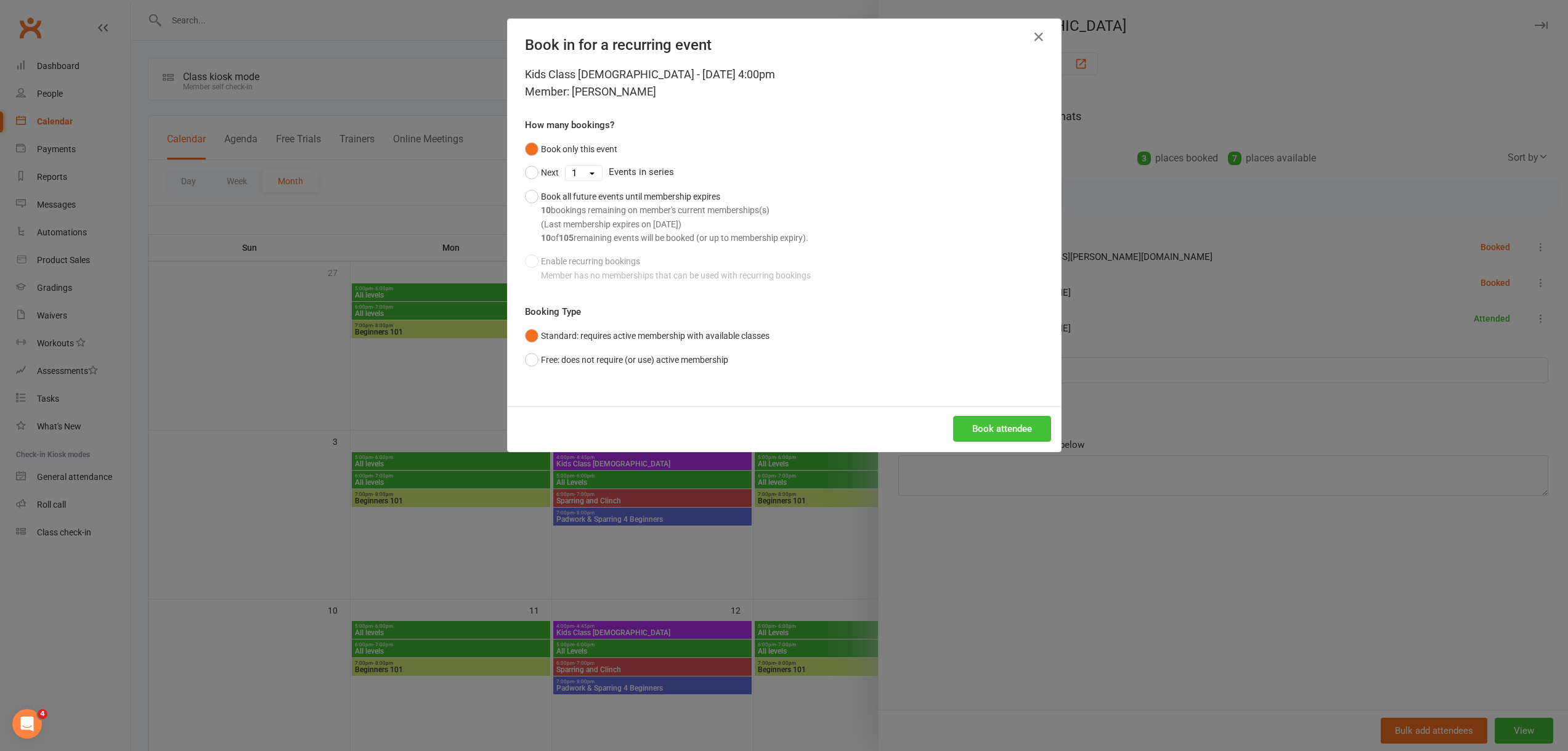
click at [970, 419] on button "Book attendee" at bounding box center [1002, 428] width 98 height 26
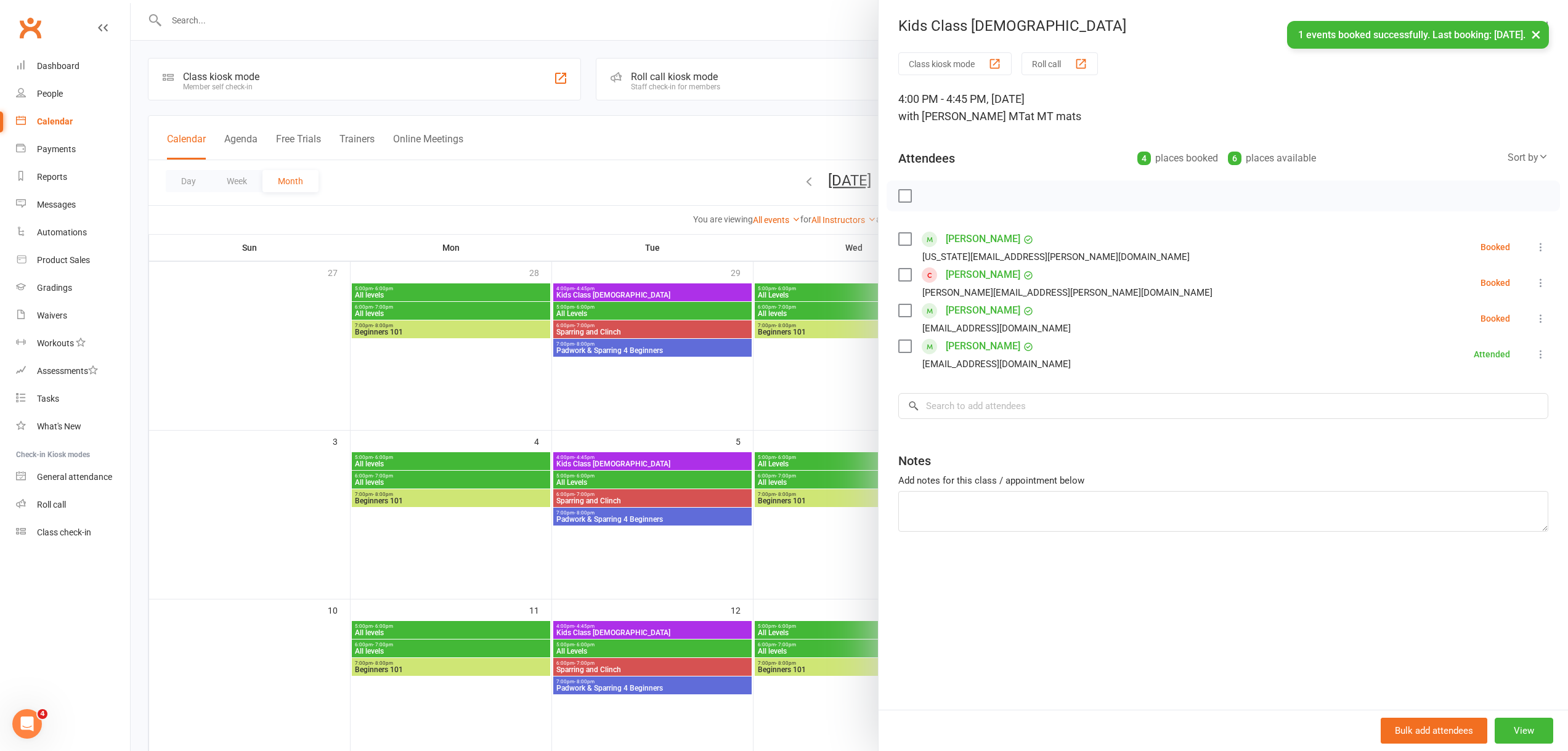
click at [638, 394] on div at bounding box center [849, 376] width 1437 height 751
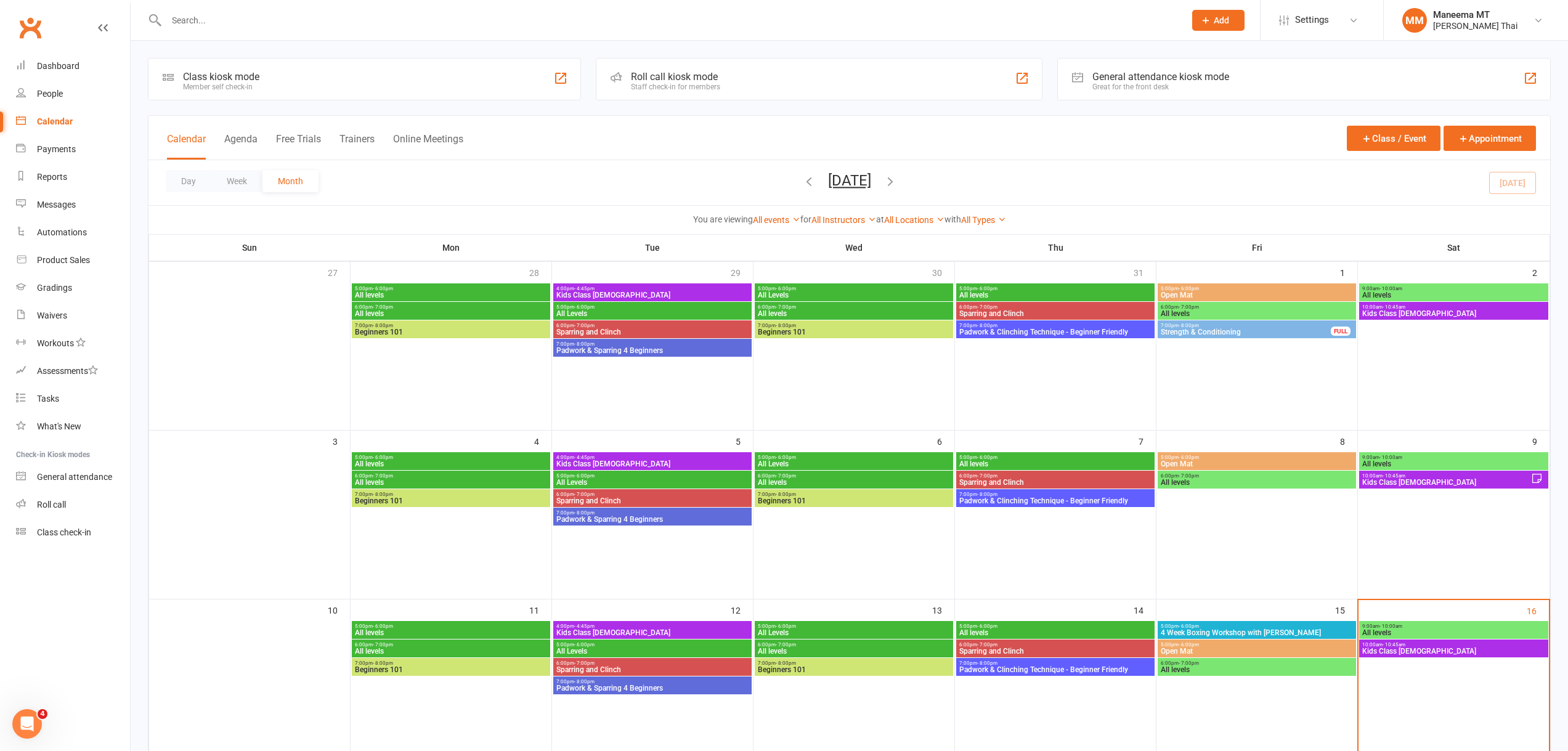
click at [1425, 480] on span "Kids Class [DEMOGRAPHIC_DATA]" at bounding box center [1446, 481] width 170 height 7
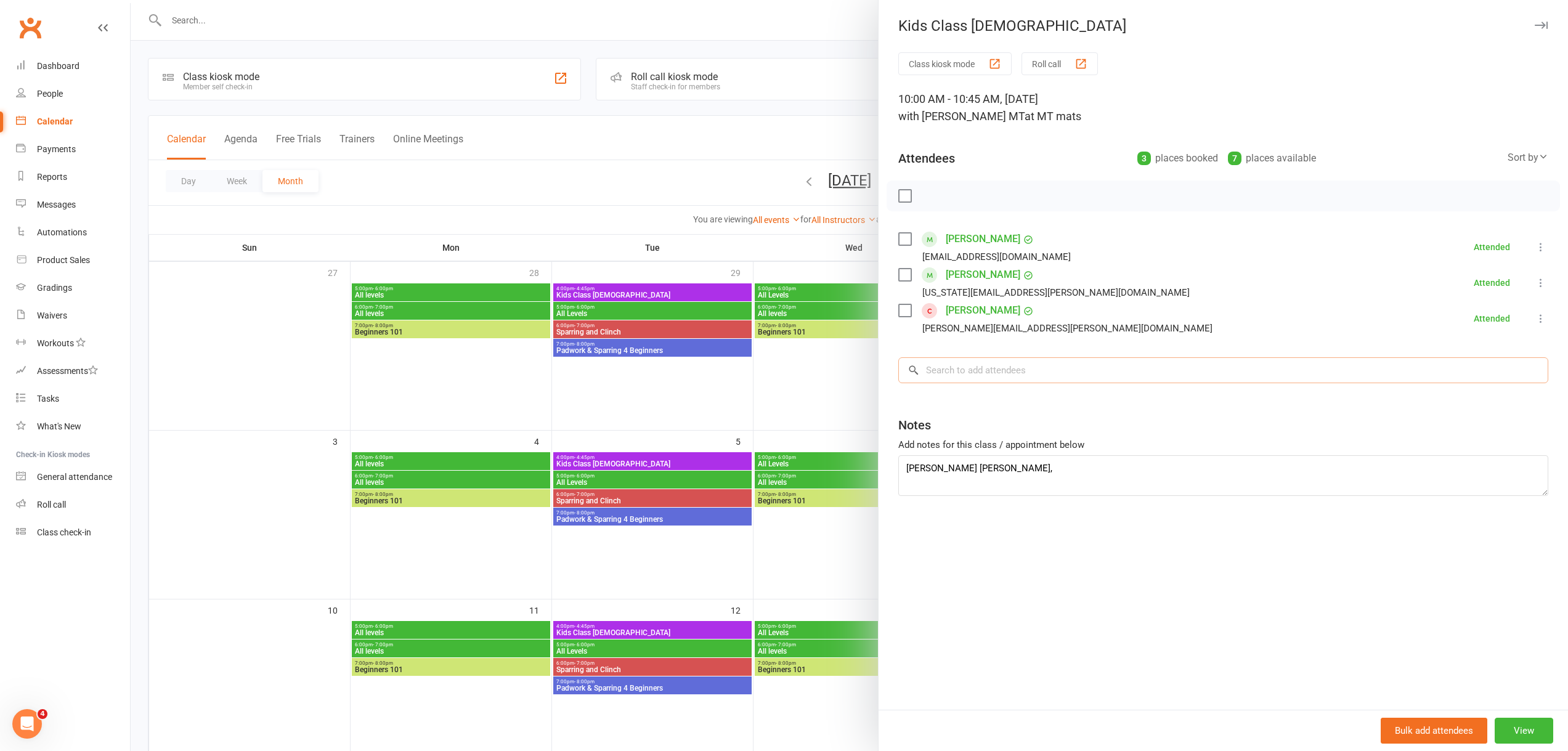
click at [975, 371] on input "search" at bounding box center [1222, 371] width 650 height 26
click at [959, 376] on input "search" at bounding box center [1222, 371] width 650 height 26
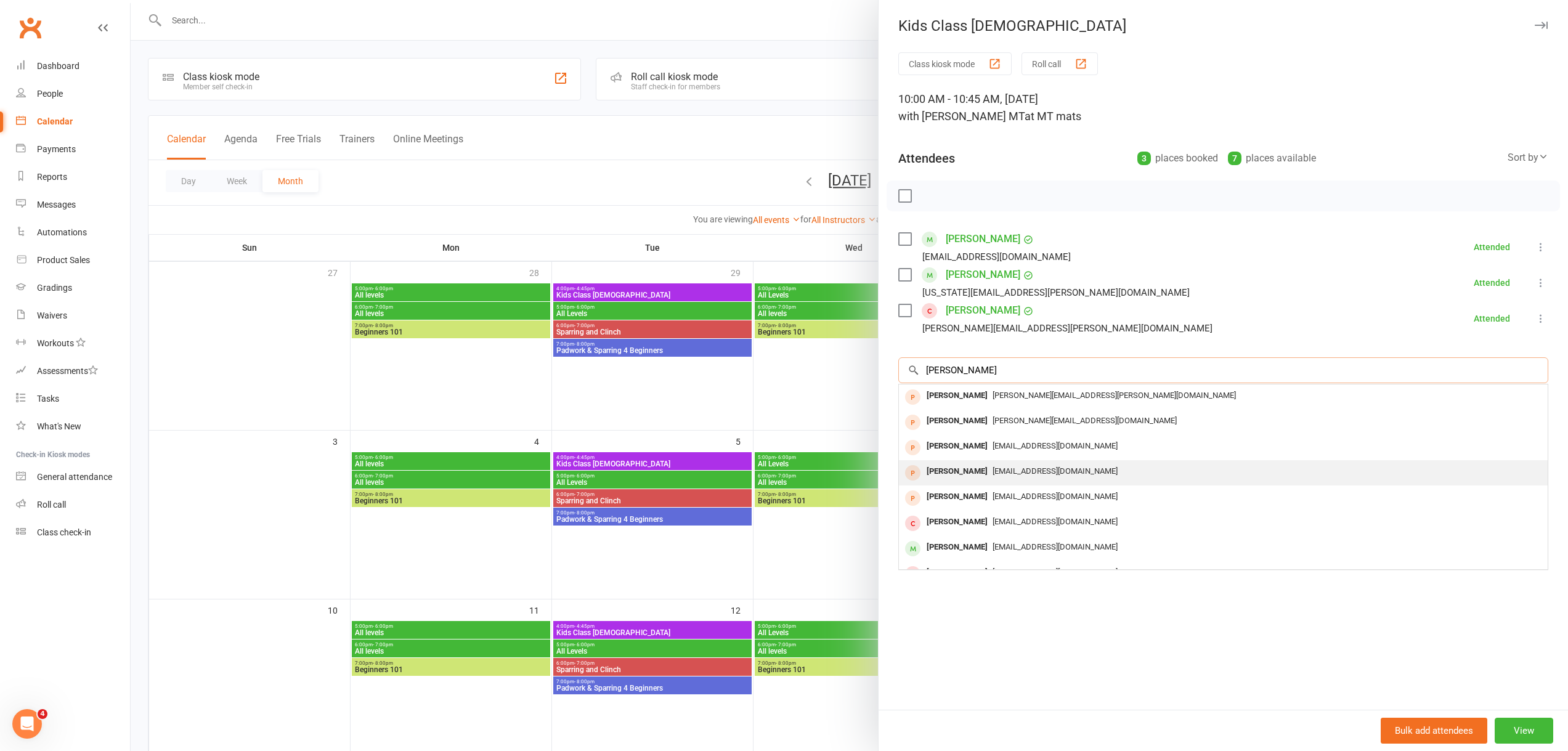
scroll to position [68, 0]
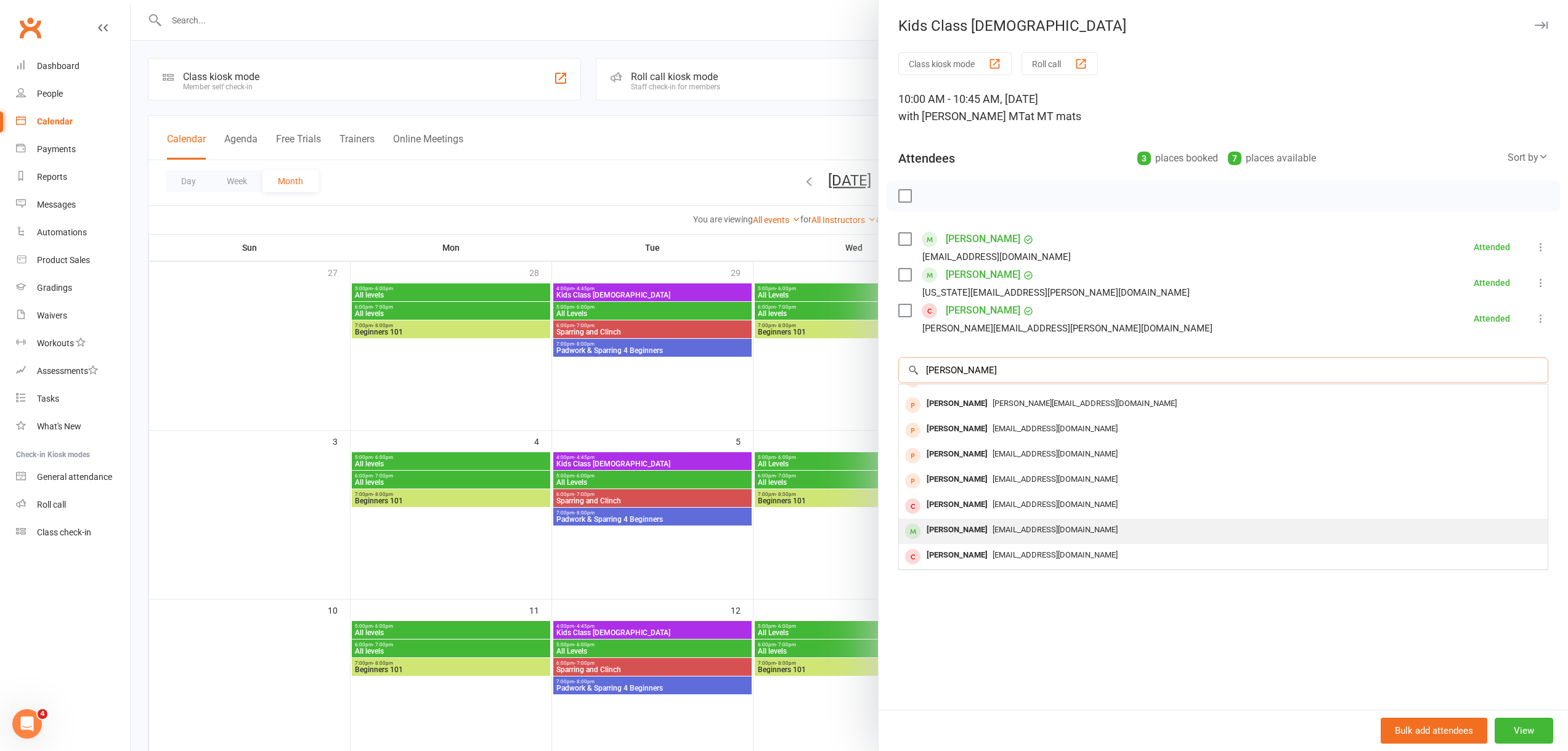
type input "[PERSON_NAME]"
click at [964, 523] on div "[PERSON_NAME]" at bounding box center [957, 530] width 71 height 18
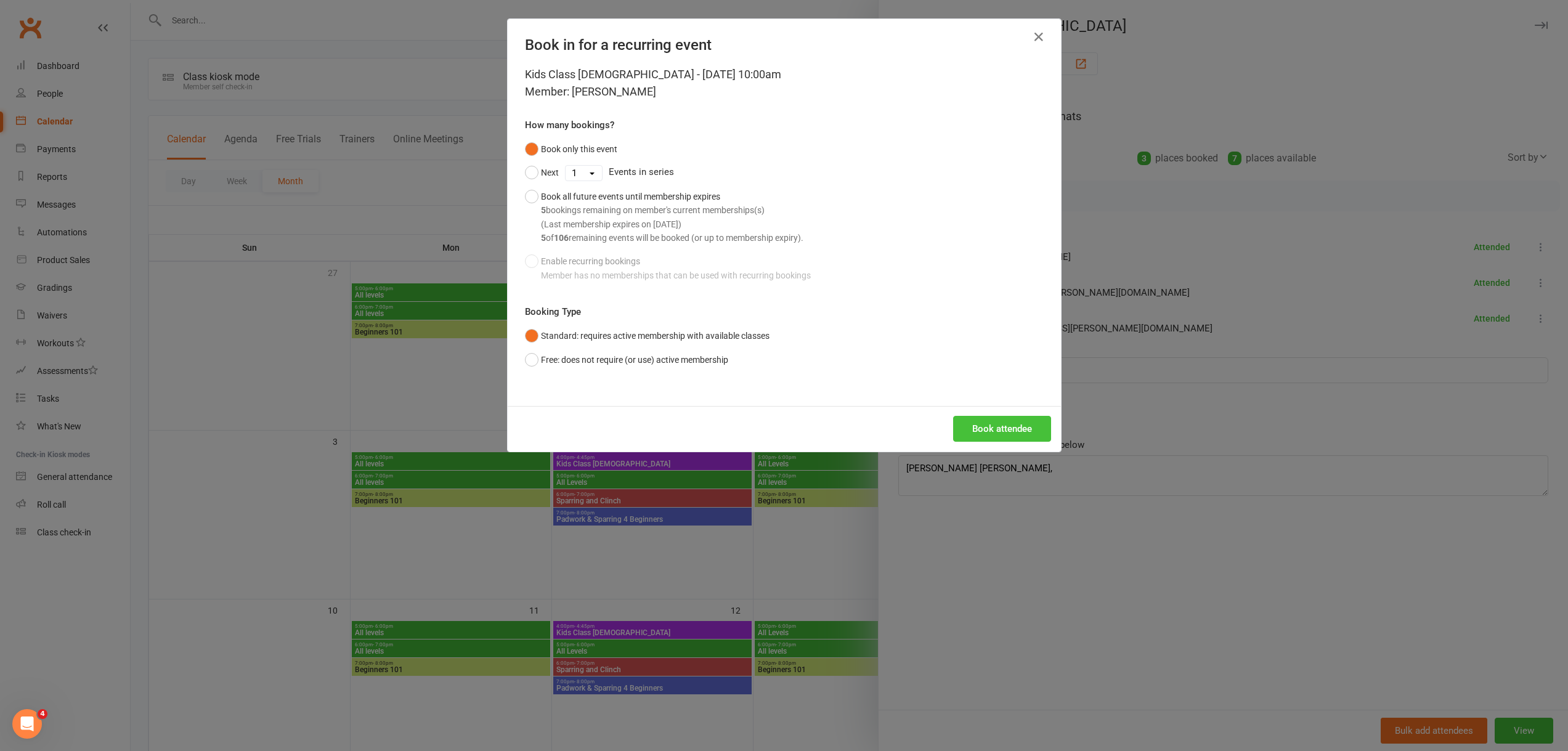
click at [976, 433] on button "Book attendee" at bounding box center [1002, 428] width 98 height 26
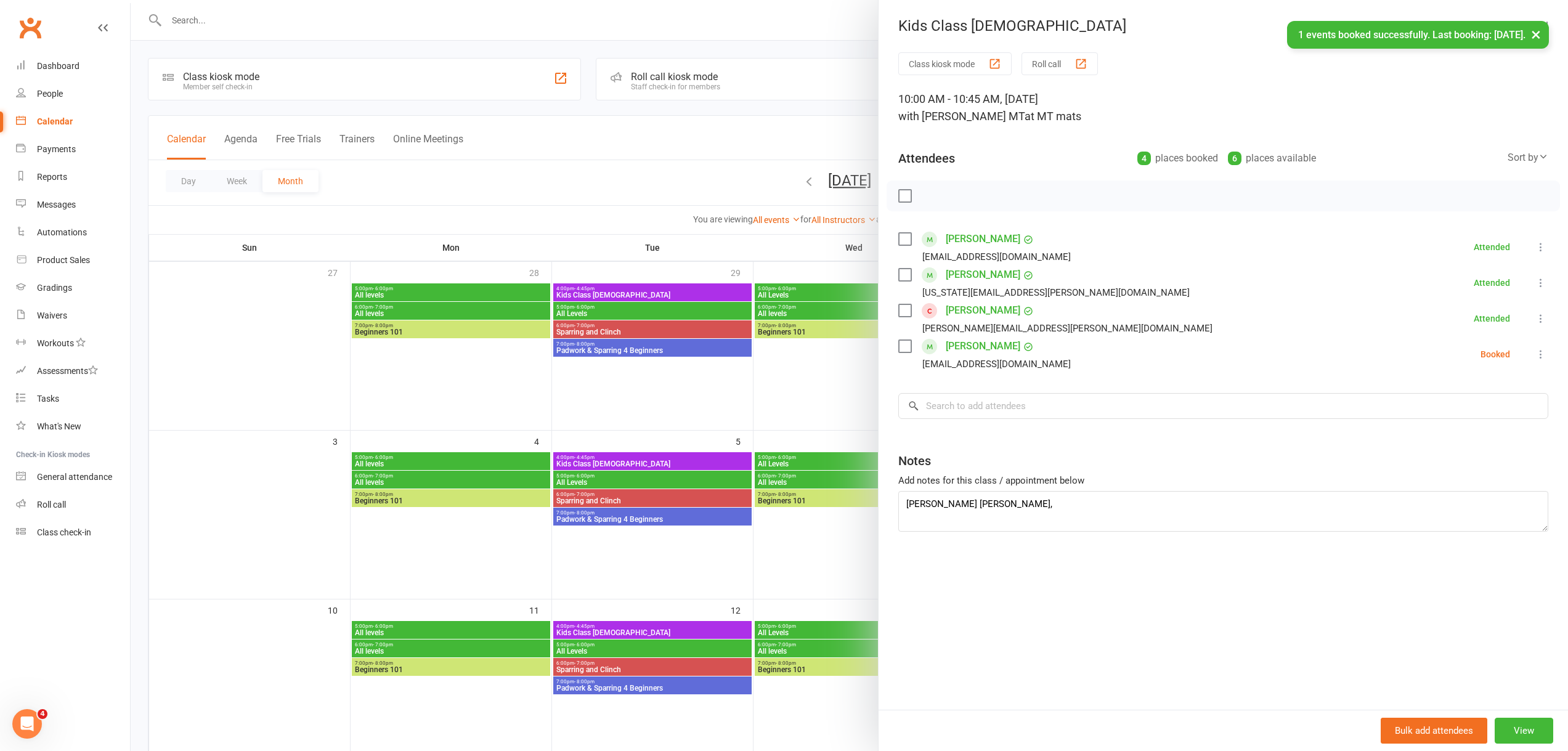
click at [1535, 353] on icon at bounding box center [1541, 355] width 12 height 12
click at [1437, 427] on link "Check in" at bounding box center [1475, 427] width 144 height 25
click at [663, 426] on div at bounding box center [849, 376] width 1437 height 751
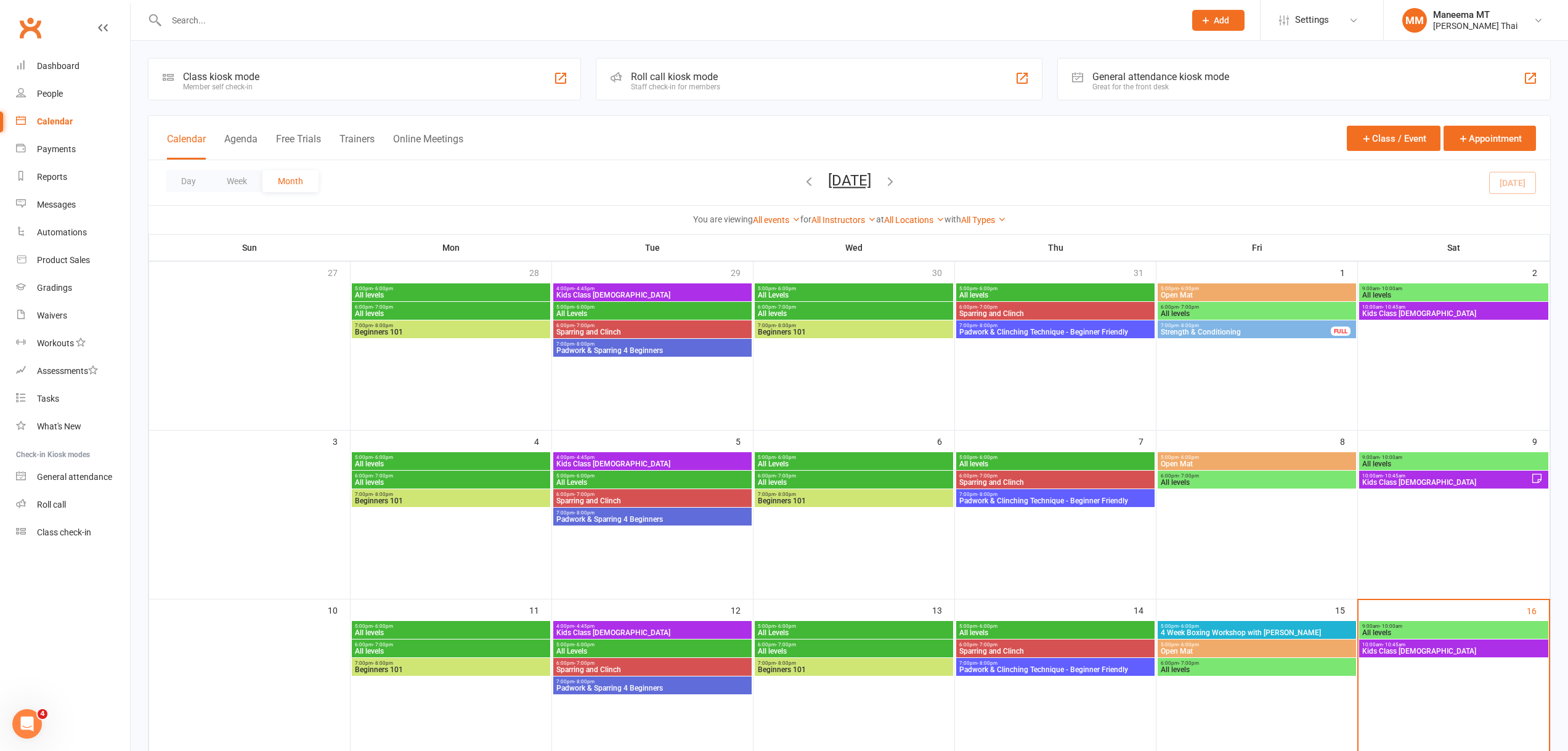
click at [620, 621] on div "4:00pm - 4:45pm Kids Class [DEMOGRAPHIC_DATA]" at bounding box center [652, 630] width 199 height 18
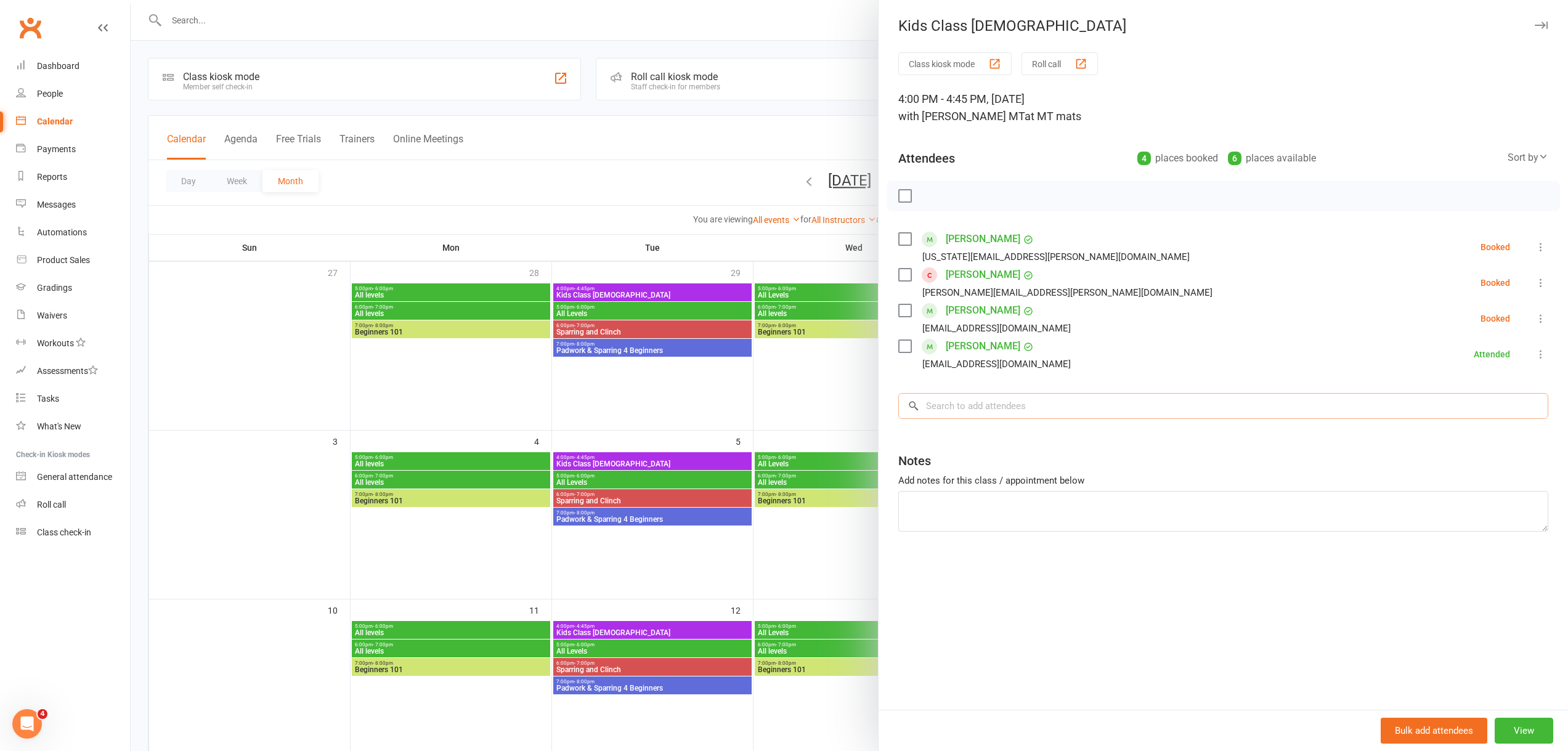
click at [936, 397] on input "search" at bounding box center [1222, 406] width 650 height 26
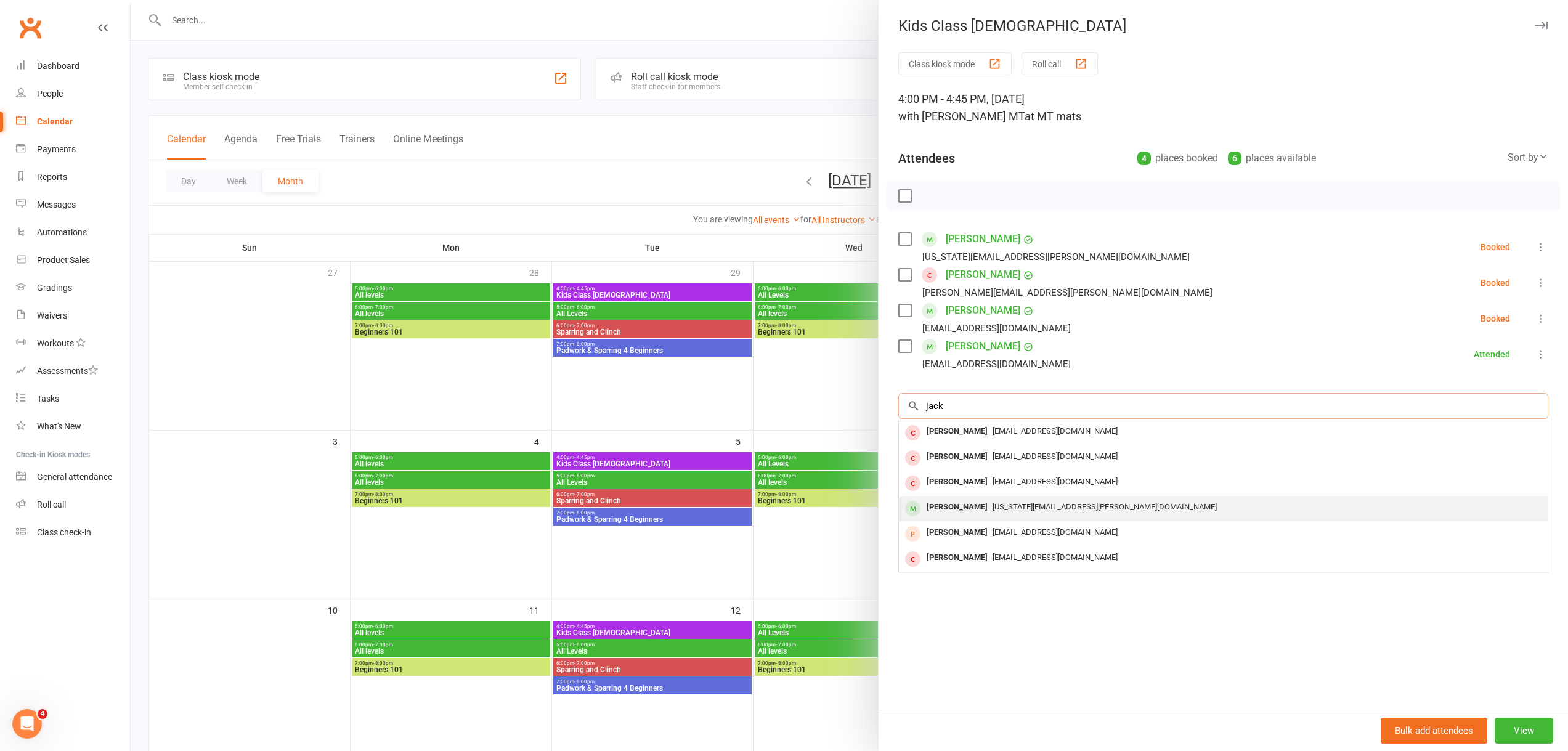
type input "jack"
click at [946, 501] on div "[PERSON_NAME]" at bounding box center [957, 507] width 71 height 18
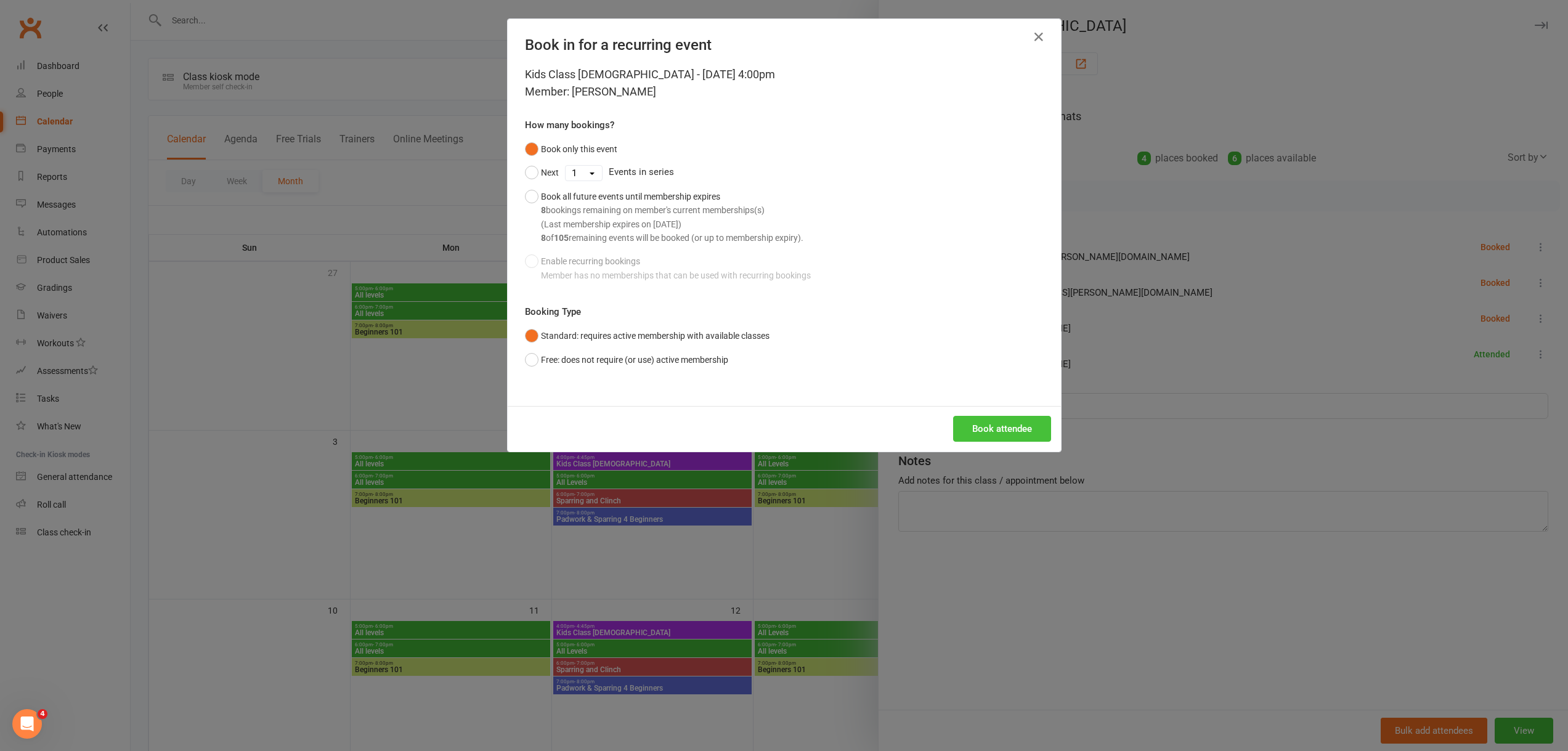
click at [1000, 425] on button "Book attendee" at bounding box center [1002, 428] width 98 height 26
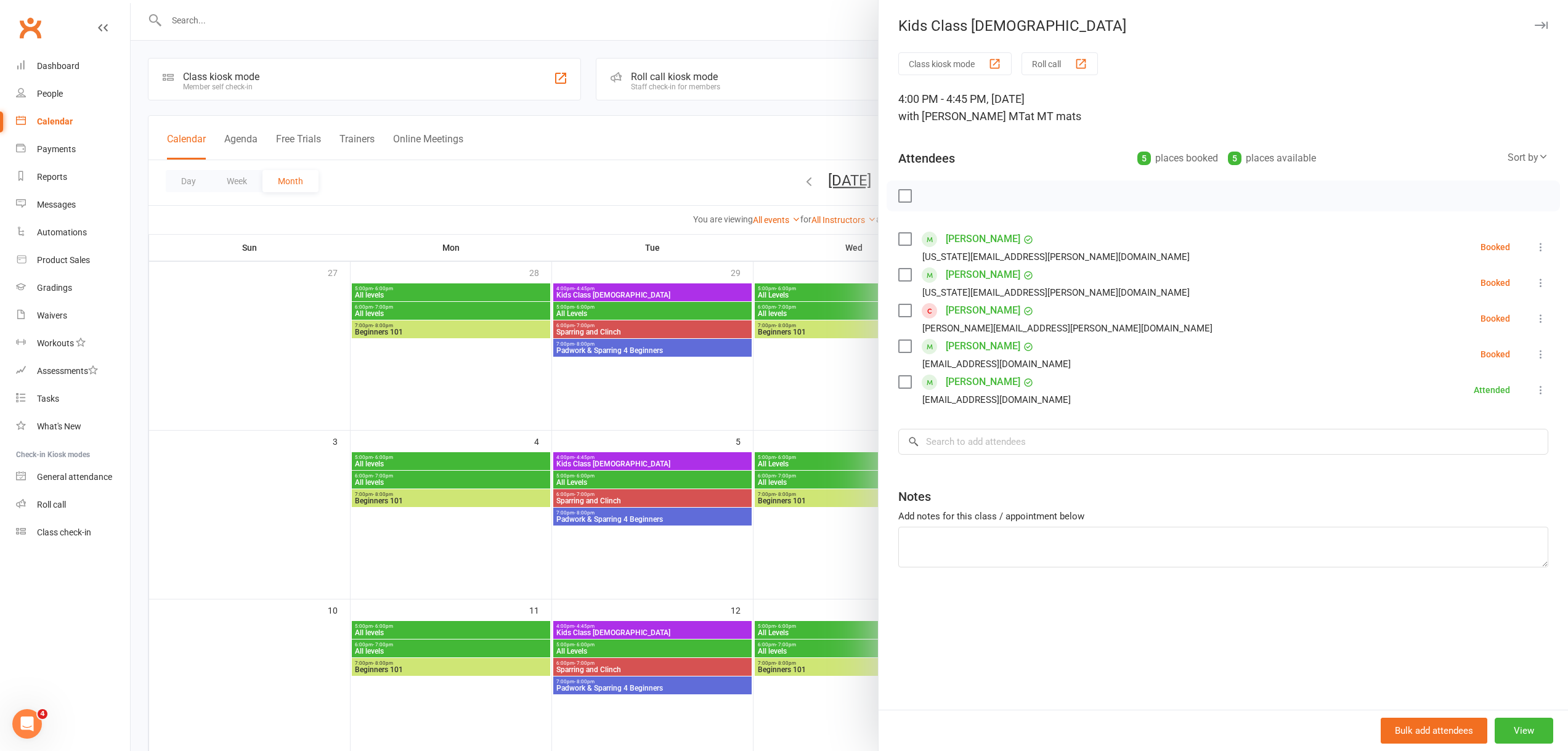
click at [628, 20] on div at bounding box center [849, 376] width 1437 height 751
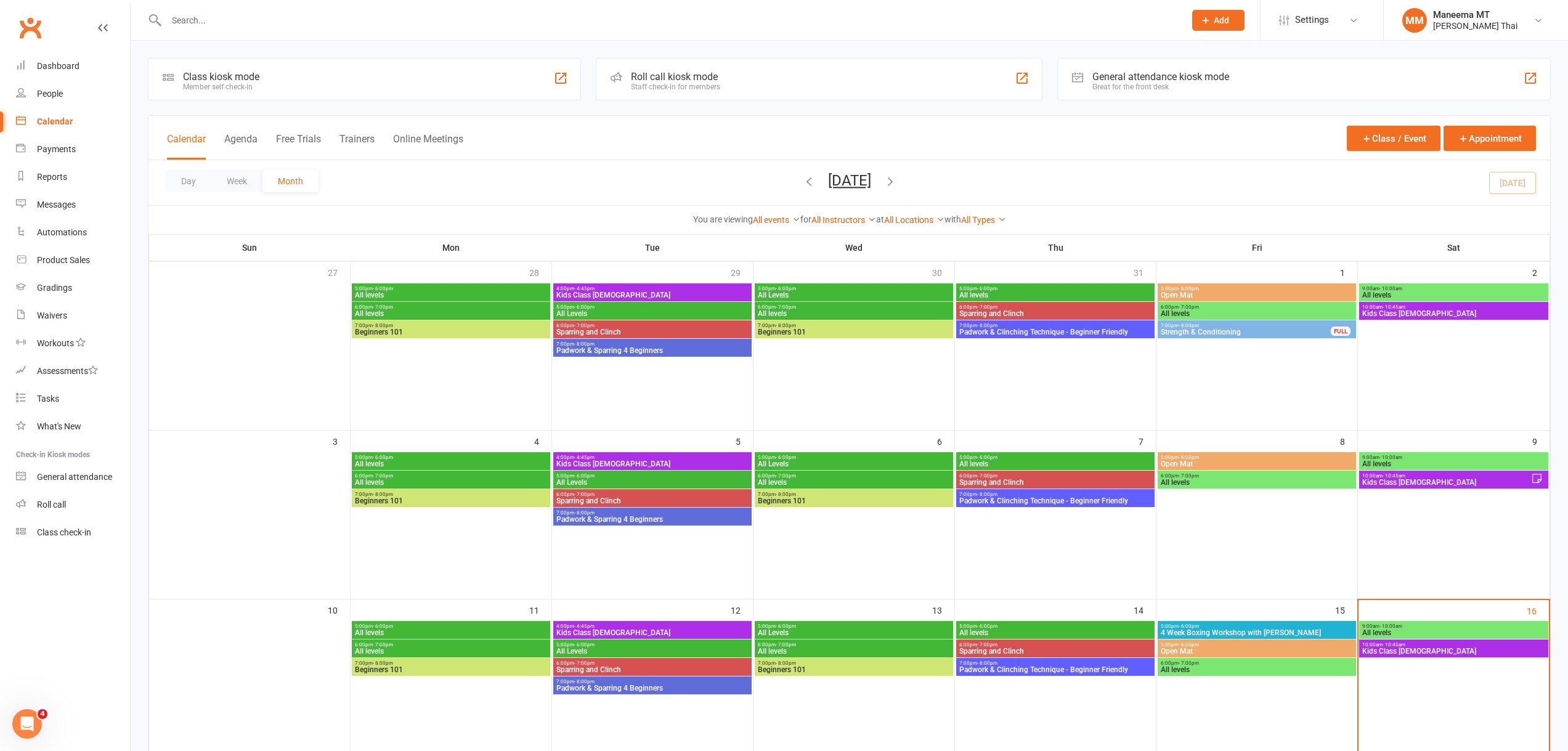
click at [584, 26] on input "text" at bounding box center [669, 20] width 1014 height 17
click at [213, 19] on input "text" at bounding box center [669, 20] width 1014 height 17
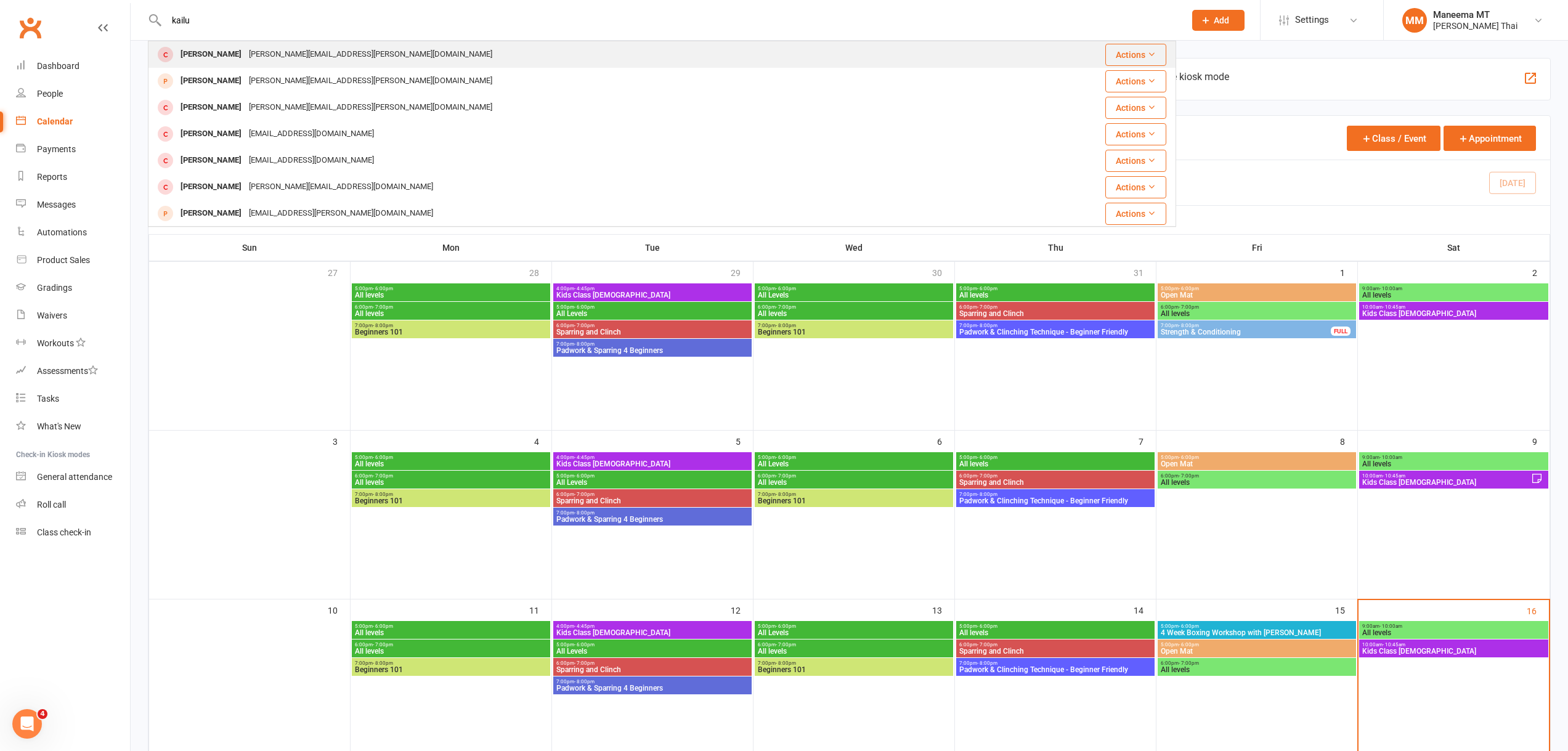
type input "kailu"
click at [215, 50] on div "[PERSON_NAME]" at bounding box center [211, 55] width 68 height 18
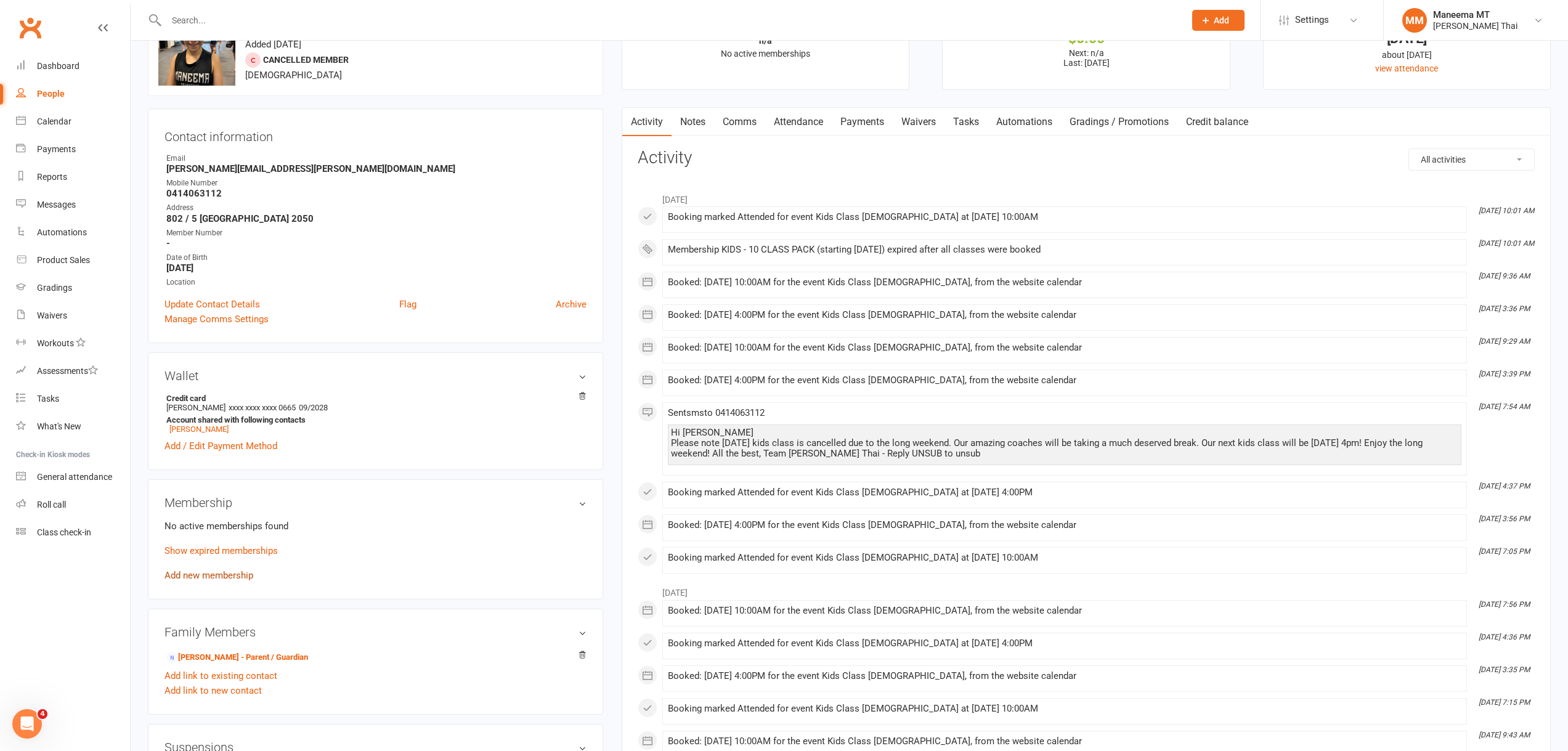
scroll to position [62, 0]
click at [226, 549] on link "Show expired memberships" at bounding box center [222, 548] width 114 height 11
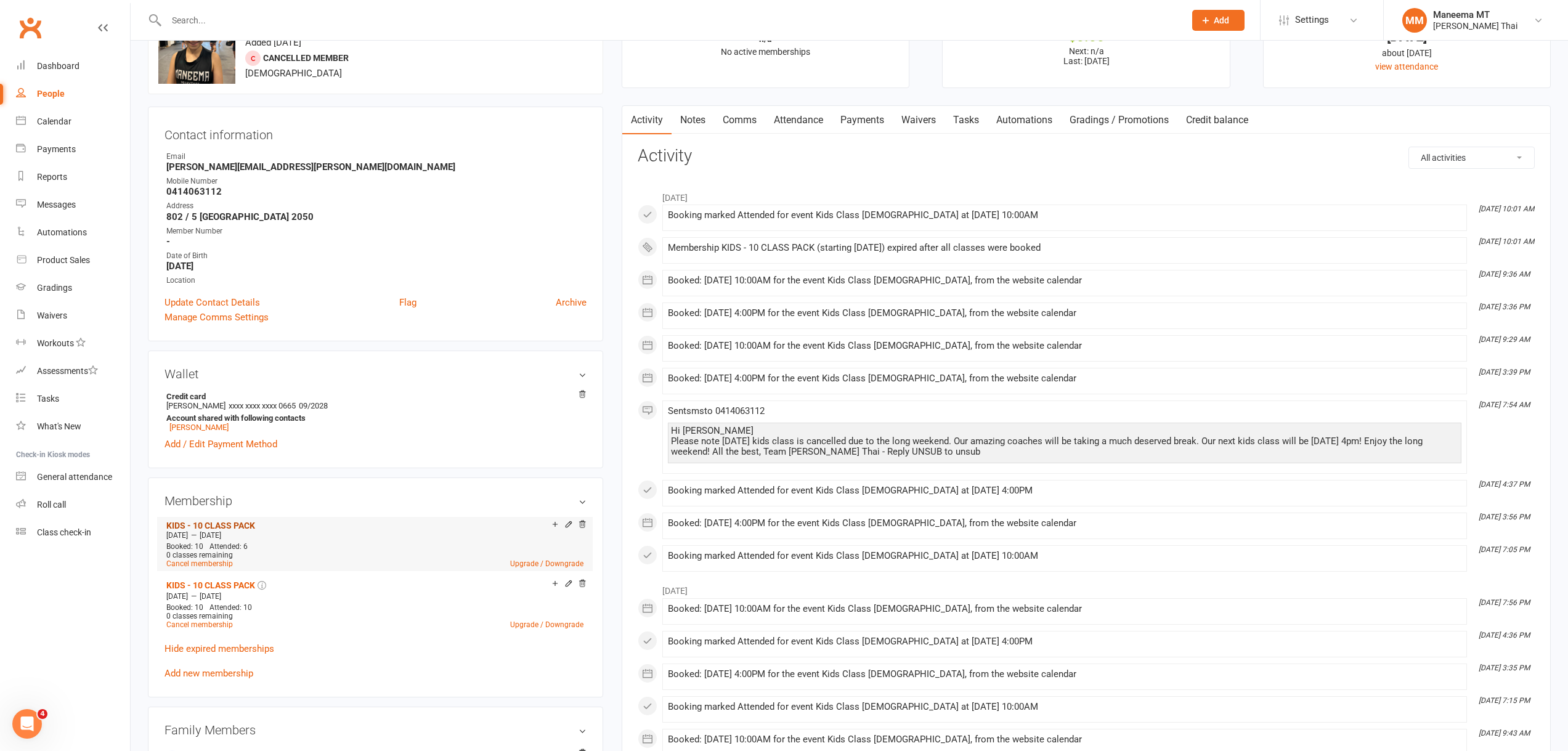
click at [252, 524] on link "KIDS - 10 CLASS PACK" at bounding box center [211, 525] width 89 height 10
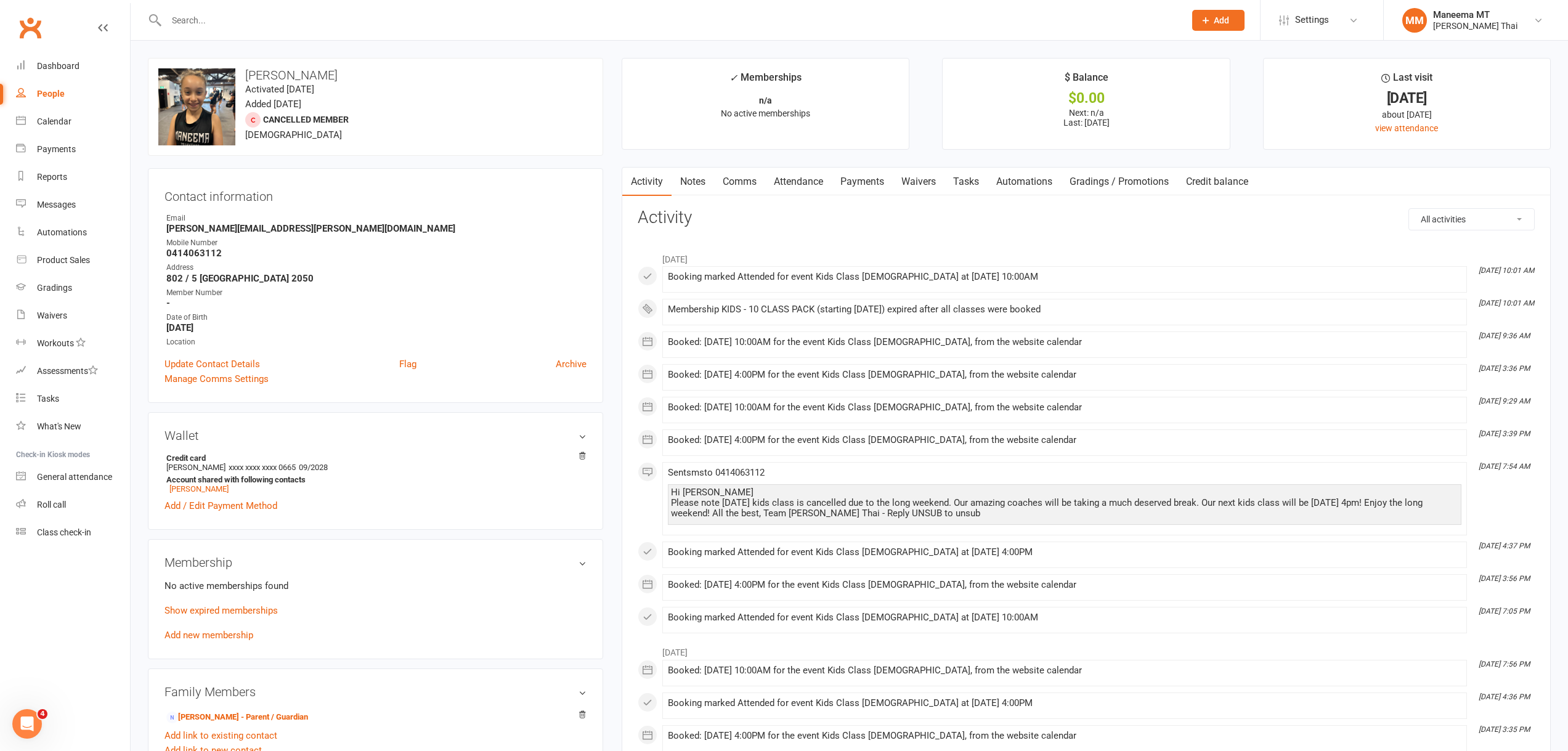
click at [810, 185] on link "Attendance" at bounding box center [798, 182] width 67 height 28
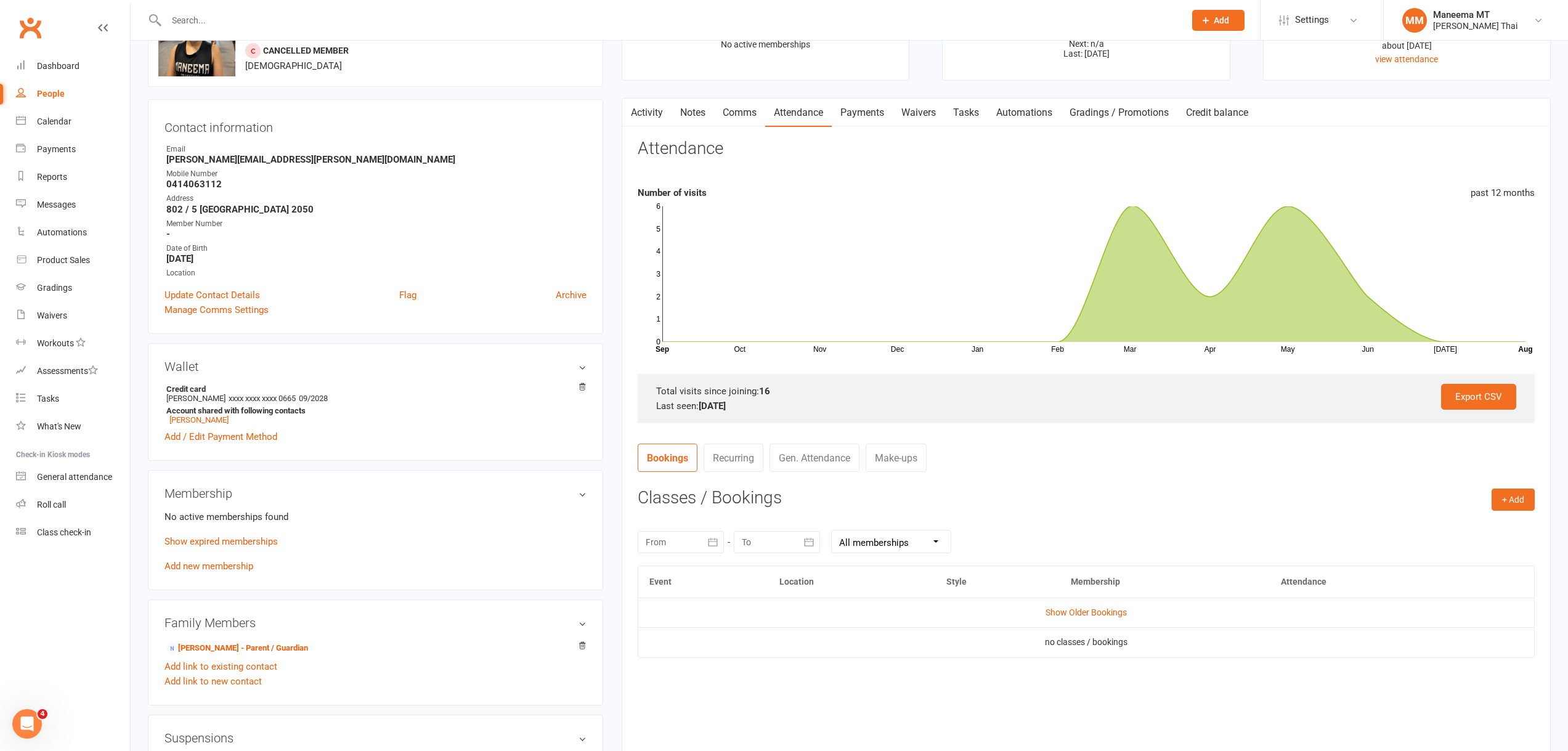
scroll to position [123, 0]
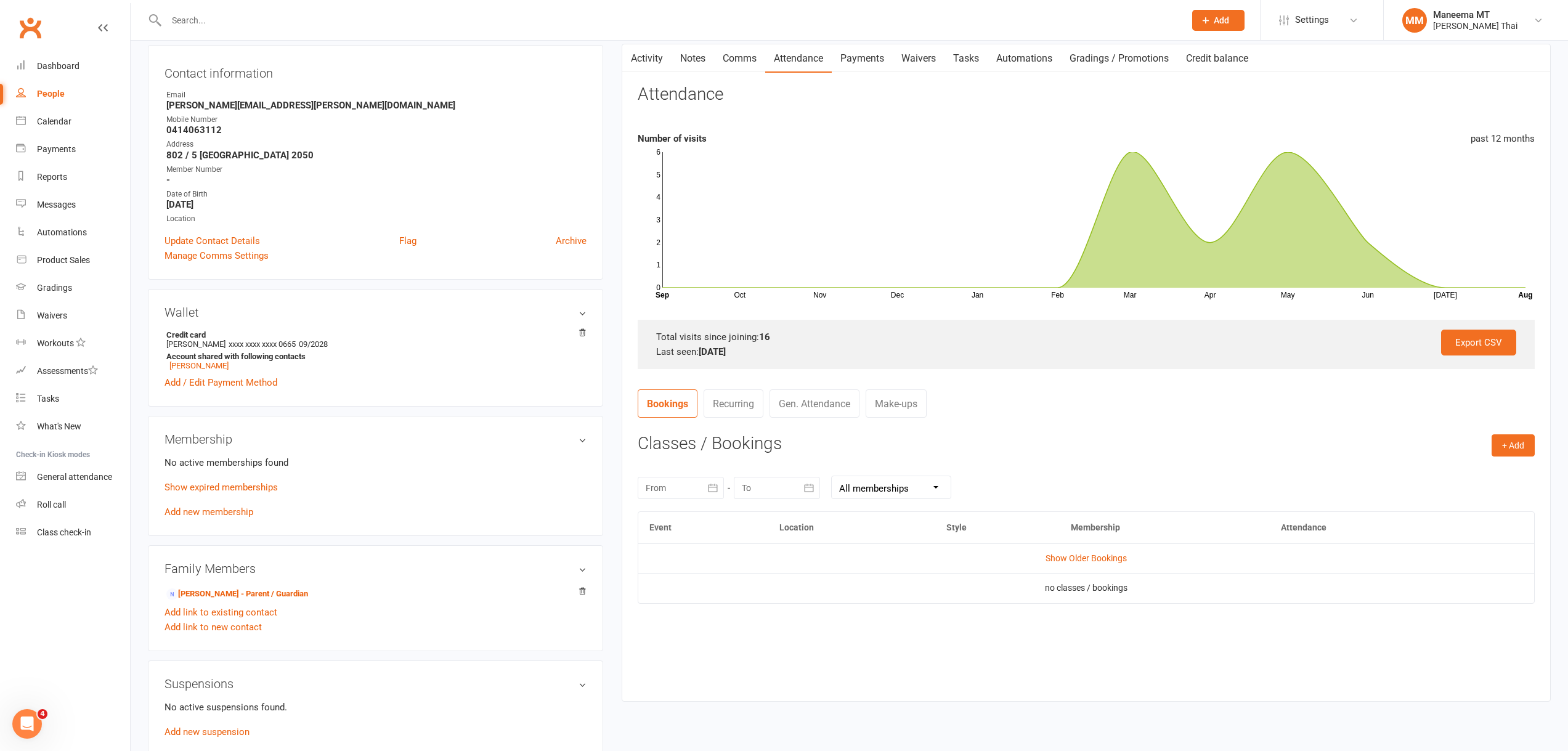
click at [718, 491] on icon "button" at bounding box center [713, 487] width 12 height 12
click at [791, 590] on span "07" at bounding box center [796, 587] width 10 height 10
click at [723, 495] on button "button" at bounding box center [713, 487] width 22 height 22
click at [663, 517] on button "button" at bounding box center [657, 517] width 27 height 22
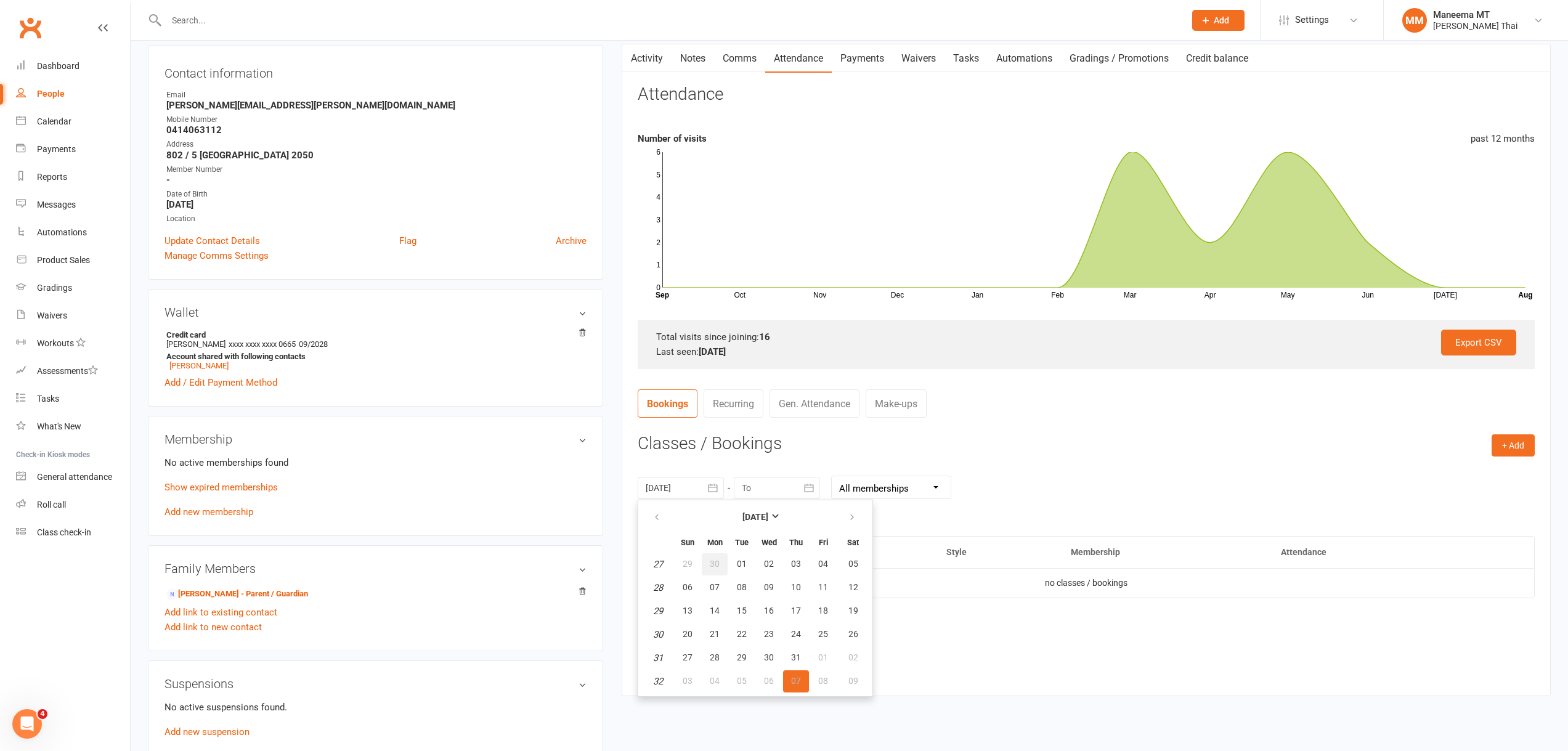
click at [708, 564] on button "30" at bounding box center [715, 564] width 26 height 22
type input "[DATE]"
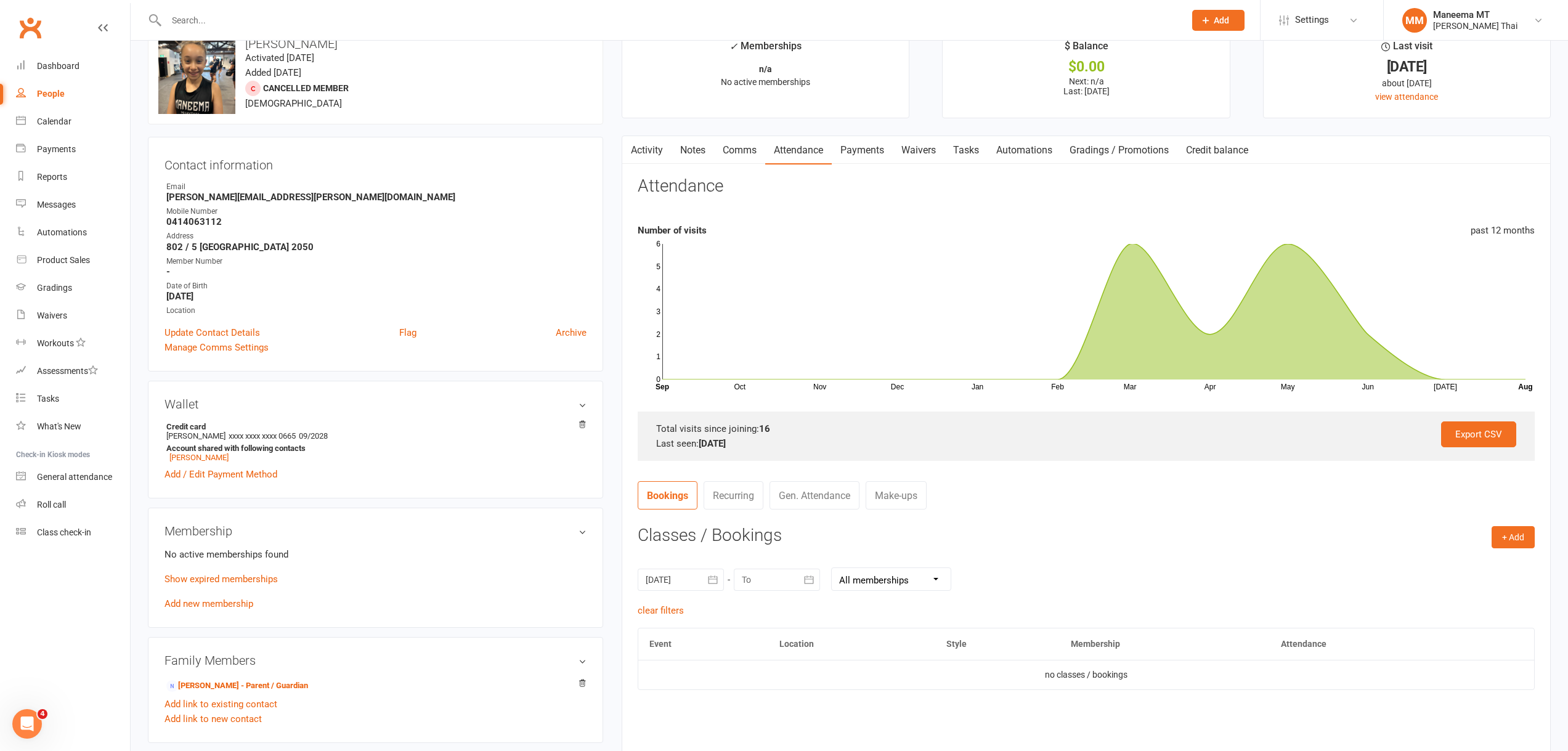
scroll to position [0, 0]
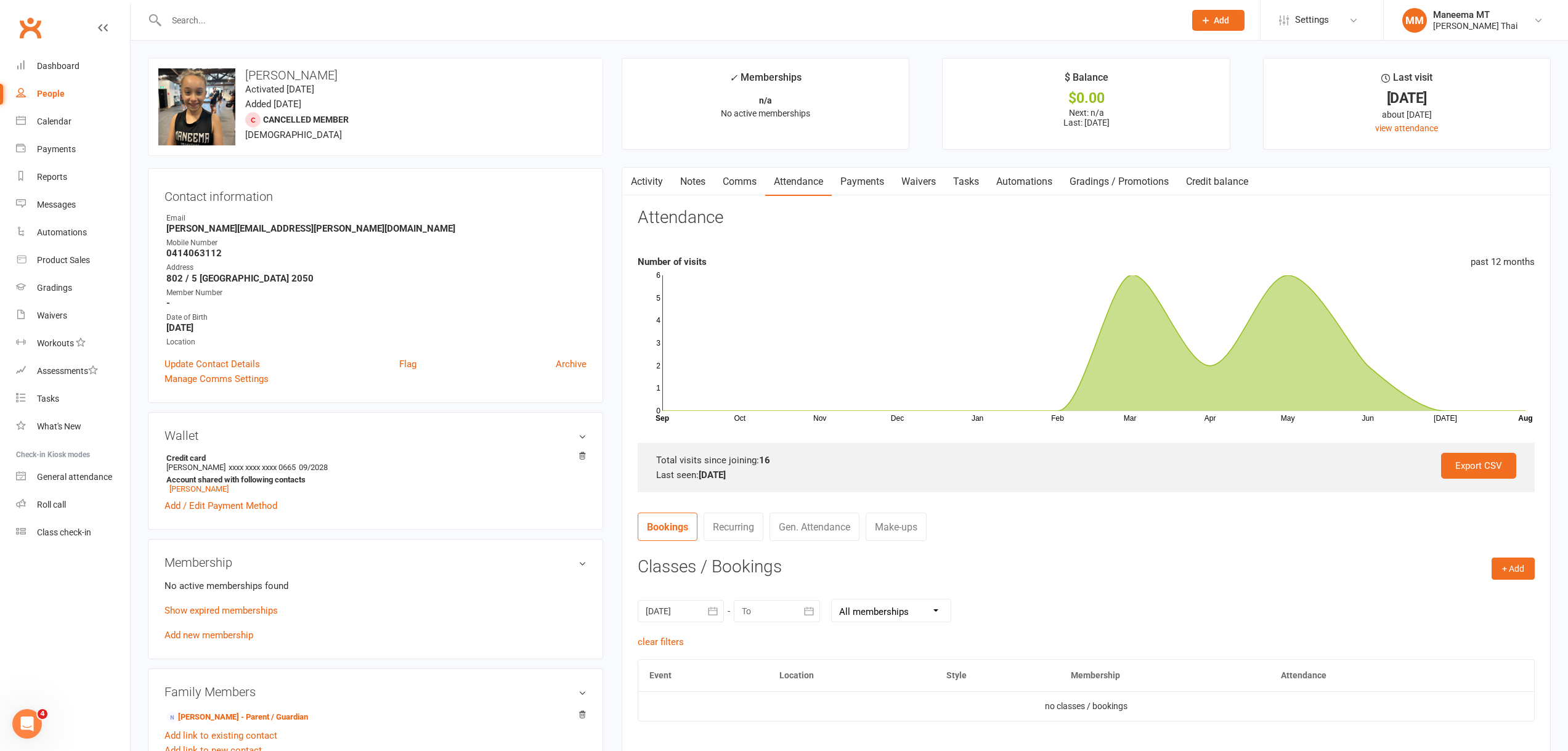
click at [613, 22] on input "text" at bounding box center [669, 20] width 1014 height 17
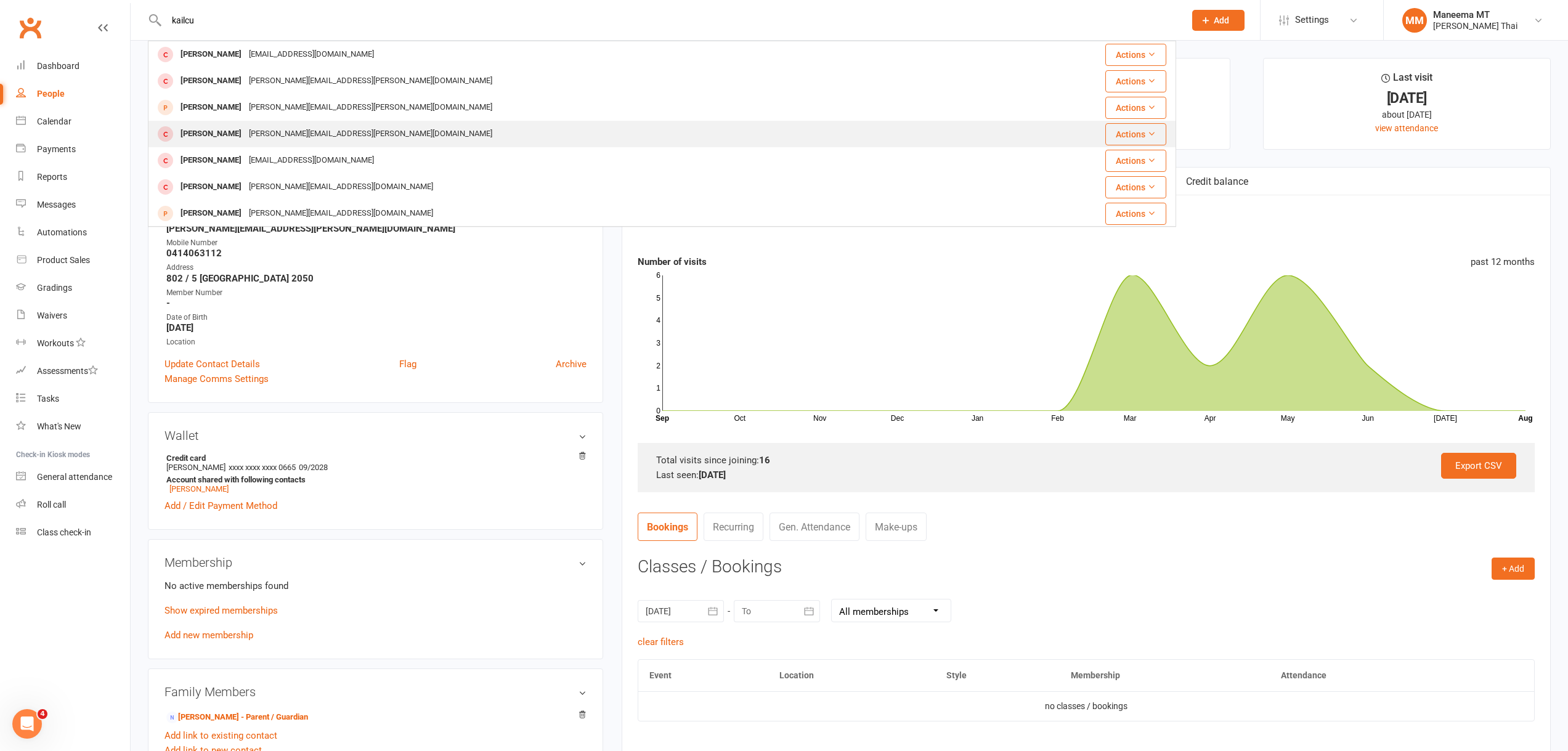
type input "kailcu"
click at [571, 128] on div "Kailuca Malhi-Tucker [EMAIL_ADDRESS][PERSON_NAME][DOMAIN_NAME]" at bounding box center [576, 134] width 856 height 25
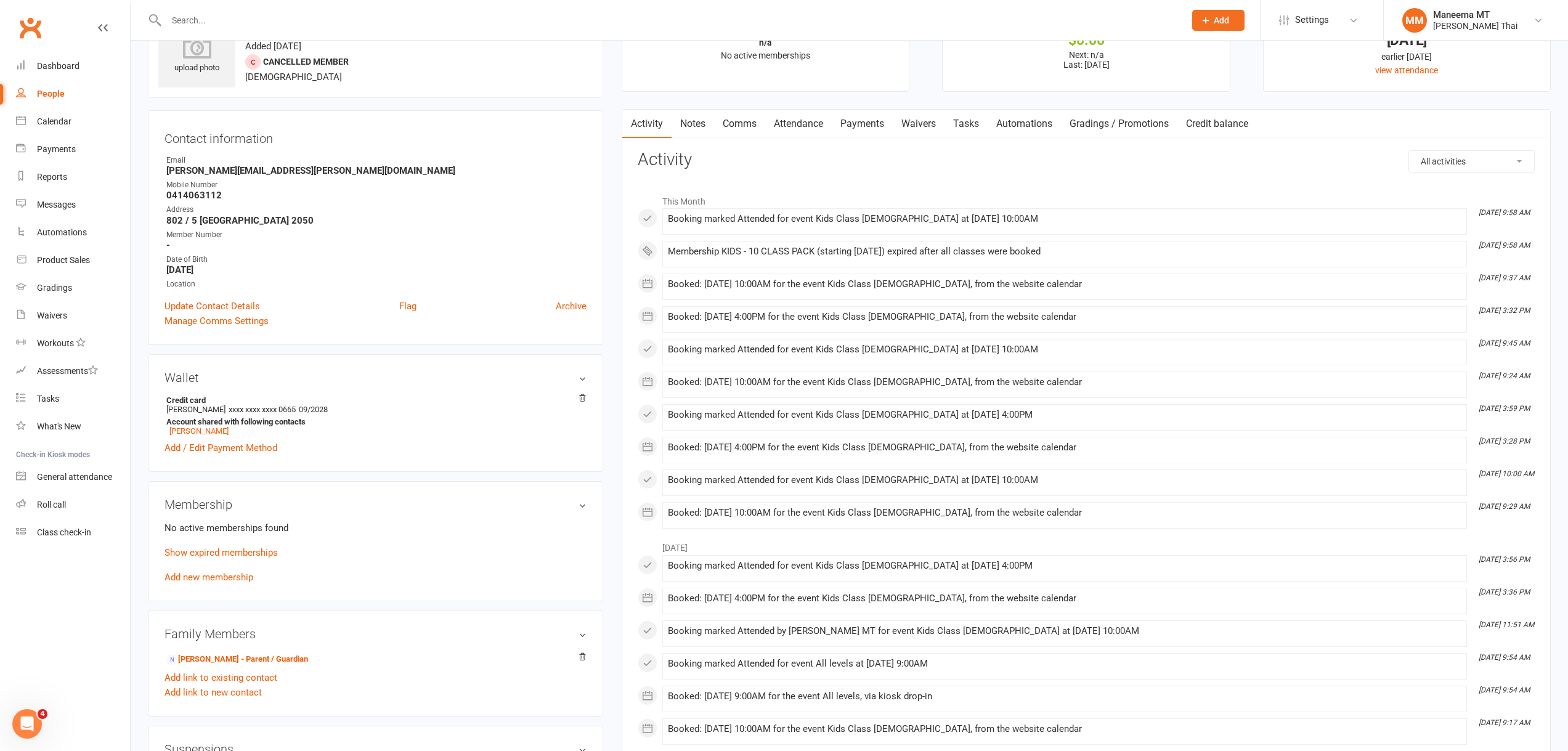
scroll to position [62, 0]
click at [239, 554] on link "Show expired memberships" at bounding box center [222, 548] width 114 height 11
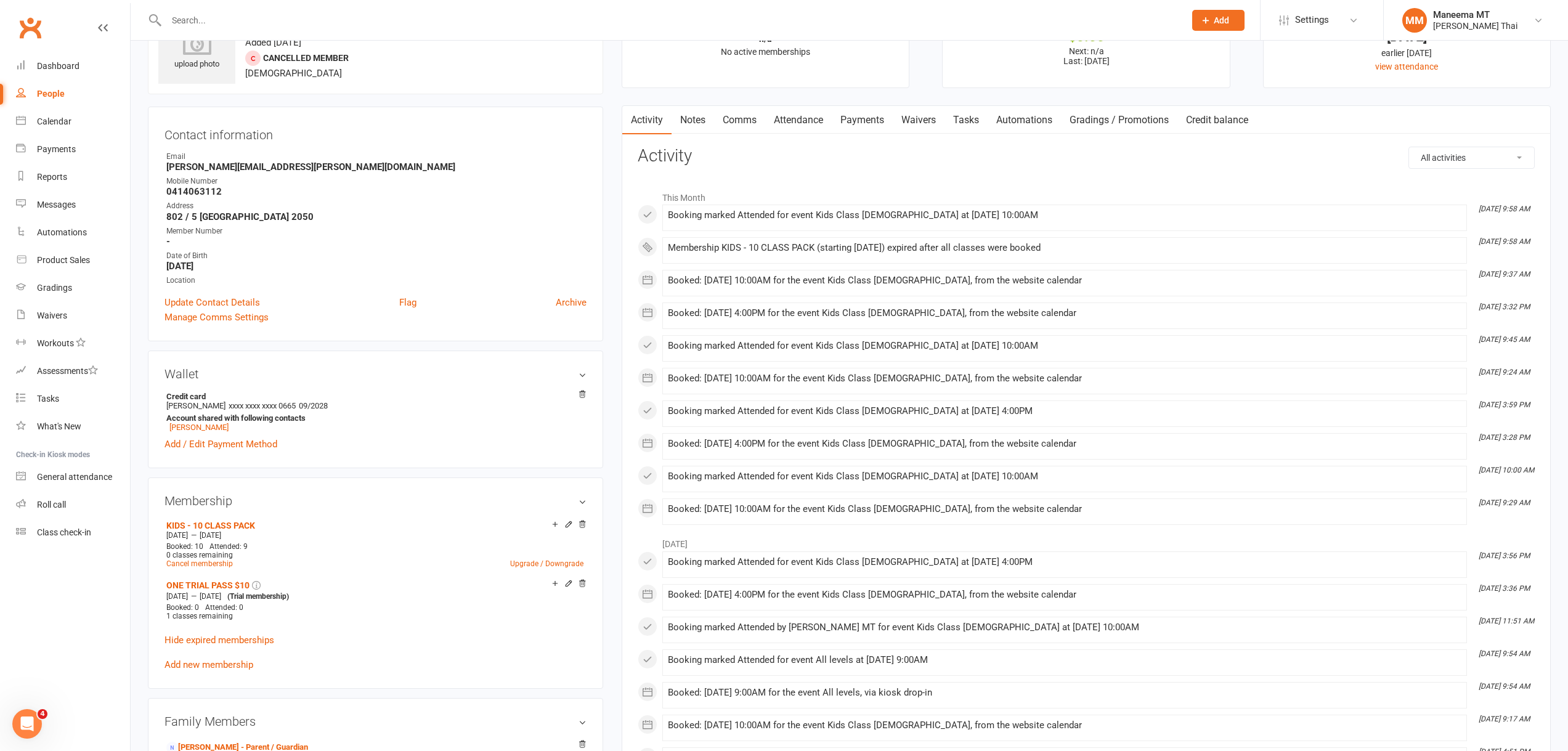
click at [808, 128] on link "Attendance" at bounding box center [798, 120] width 67 height 28
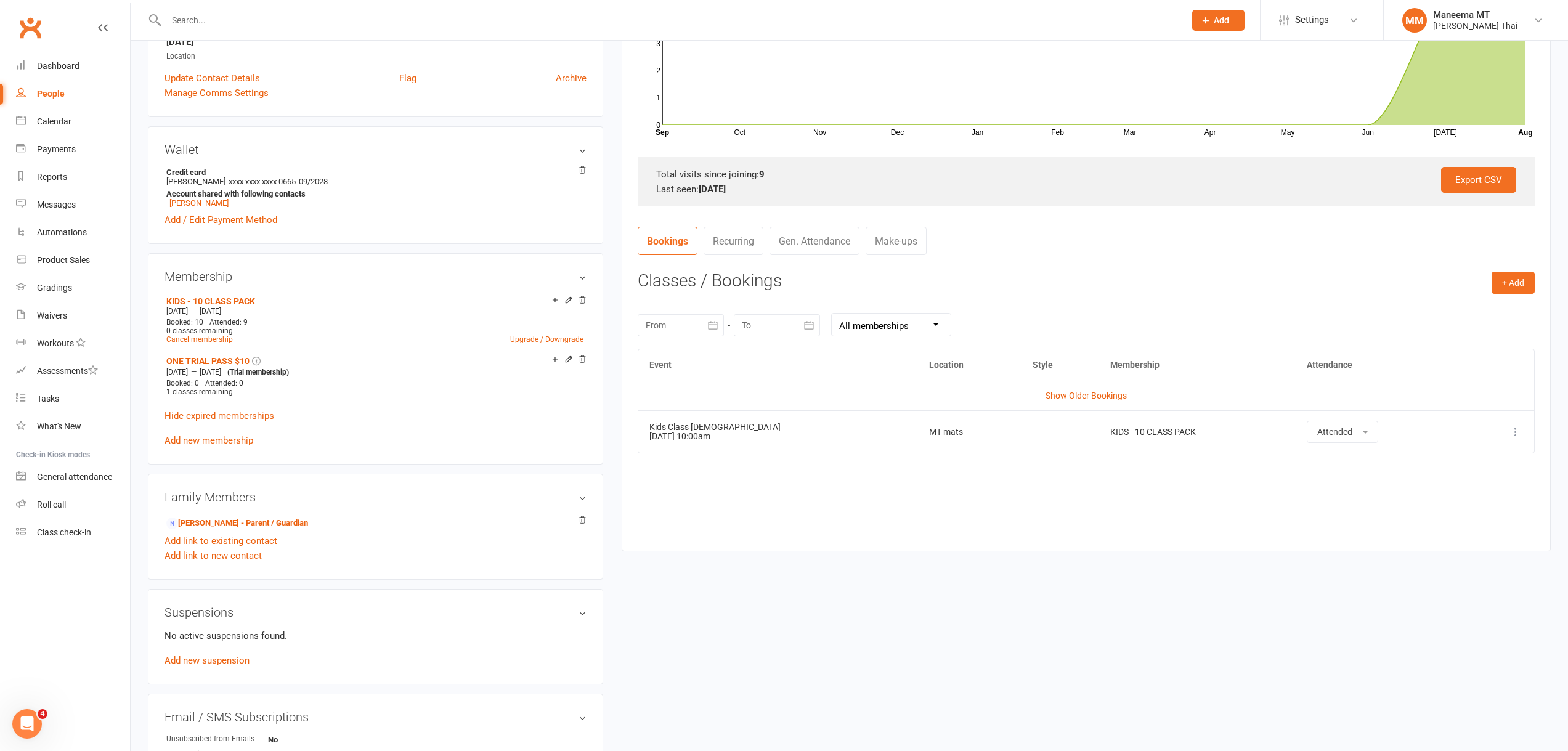
scroll to position [308, 0]
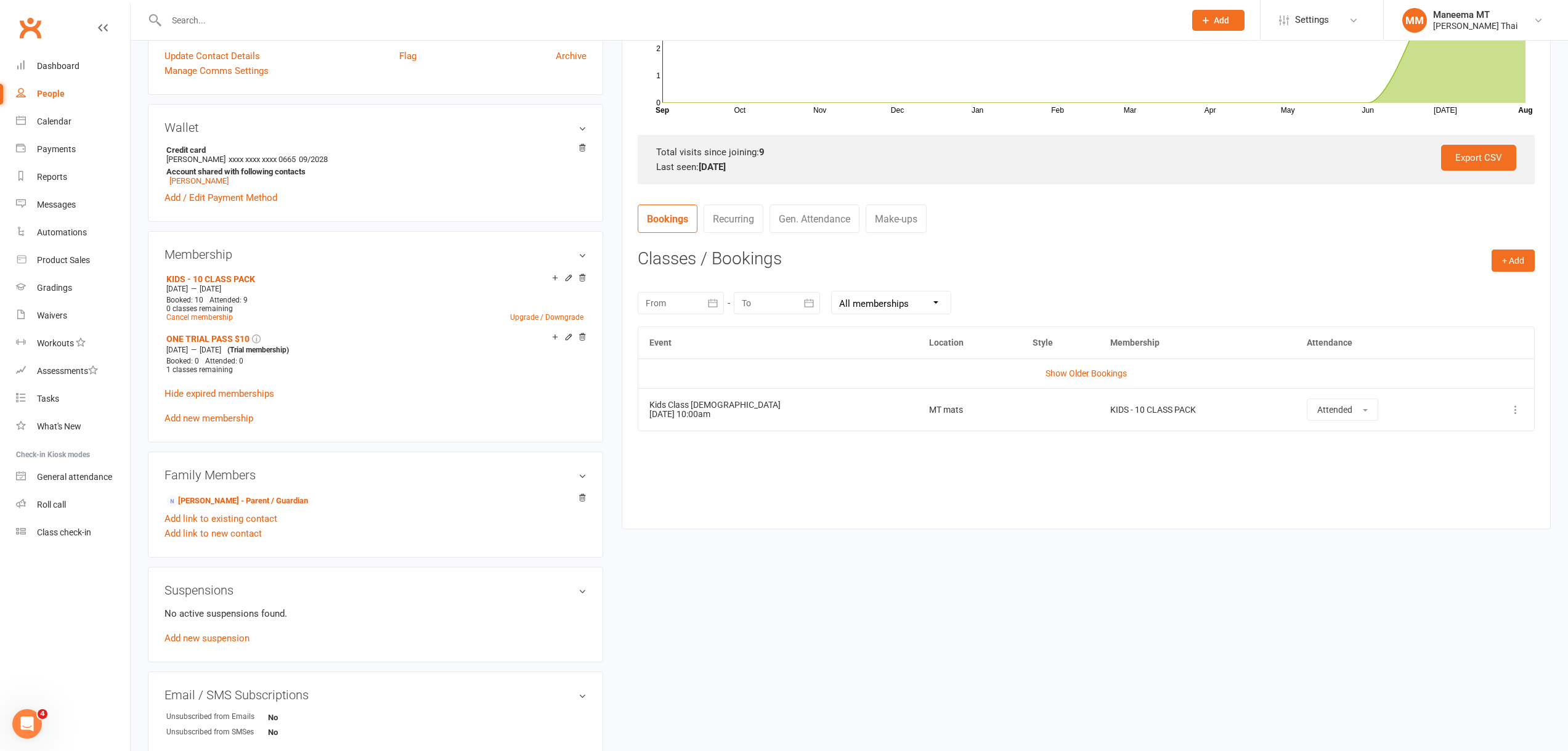
click at [715, 302] on icon "button" at bounding box center [713, 303] width 12 height 12
click at [662, 332] on button "button" at bounding box center [657, 333] width 27 height 22
click at [691, 376] on span "29" at bounding box center [688, 378] width 10 height 10
type input "[DATE]"
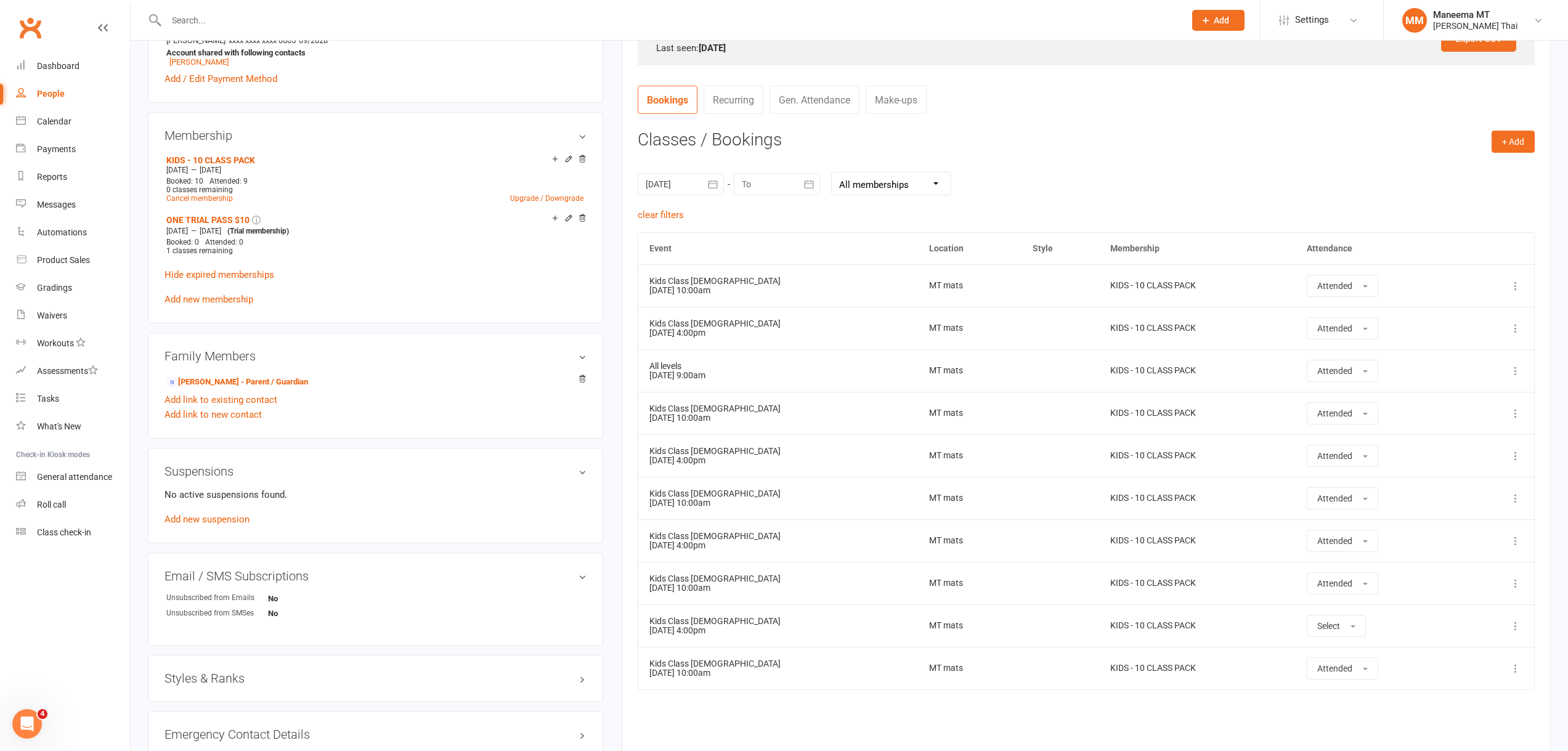
scroll to position [431, 0]
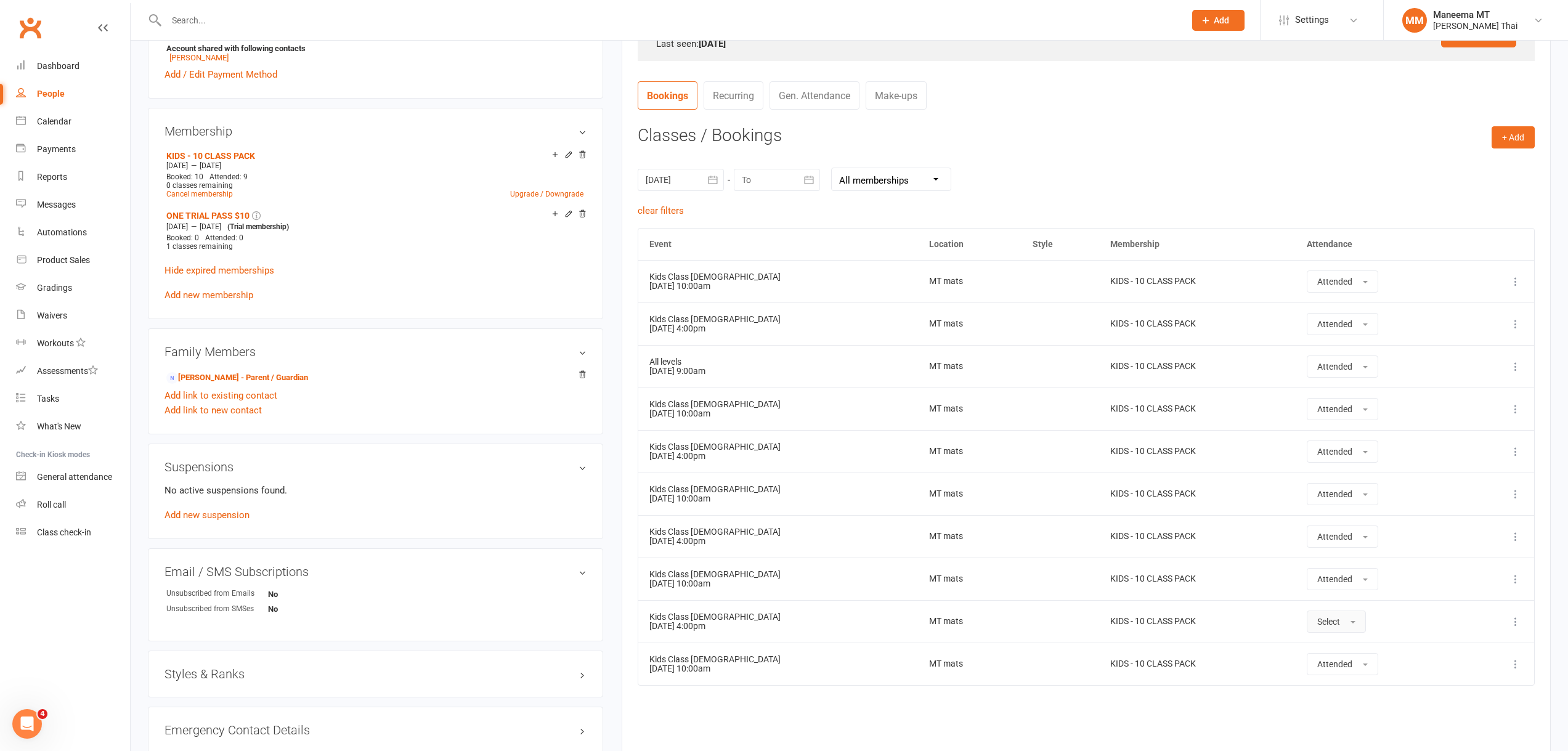
click at [1310, 613] on button "Select" at bounding box center [1335, 621] width 59 height 22
click at [1329, 654] on link "Attended" at bounding box center [1368, 649] width 122 height 25
